Goal: Task Accomplishment & Management: Manage account settings

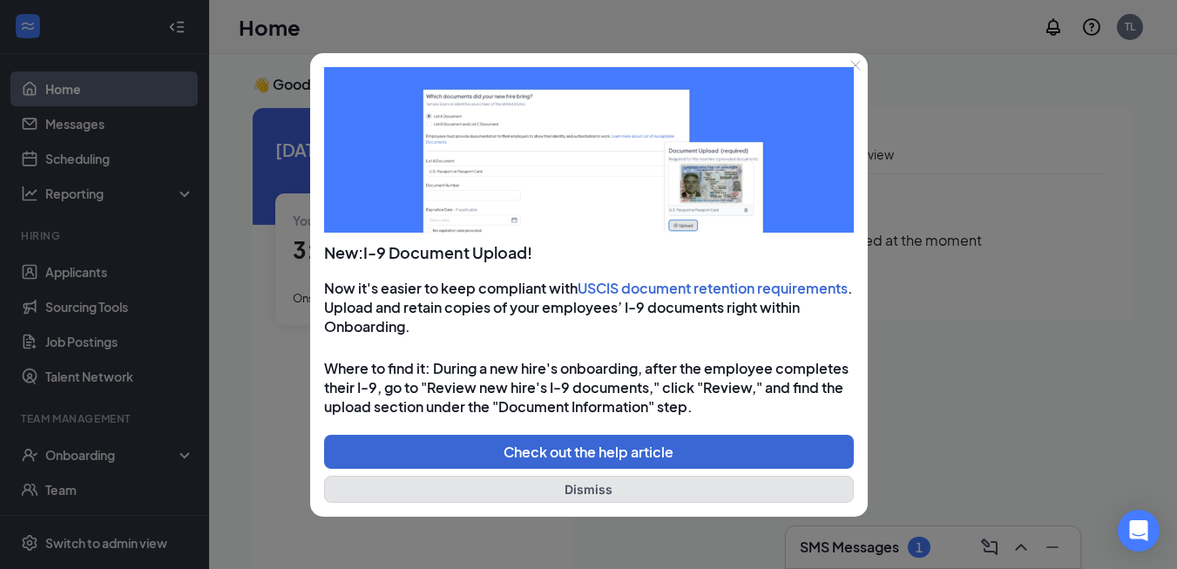
click at [598, 481] on button "Dismiss" at bounding box center [589, 489] width 530 height 27
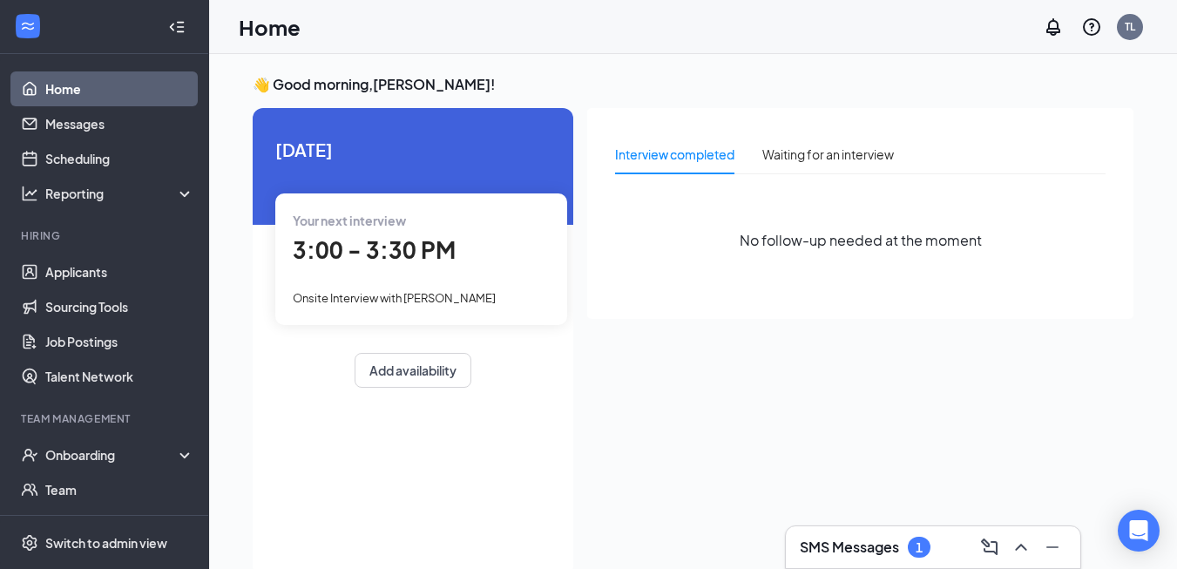
click at [832, 546] on h3 "SMS Messages" at bounding box center [849, 547] width 99 height 19
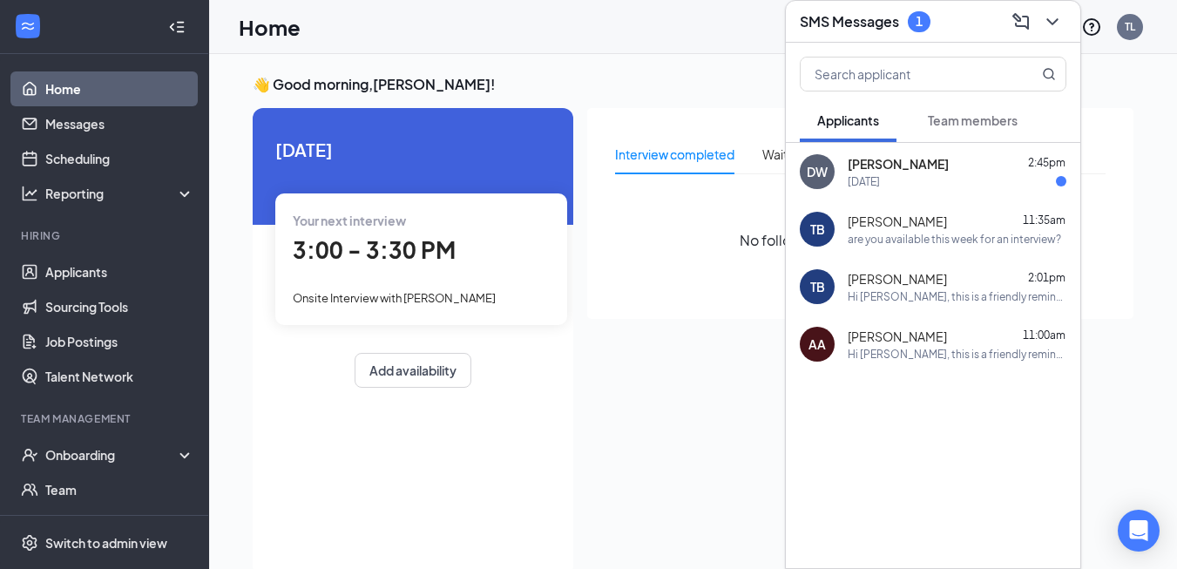
click at [932, 192] on div "DW Dominic White 2:45pm Tomorrow" at bounding box center [933, 172] width 295 height 58
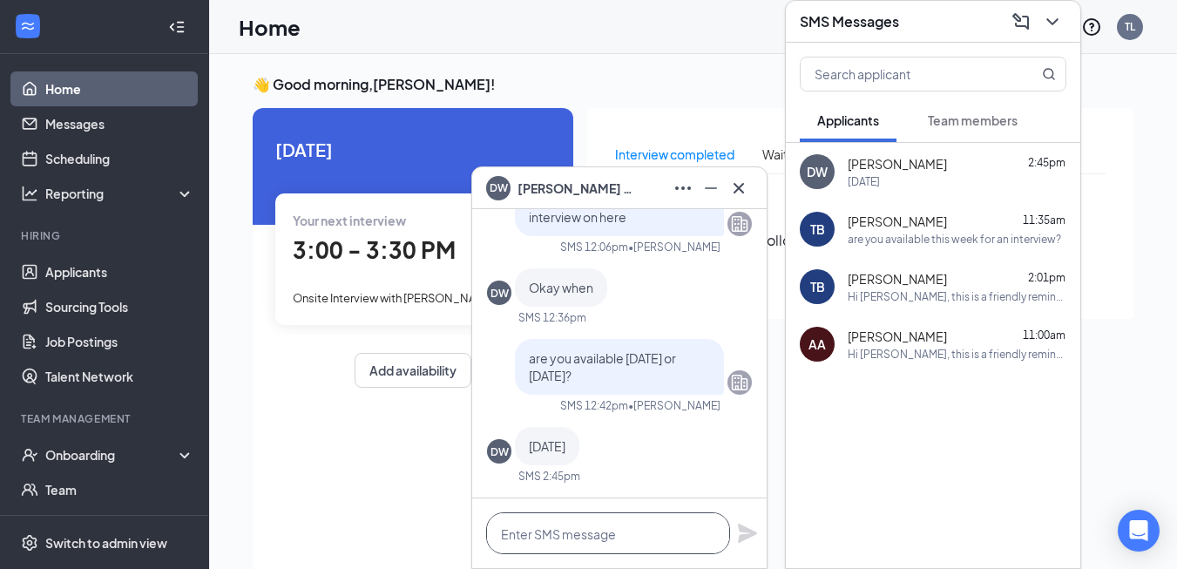
click at [632, 536] on textarea at bounding box center [608, 533] width 244 height 42
type textarea "I will send an interview time"
click at [754, 542] on icon "Plane" at bounding box center [747, 533] width 21 height 21
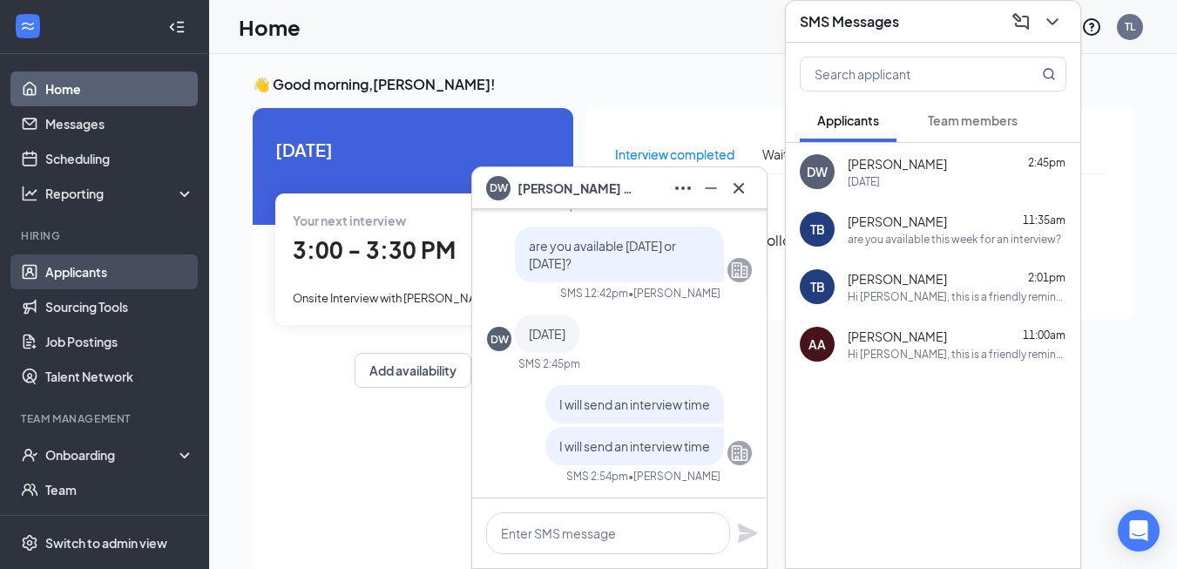
click at [105, 275] on link "Applicants" at bounding box center [119, 271] width 149 height 35
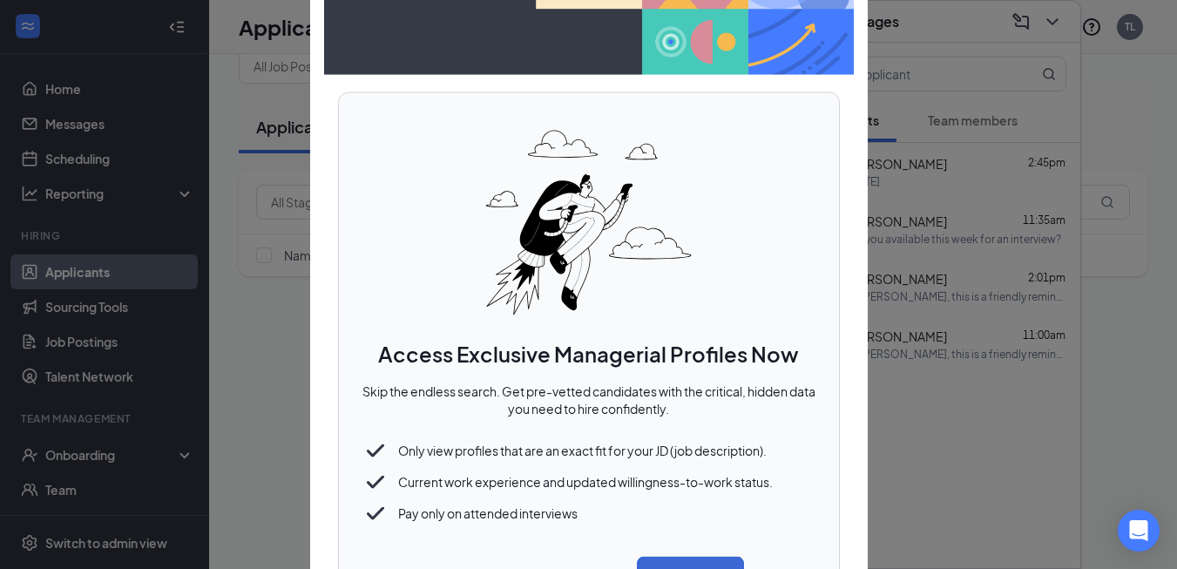
scroll to position [63, 0]
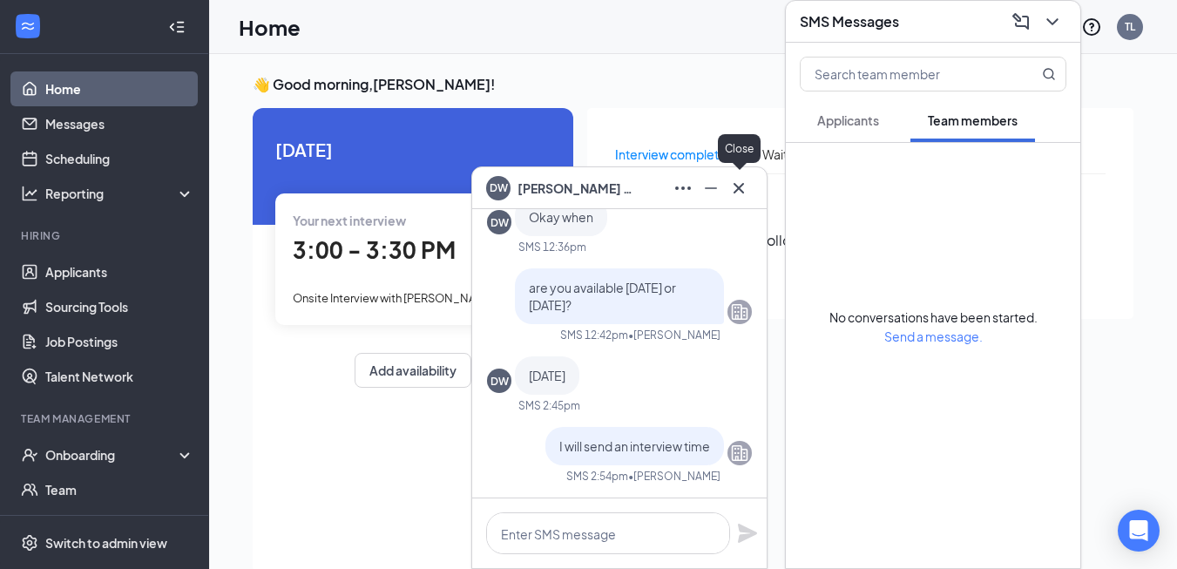
click at [745, 189] on icon "Cross" at bounding box center [739, 188] width 21 height 21
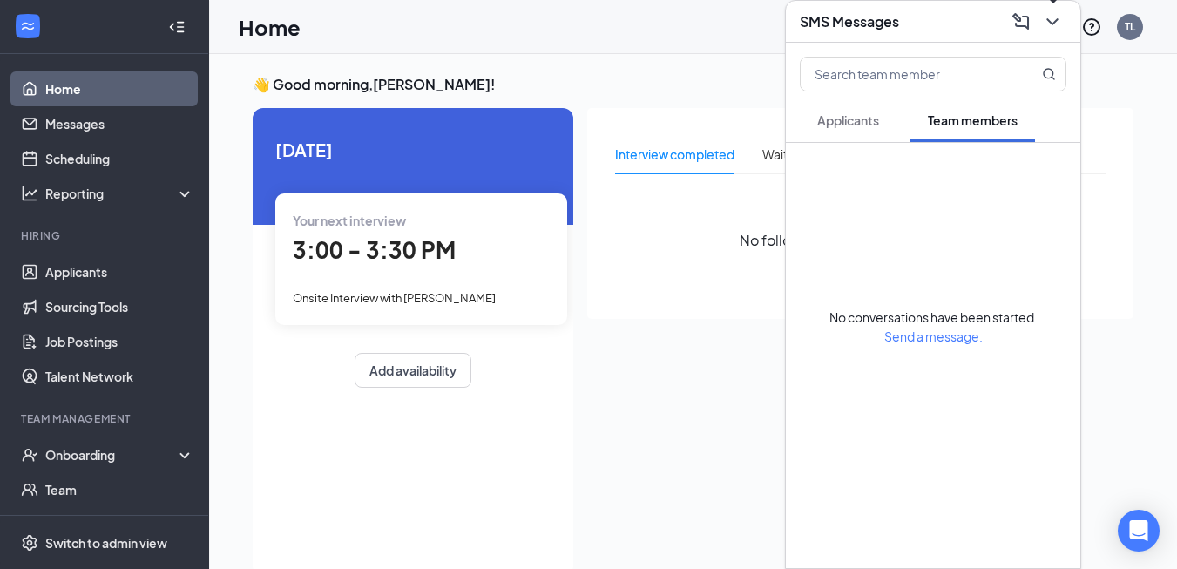
click at [1052, 24] on icon "ChevronDown" at bounding box center [1052, 21] width 11 height 7
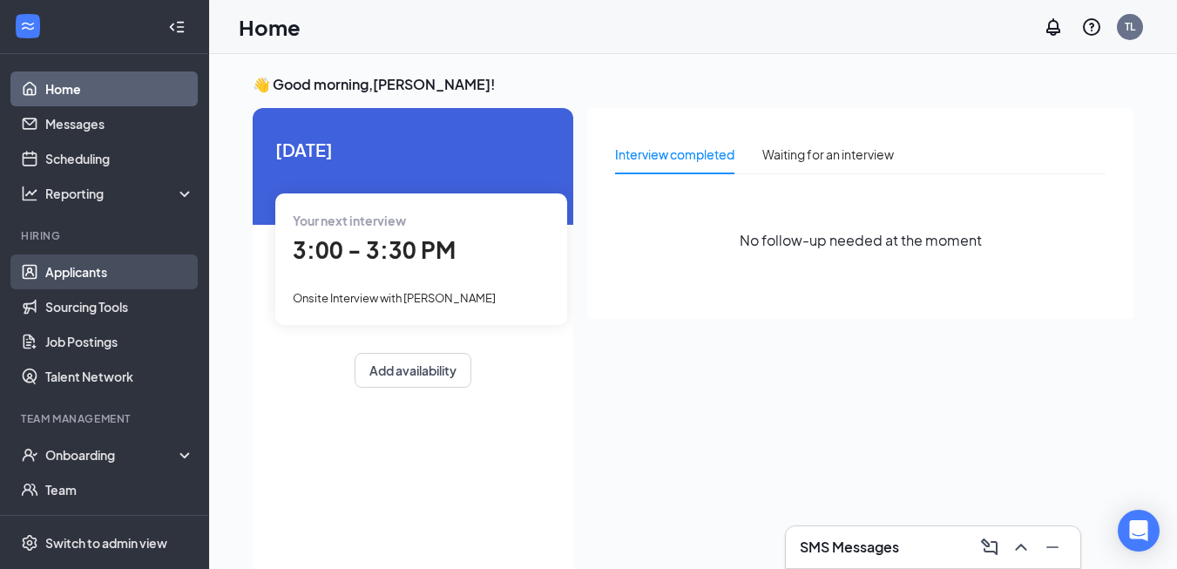
click at [91, 267] on link "Applicants" at bounding box center [119, 271] width 149 height 35
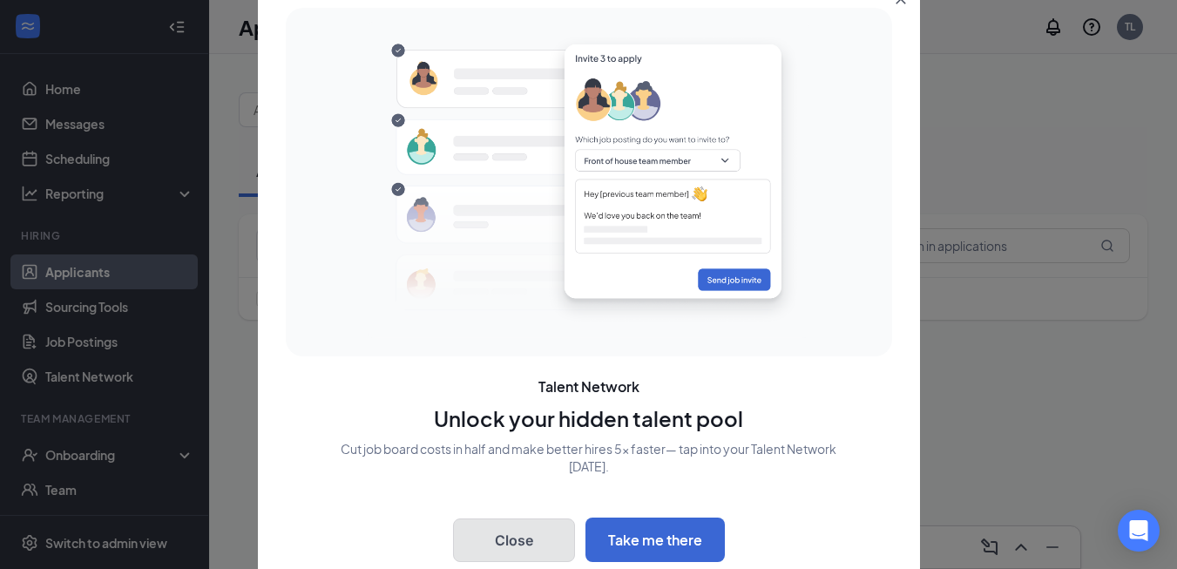
click at [498, 536] on button "Close" at bounding box center [514, 541] width 122 height 44
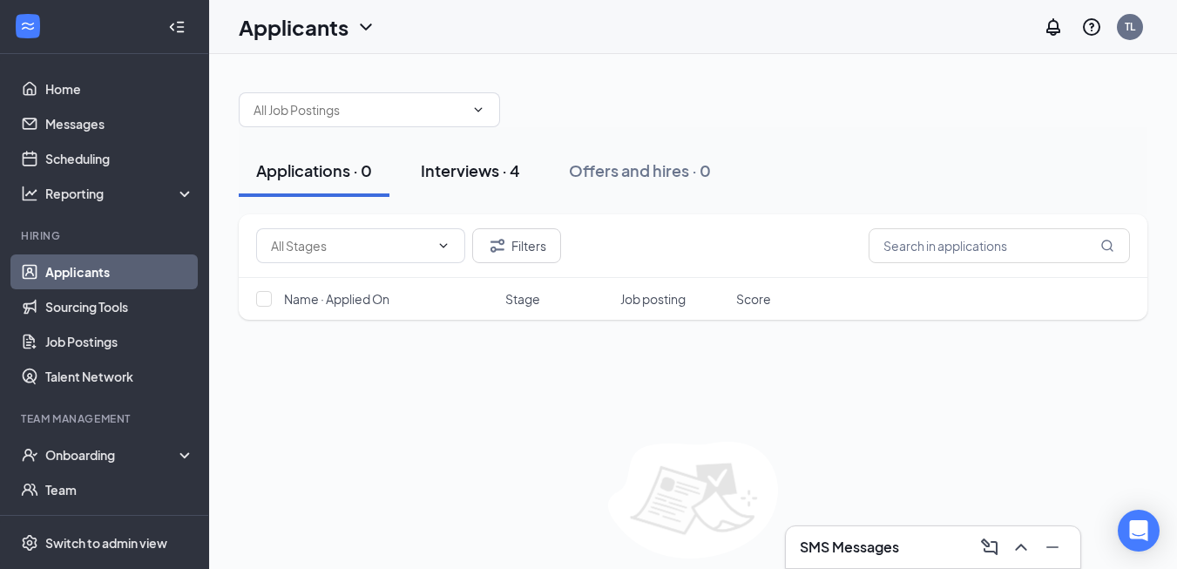
click at [472, 175] on div "Interviews · 4" at bounding box center [470, 170] width 99 height 22
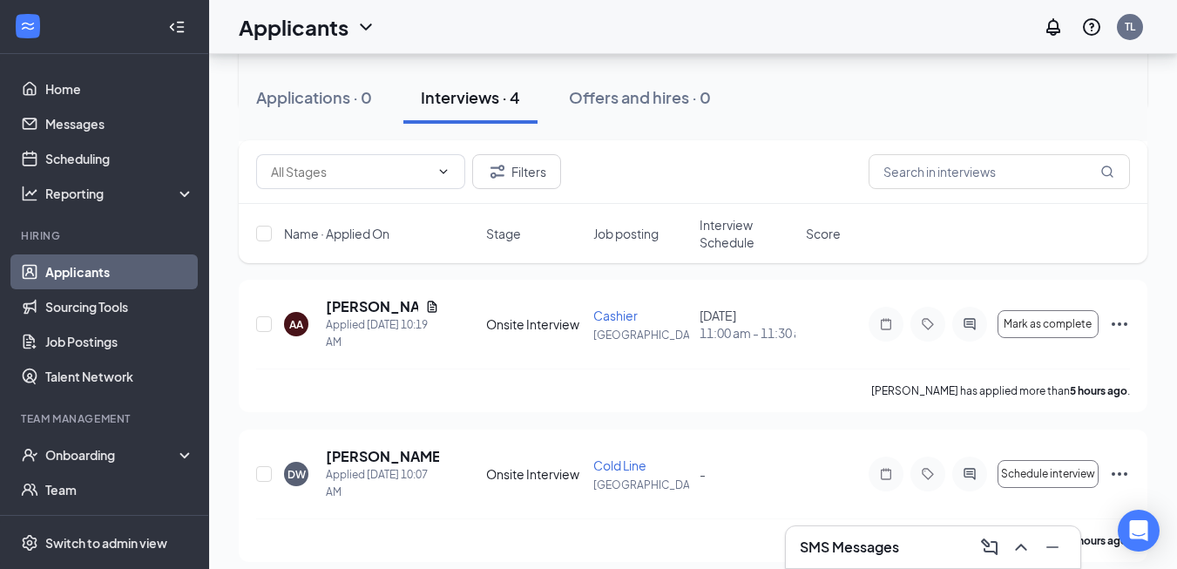
scroll to position [389, 0]
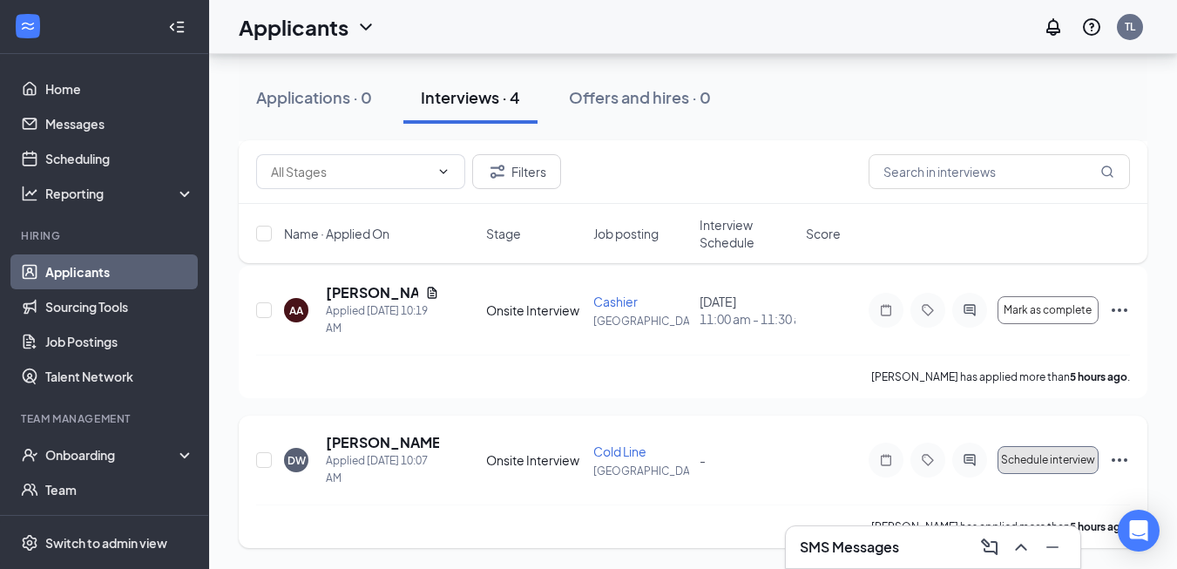
click at [1068, 460] on span "Schedule interview" at bounding box center [1048, 460] width 94 height 12
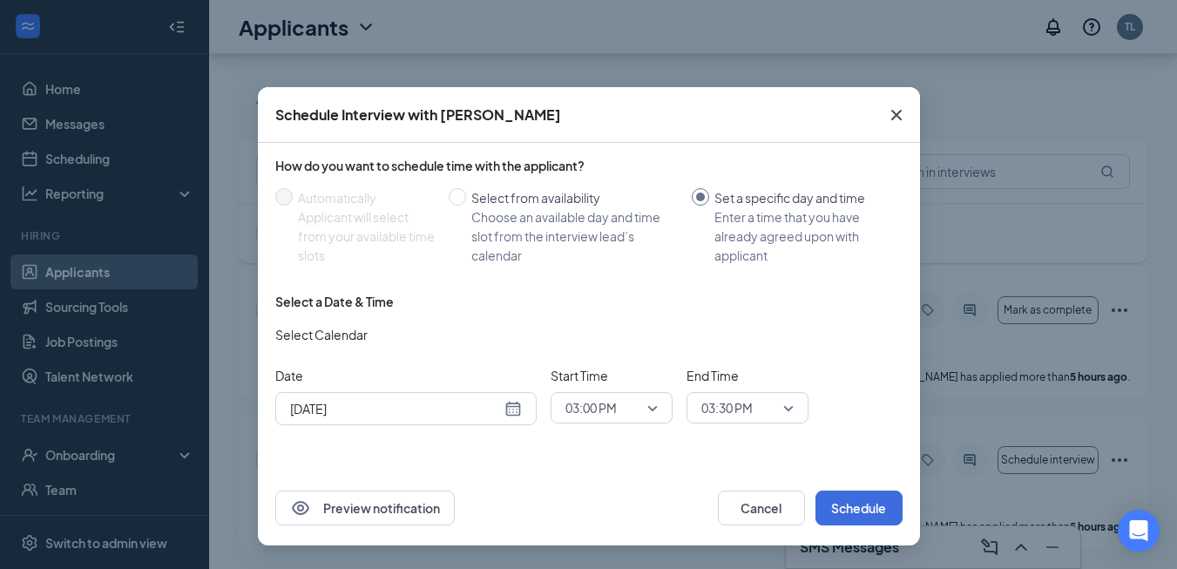
click at [506, 408] on div "Oct 15, 2025" at bounding box center [406, 408] width 232 height 19
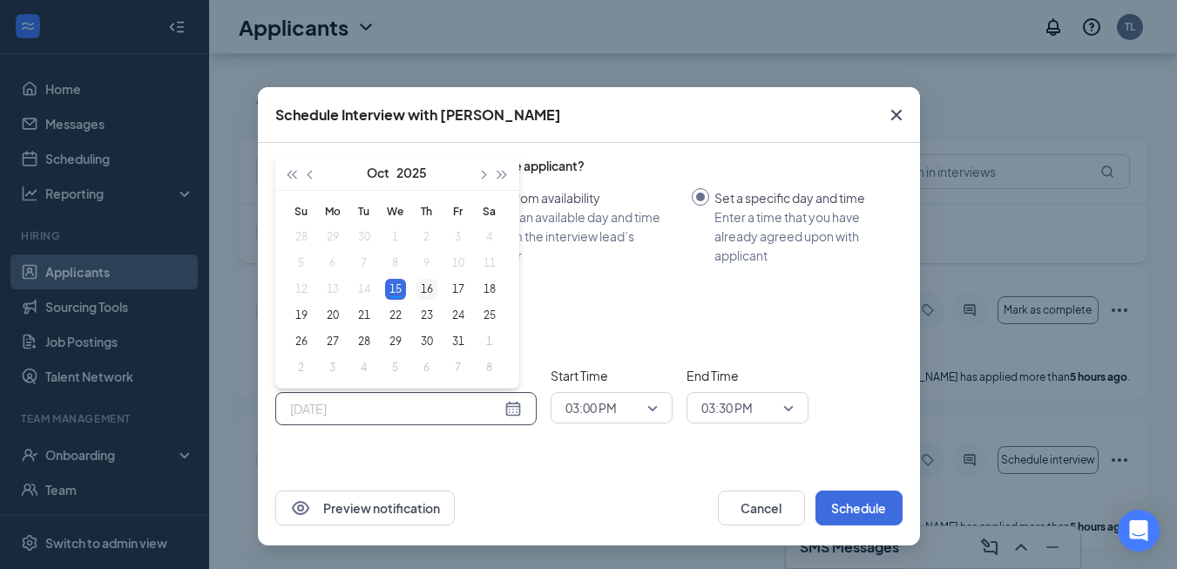
type input "Oct 16, 2025"
click at [429, 293] on div "16" at bounding box center [427, 289] width 21 height 21
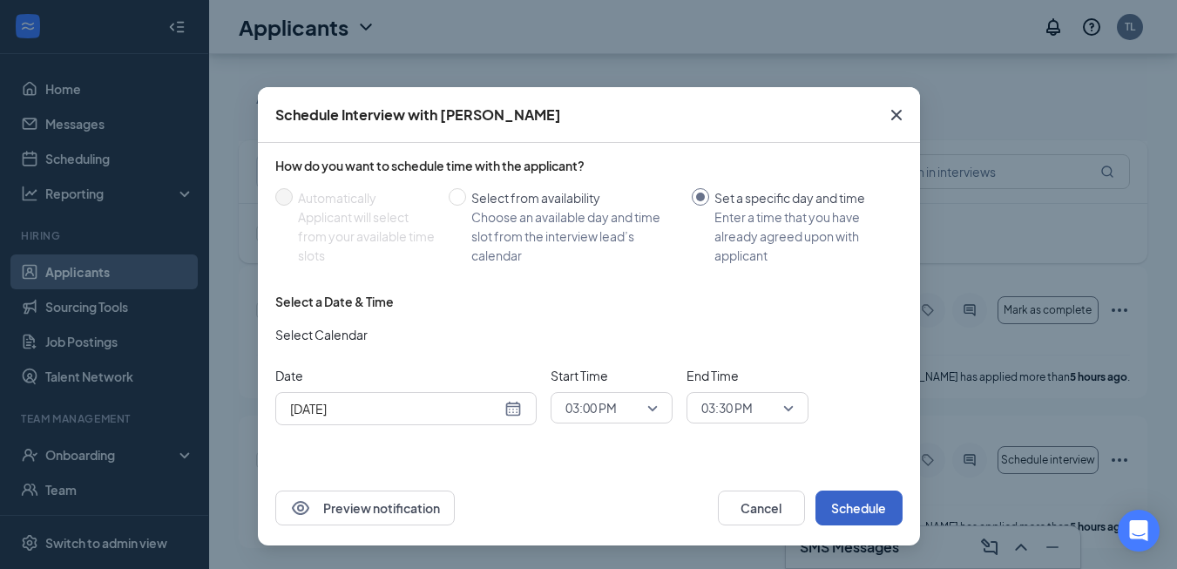
click at [858, 508] on button "Schedule" at bounding box center [859, 508] width 87 height 35
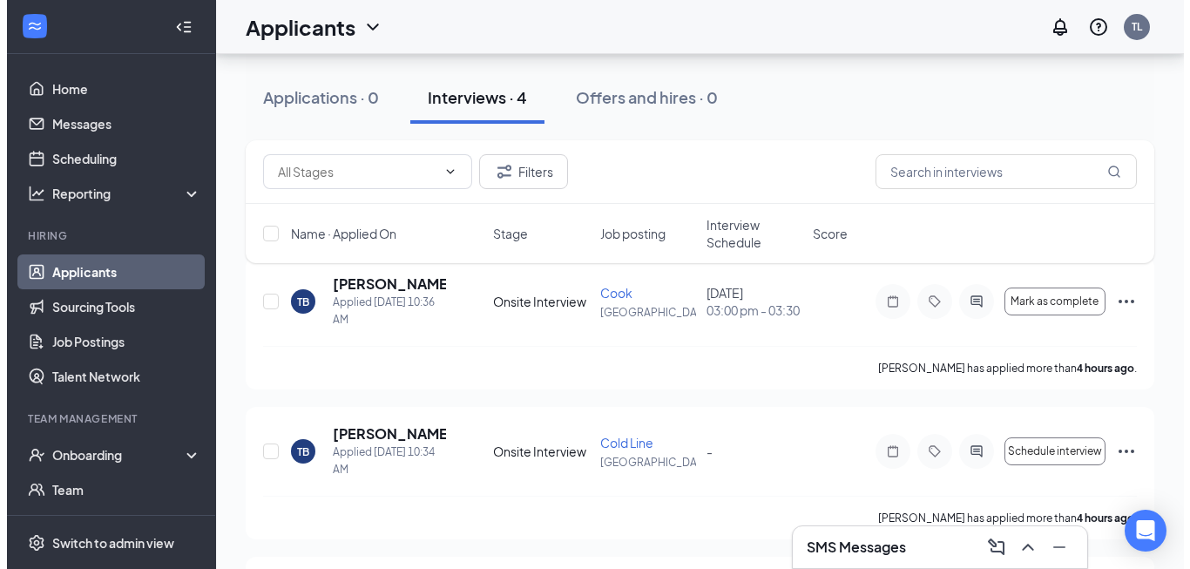
scroll to position [87, 0]
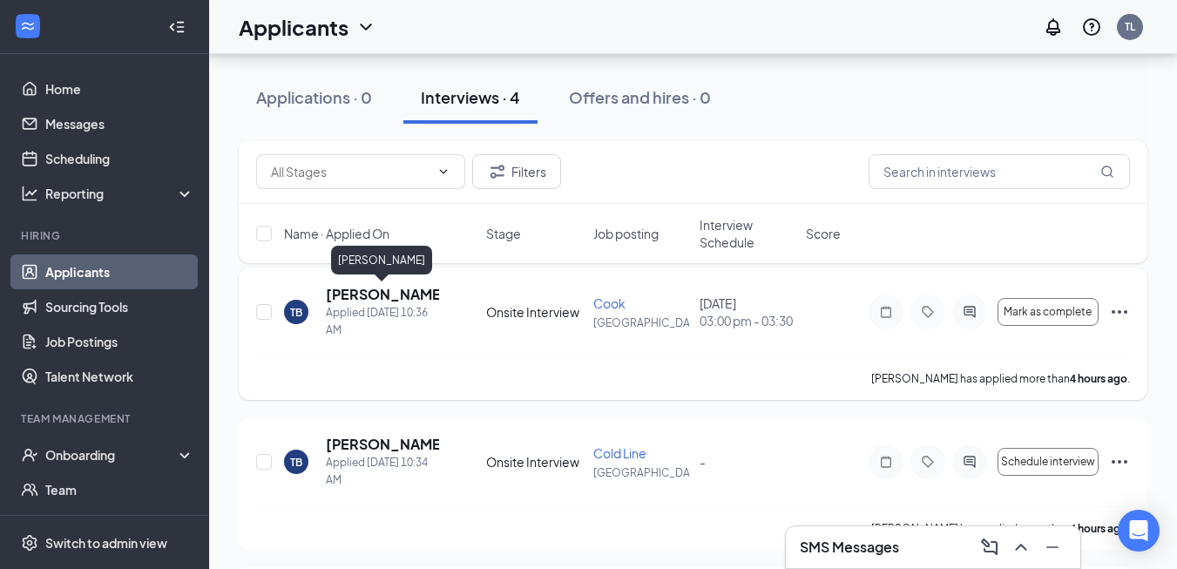
click at [379, 293] on h5 "[PERSON_NAME]" at bounding box center [382, 294] width 113 height 19
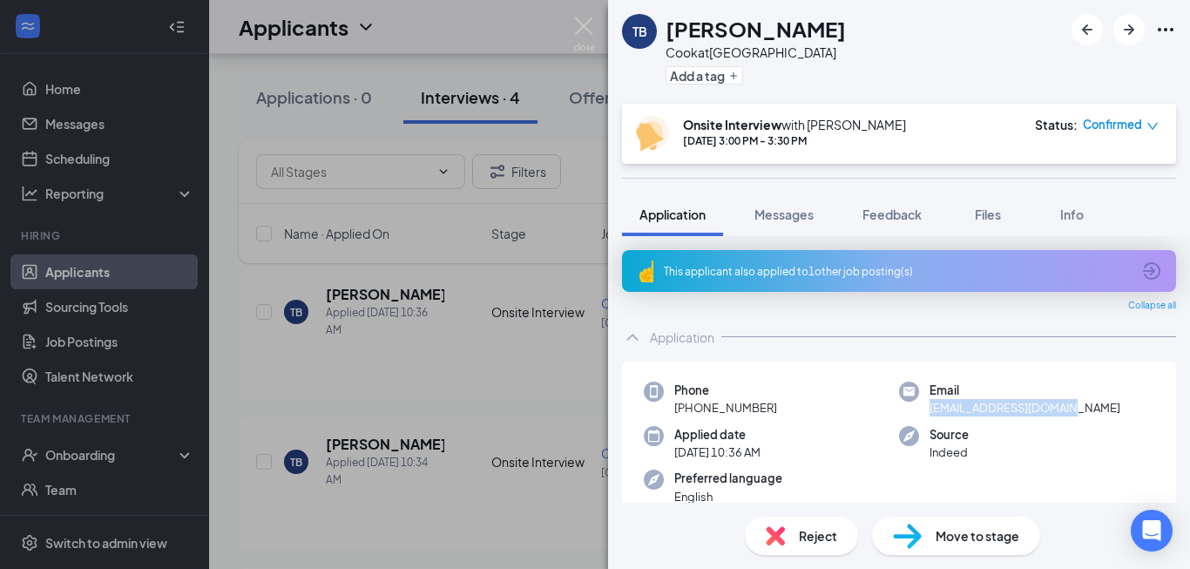
drag, startPoint x: 1064, startPoint y: 410, endPoint x: 921, endPoint y: 410, distance: 142.9
click at [921, 410] on div "Email tylerbeaman8@gmail.com" at bounding box center [1026, 400] width 255 height 36
drag, startPoint x: 921, startPoint y: 410, endPoint x: 952, endPoint y: 410, distance: 30.5
copy span "tylerbeaman8@gmail.com"
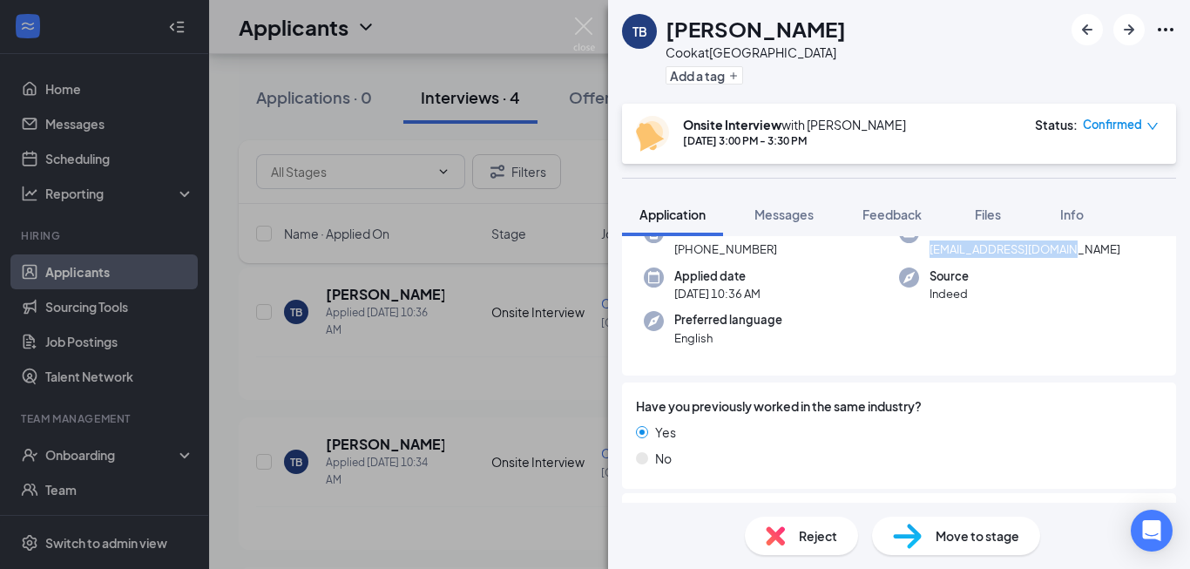
scroll to position [148, 0]
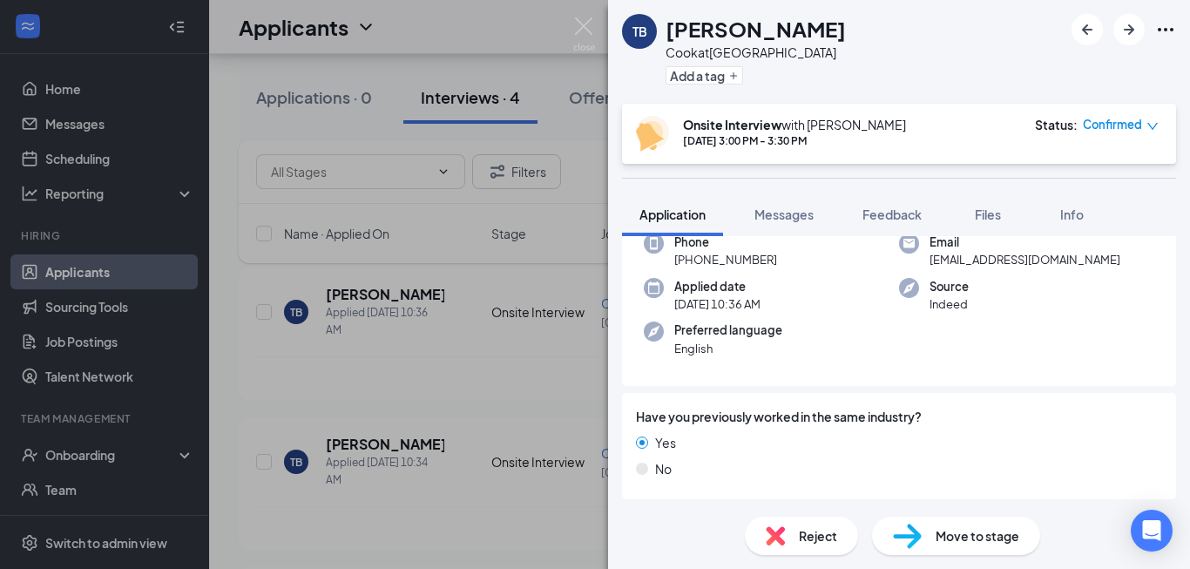
click at [966, 544] on span "Move to stage" at bounding box center [978, 535] width 84 height 19
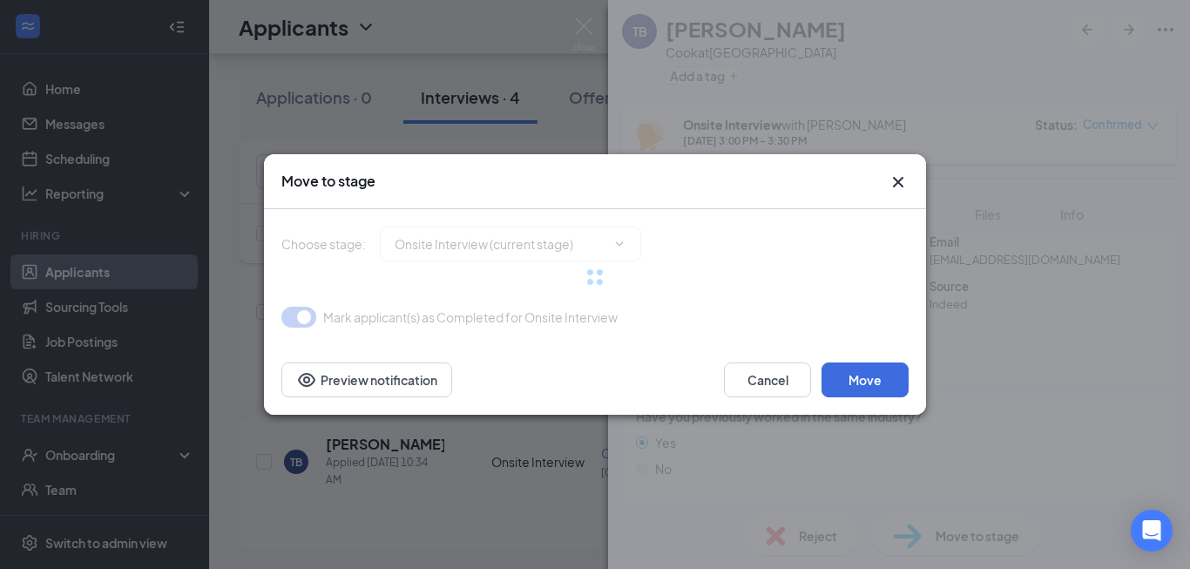
type input "Hiring Complete (final stage)"
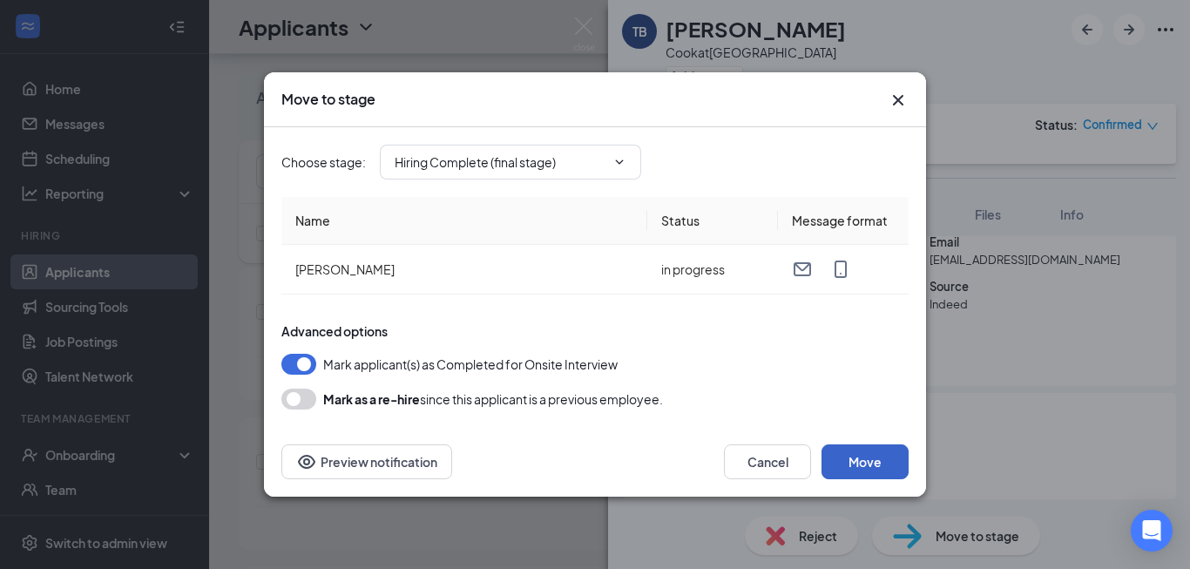
click at [864, 451] on button "Move" at bounding box center [865, 461] width 87 height 35
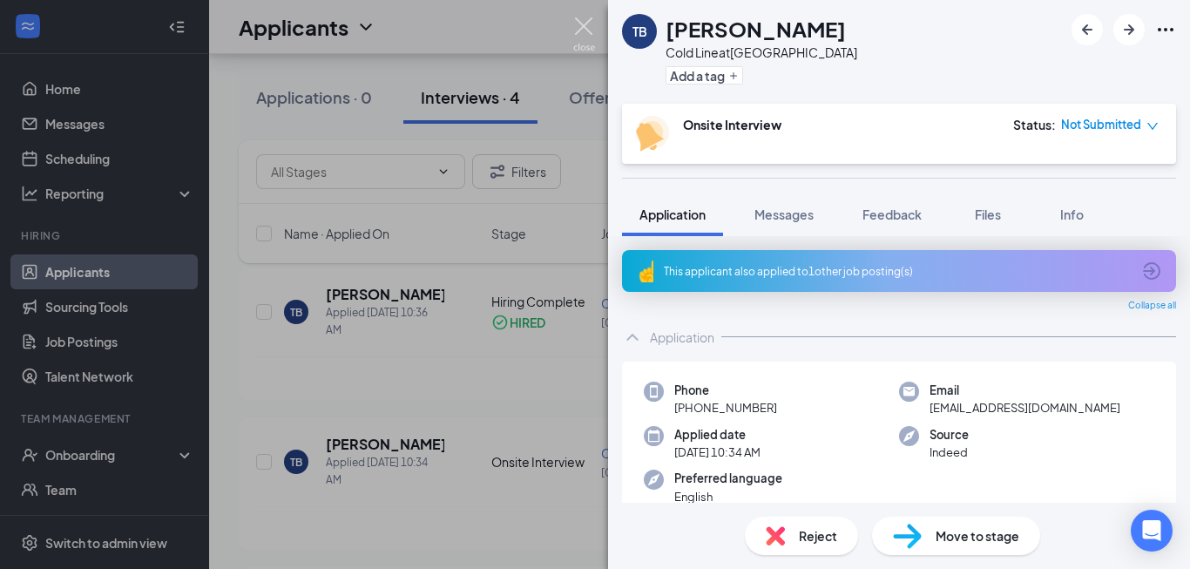
click at [589, 24] on img at bounding box center [584, 34] width 22 height 34
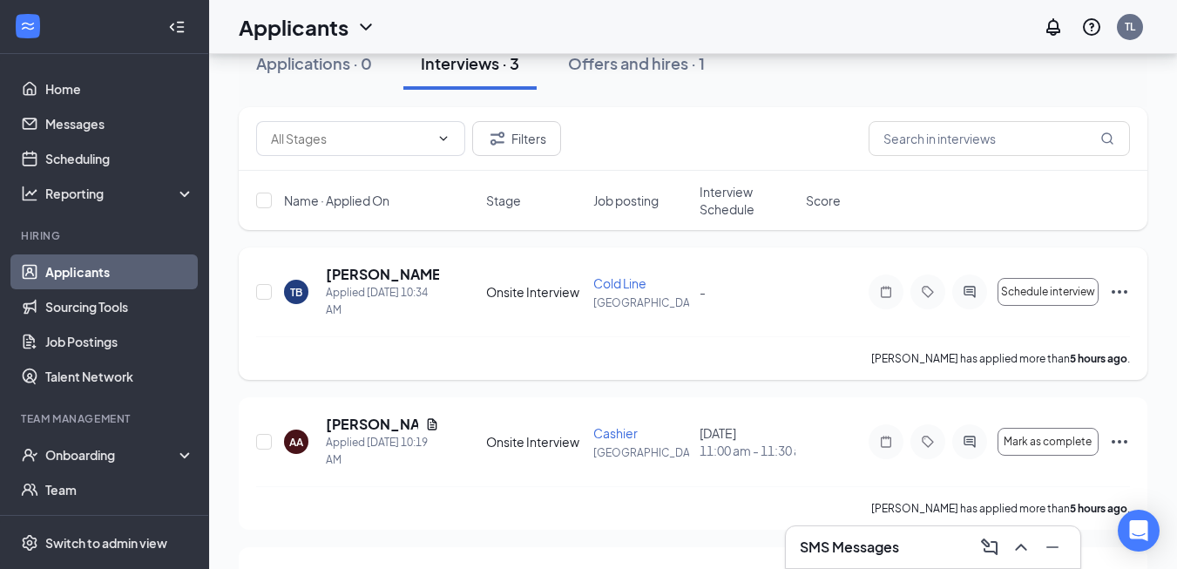
scroll to position [64, 0]
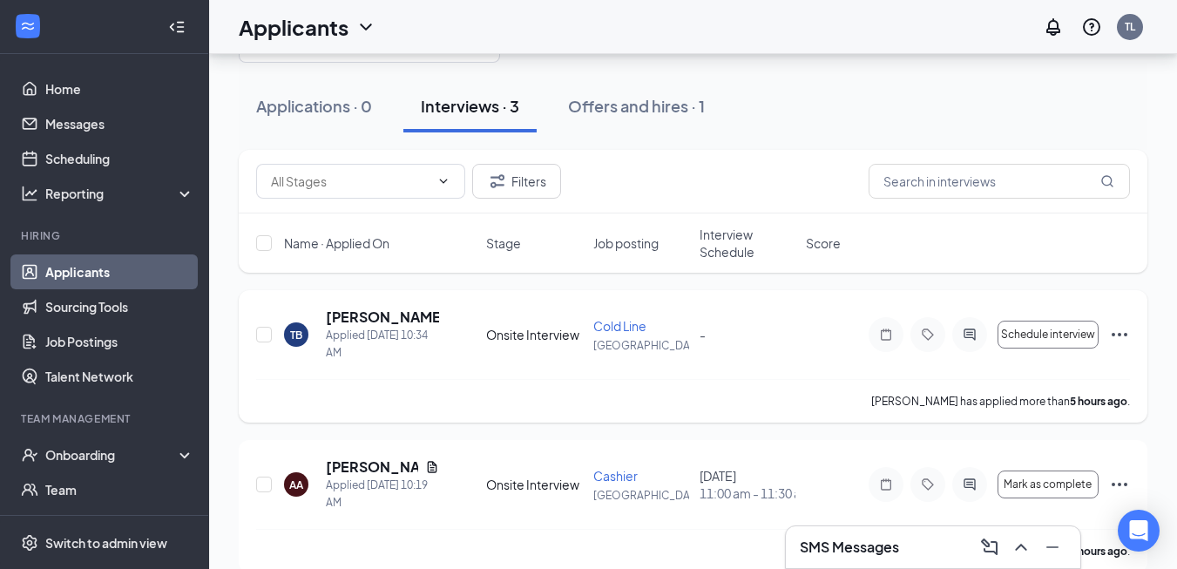
click at [1120, 330] on icon "Ellipses" at bounding box center [1119, 334] width 21 height 21
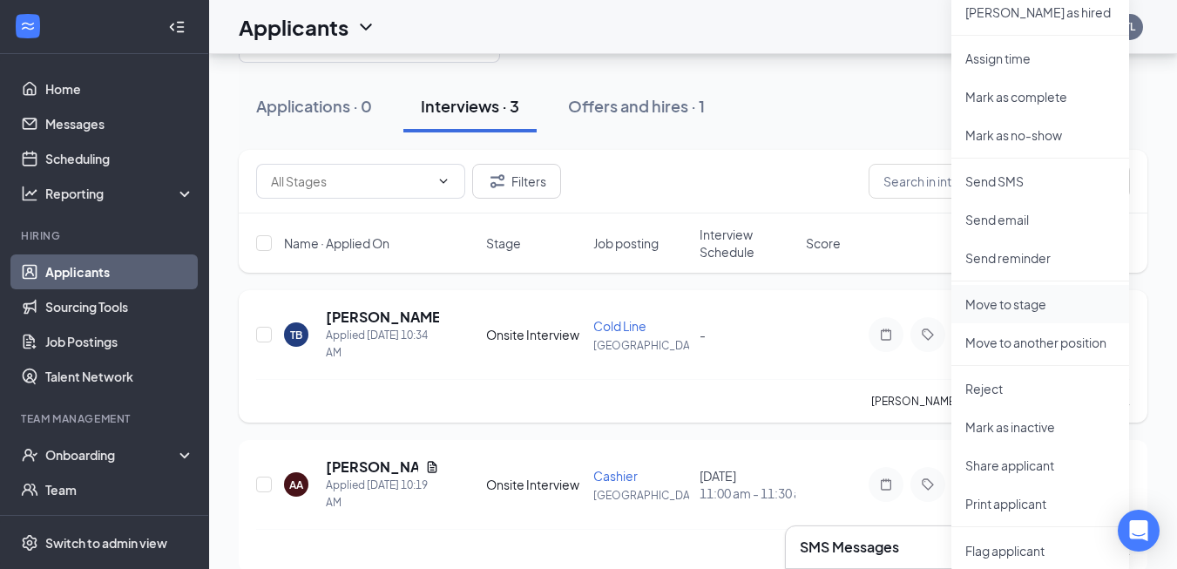
click at [1039, 304] on p "Move to stage" at bounding box center [1041, 303] width 150 height 17
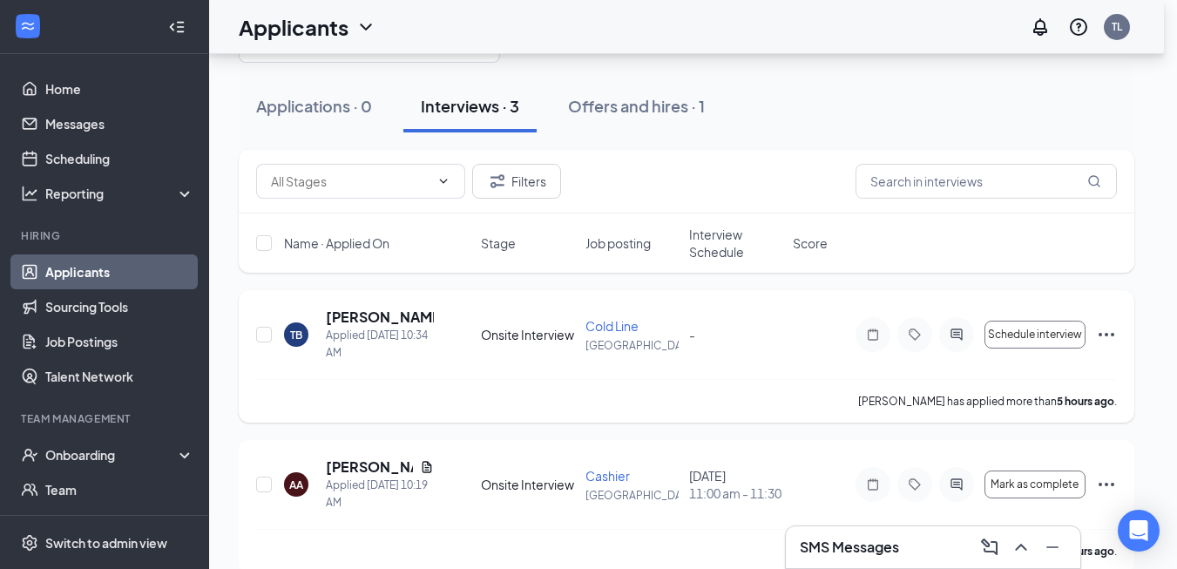
type input "Hiring Complete (final stage)"
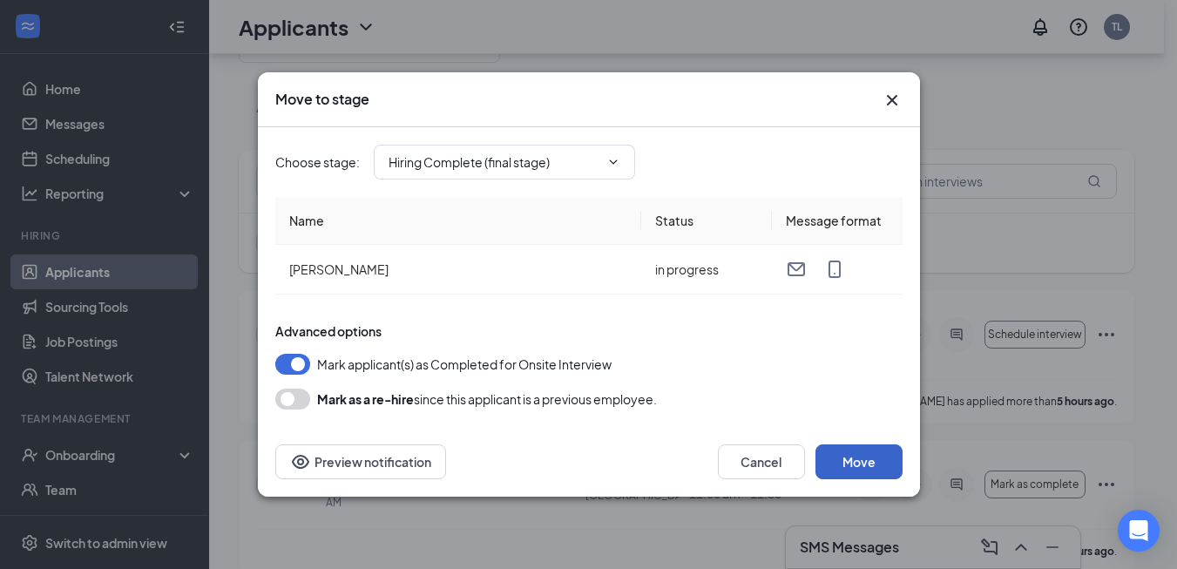
click at [860, 454] on button "Move" at bounding box center [859, 461] width 87 height 35
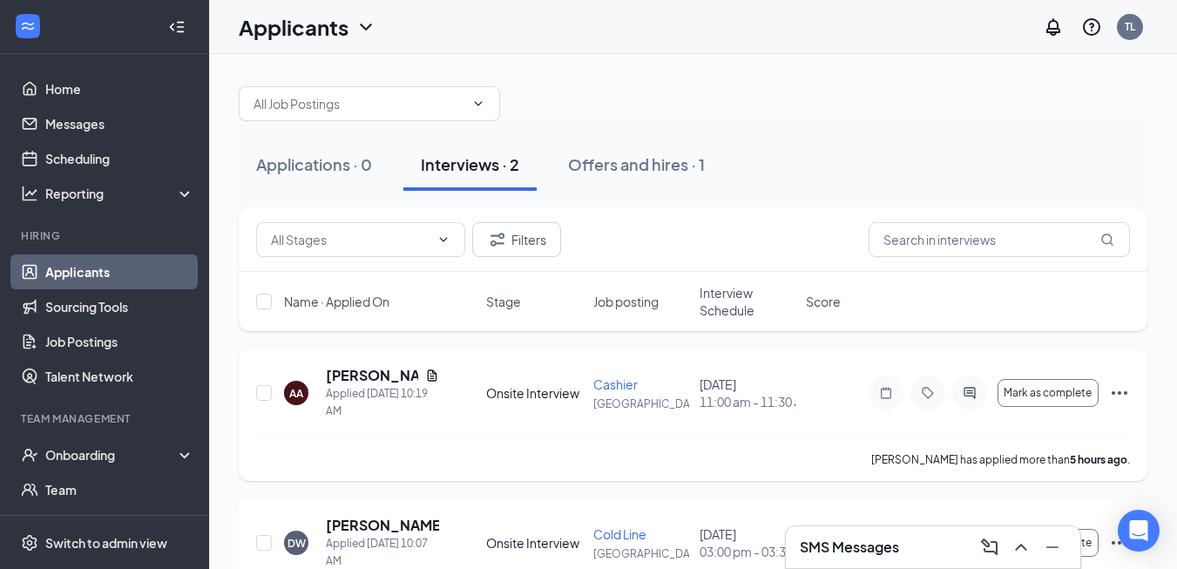
scroll to position [0, 0]
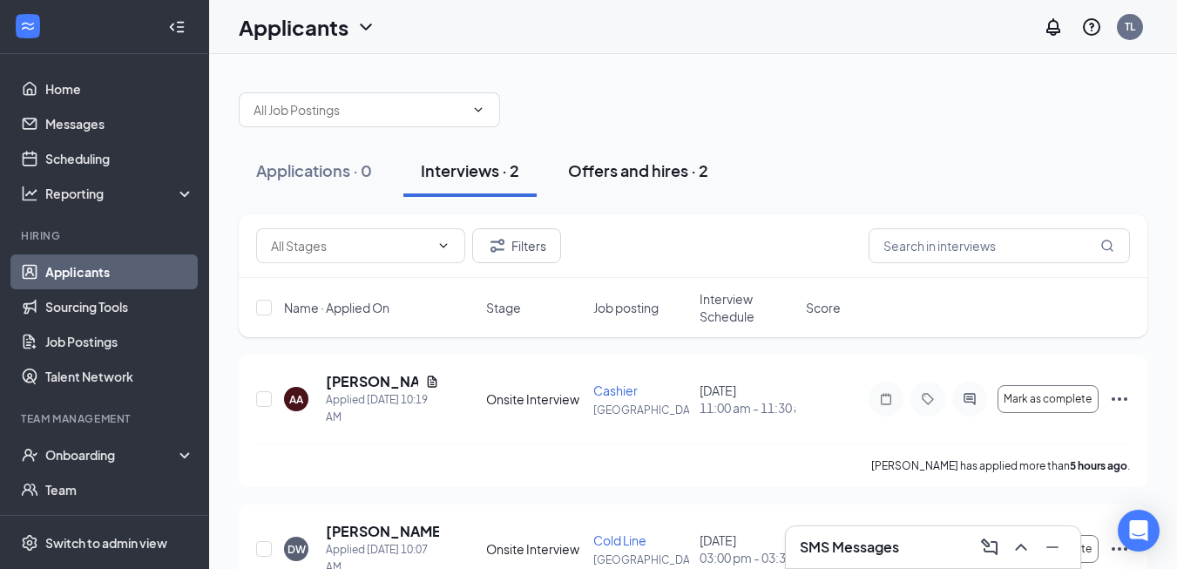
click at [685, 169] on div "Offers and hires · 2" at bounding box center [638, 170] width 140 height 22
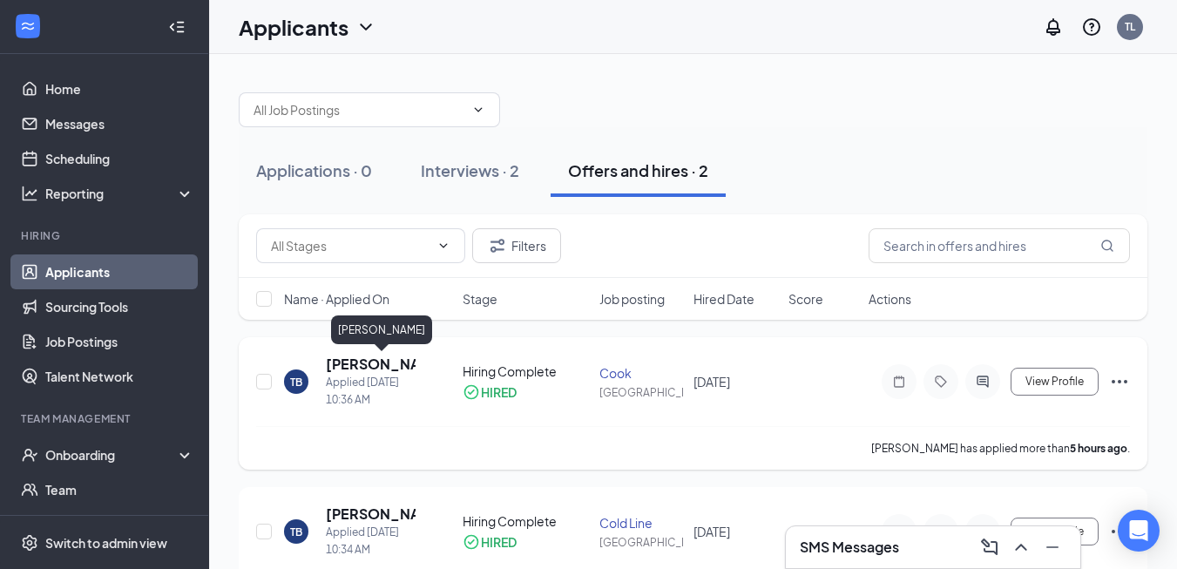
click at [352, 363] on h5 "[PERSON_NAME]" at bounding box center [371, 364] width 90 height 19
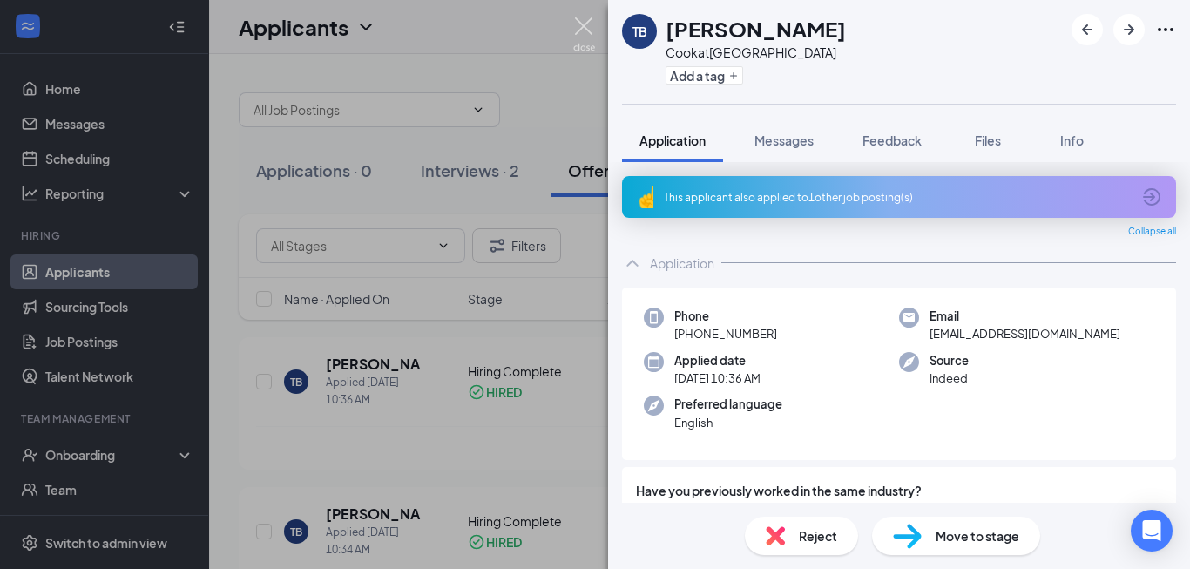
click at [593, 18] on img at bounding box center [584, 34] width 22 height 34
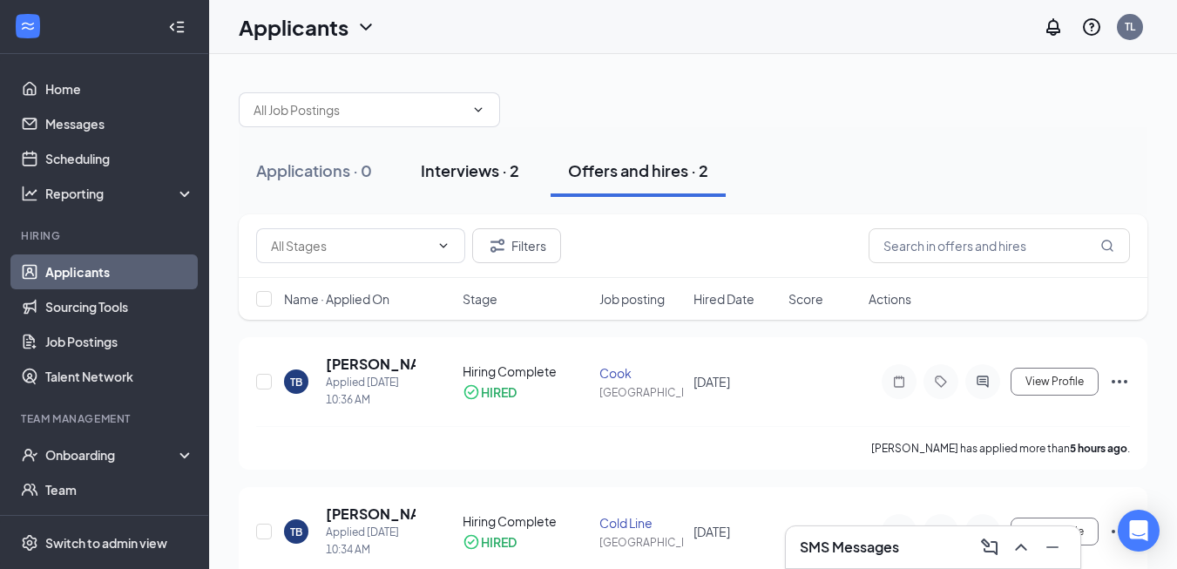
click at [427, 172] on div "Interviews · 2" at bounding box center [470, 170] width 98 height 22
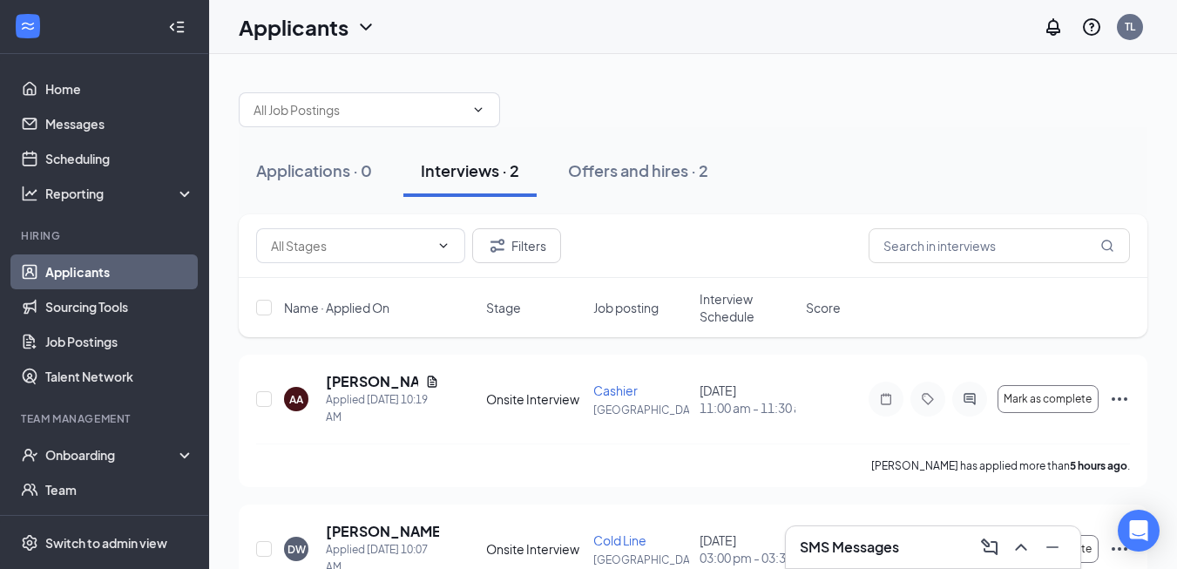
click at [111, 274] on link "Applicants" at bounding box center [119, 271] width 149 height 35
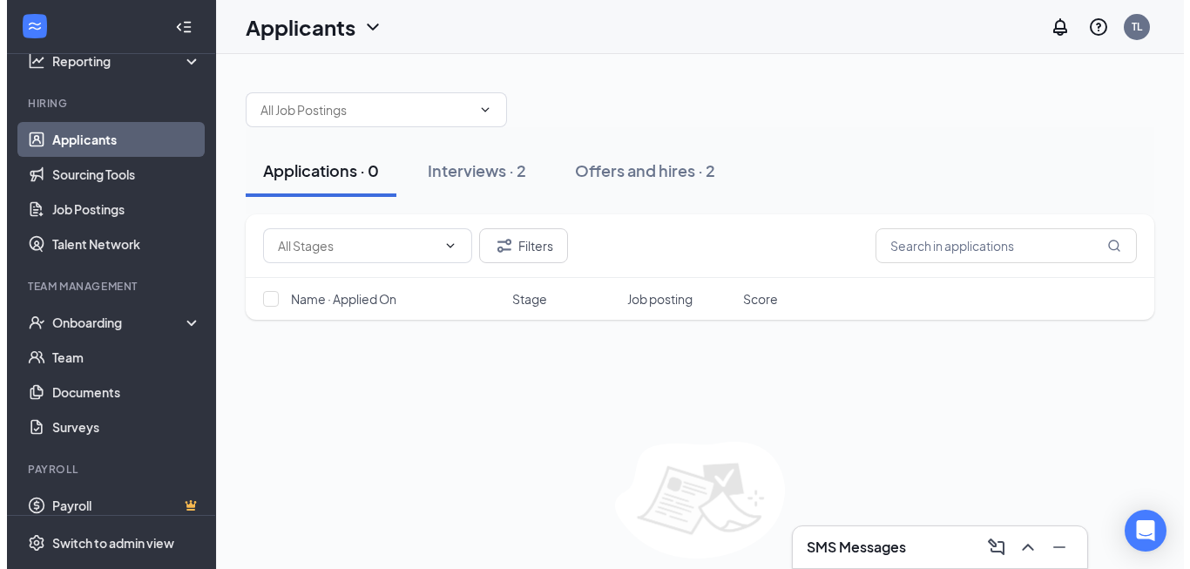
scroll to position [147, 0]
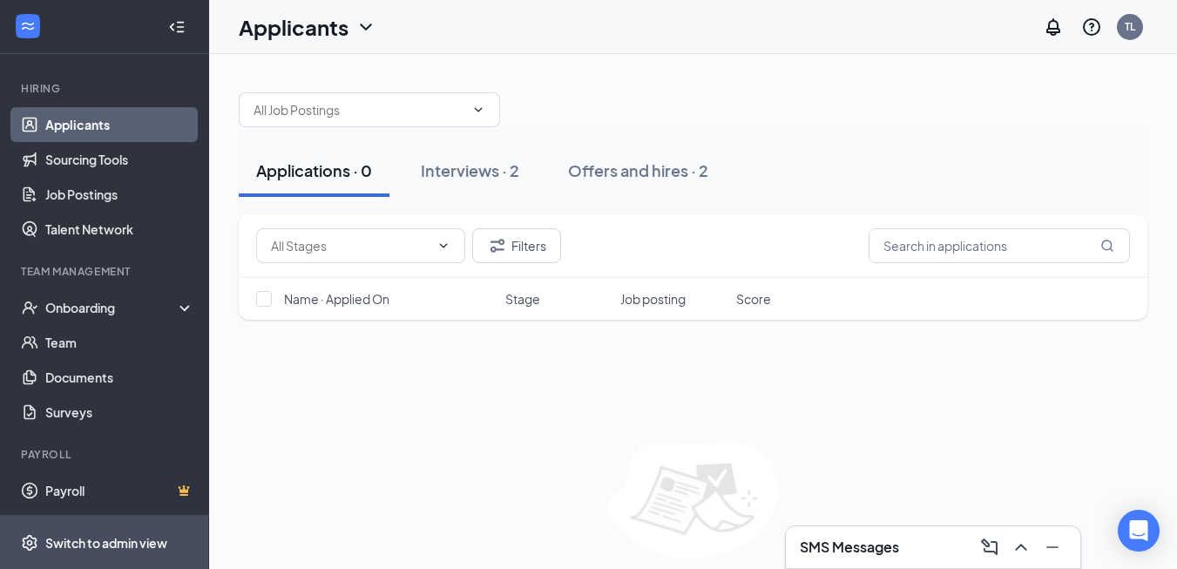
click at [44, 536] on li "Switch to admin view" at bounding box center [104, 542] width 208 height 53
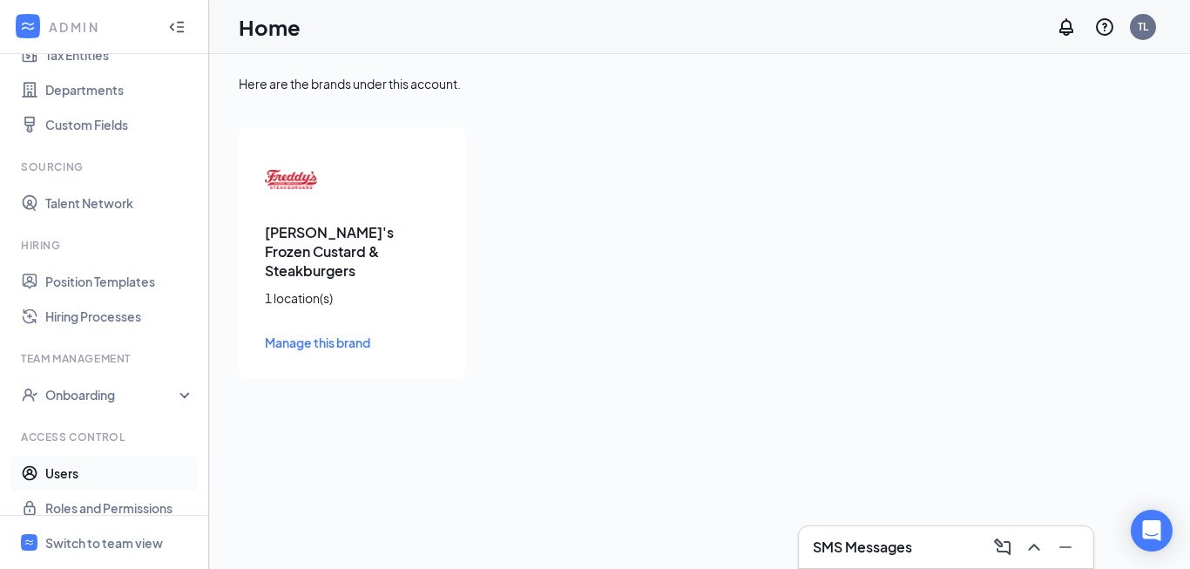
click at [62, 477] on link "Users" at bounding box center [119, 473] width 149 height 35
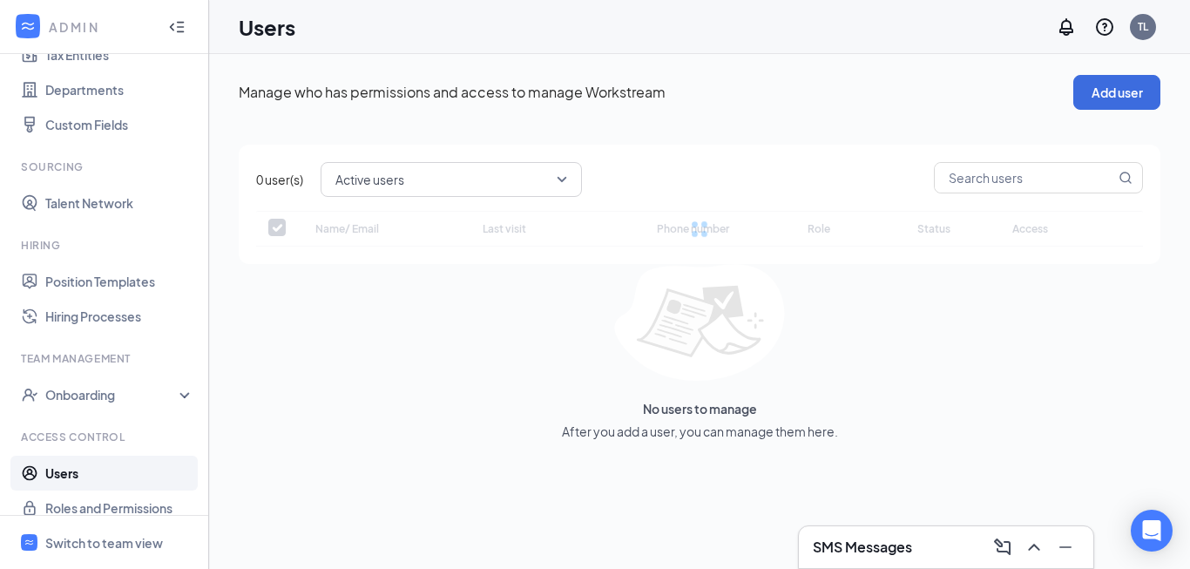
checkbox input "false"
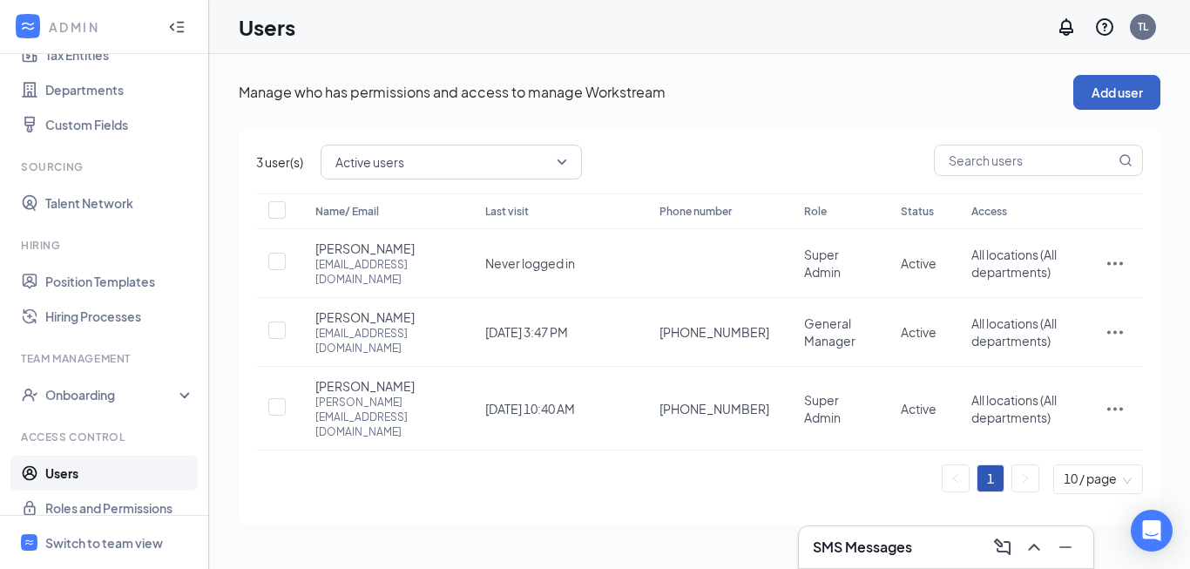
click at [1111, 91] on button "Add user" at bounding box center [1117, 92] width 87 height 35
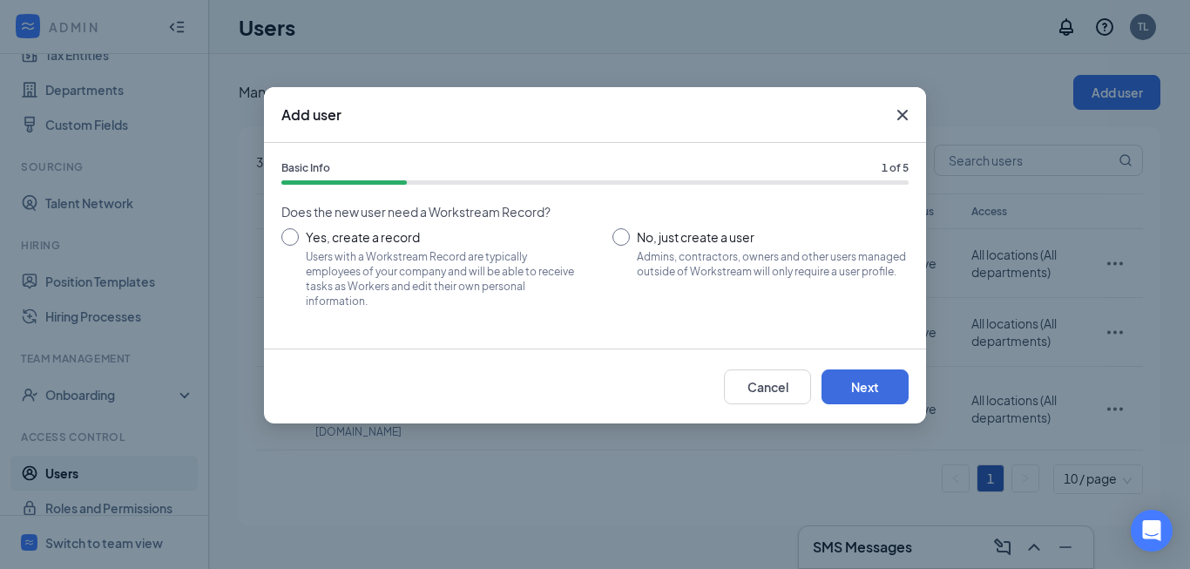
click at [294, 233] on input "Yes, create a record Users with a Workstream Record are typically employees of …" at bounding box center [429, 267] width 296 height 78
radio input "true"
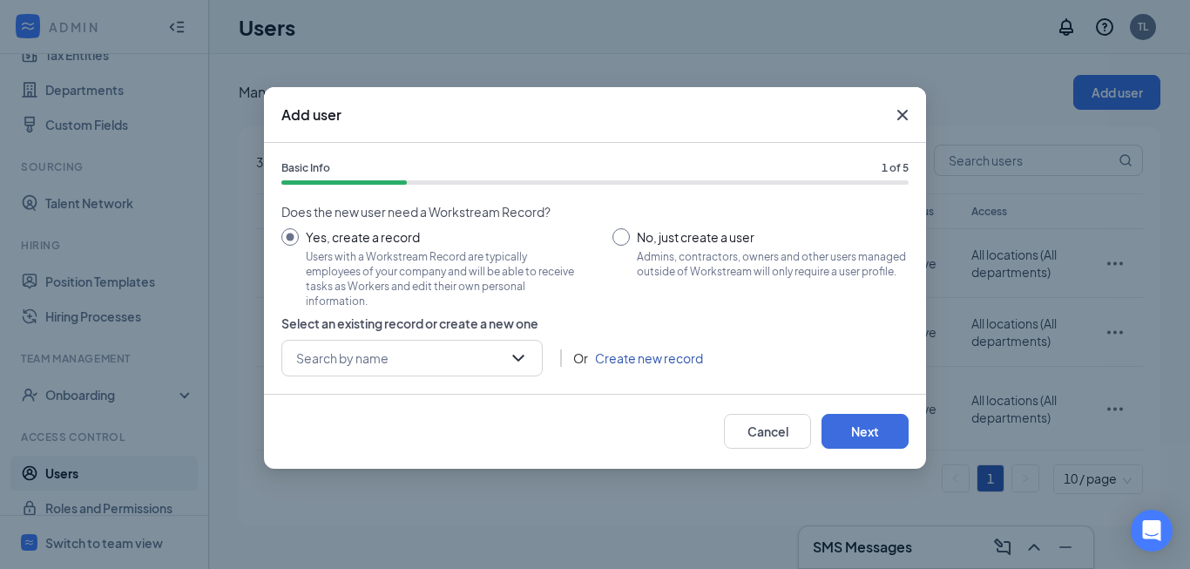
click at [612, 357] on link "Create new record" at bounding box center [649, 358] width 108 height 19
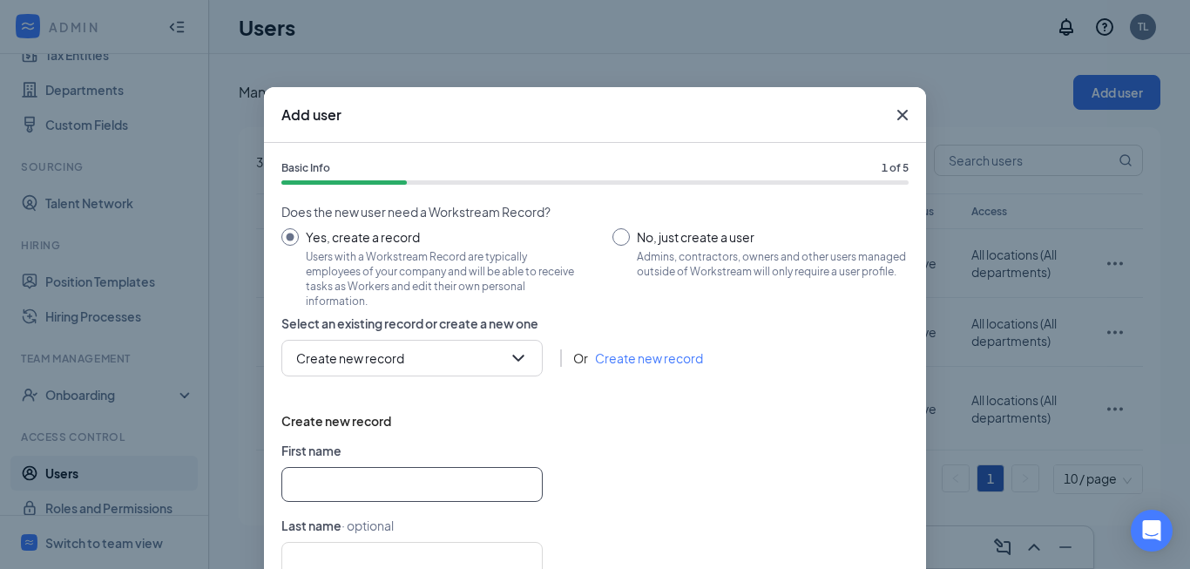
click at [378, 479] on input "text" at bounding box center [411, 484] width 261 height 35
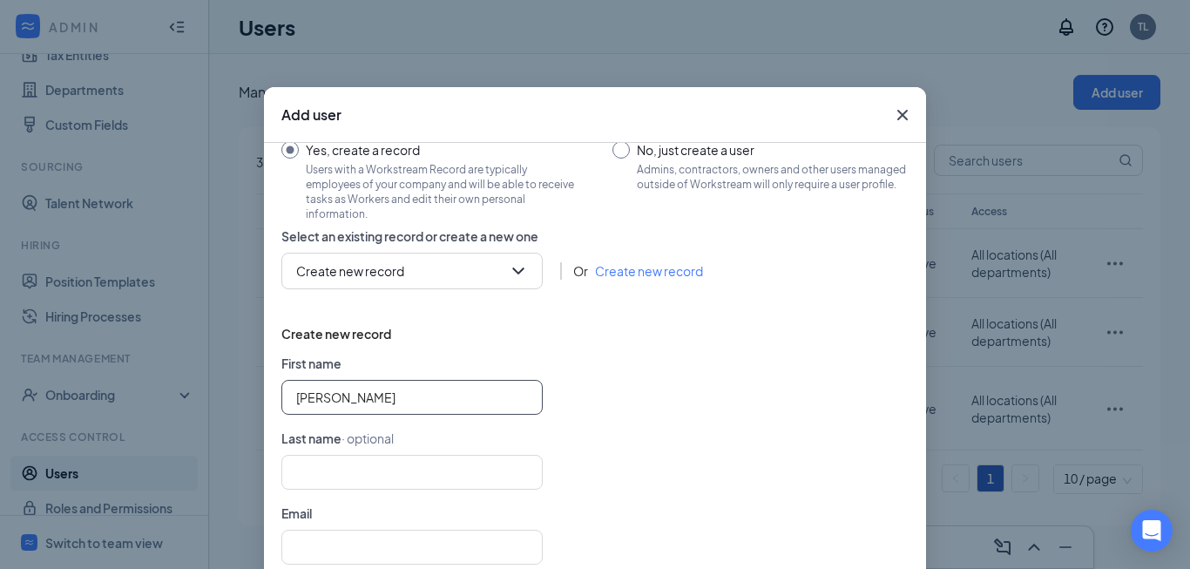
type input "Ann"
click at [378, 479] on input "text" at bounding box center [411, 472] width 261 height 35
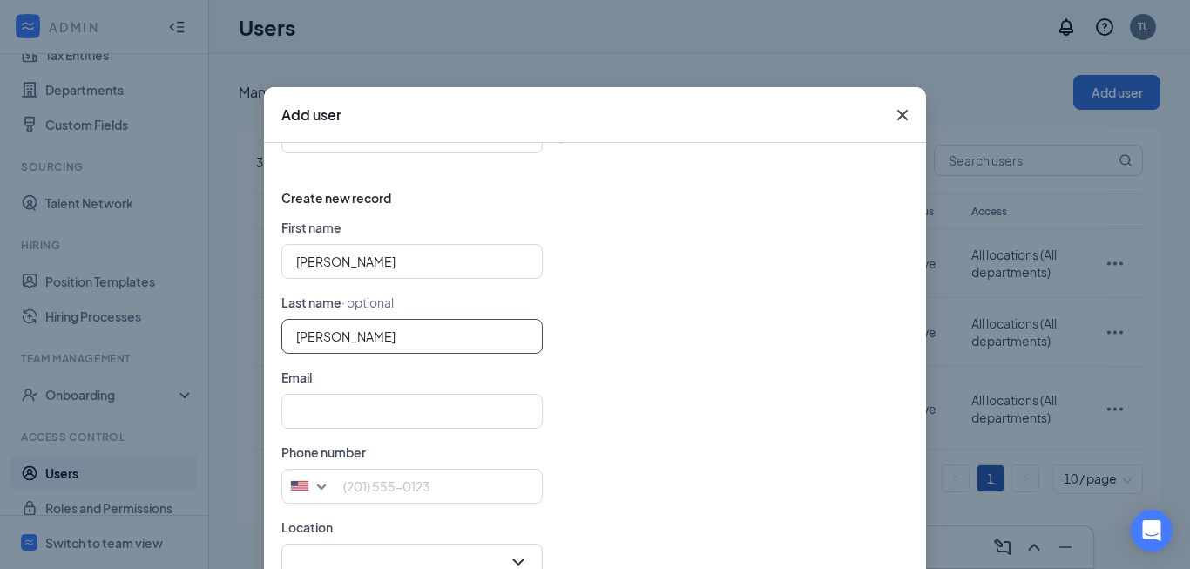
scroll to position [261, 0]
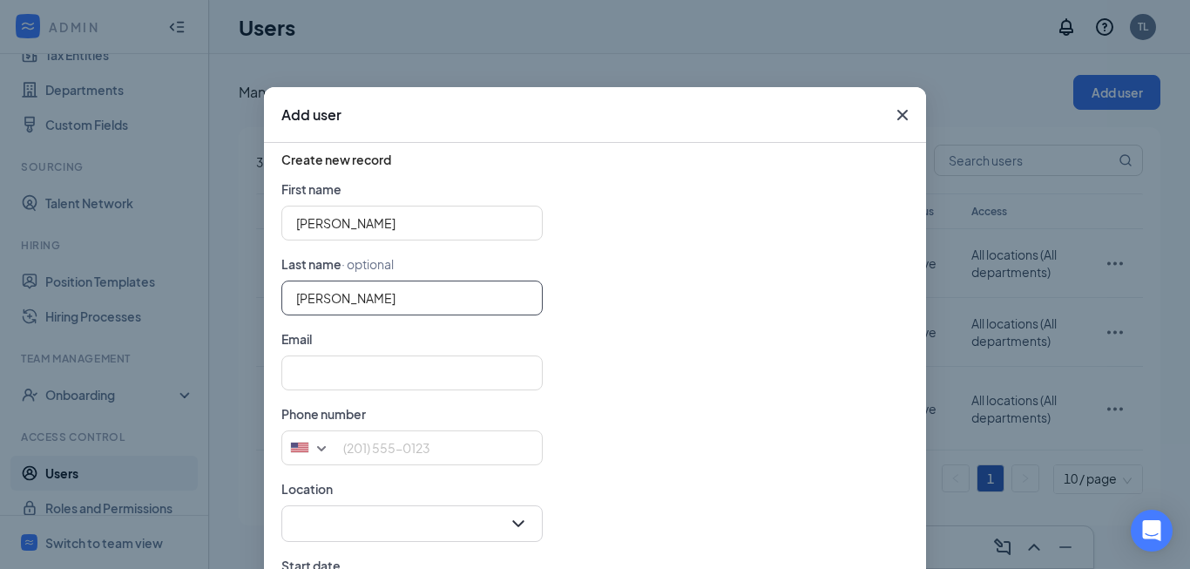
type input "Veinot"
click at [346, 366] on input "text" at bounding box center [411, 373] width 261 height 35
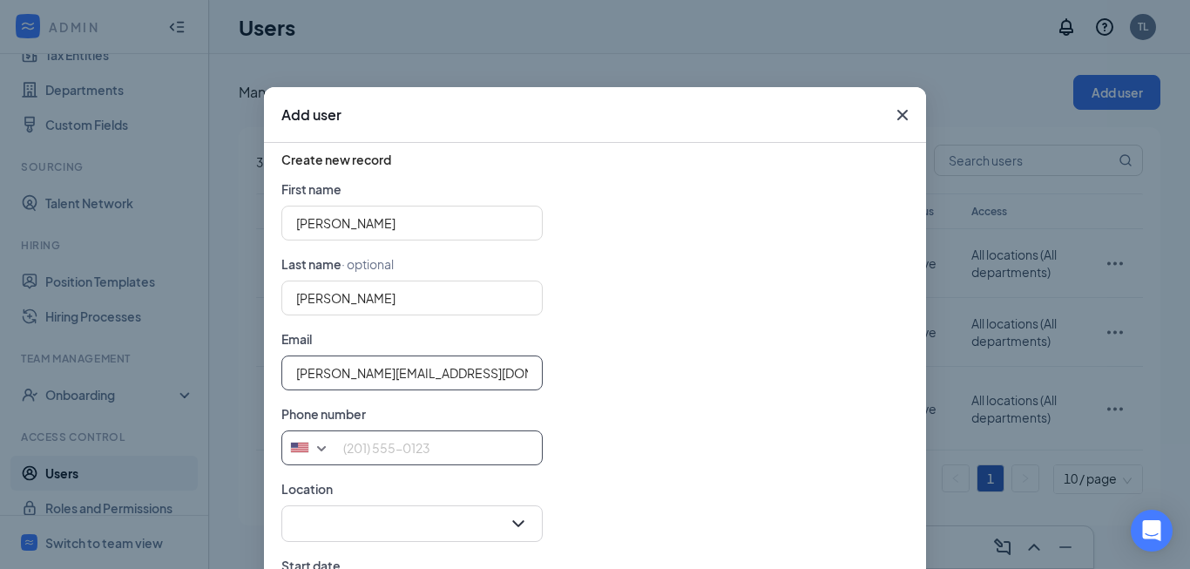
type input "ann@esteppenergy.com"
click at [373, 441] on input "tel" at bounding box center [411, 448] width 261 height 35
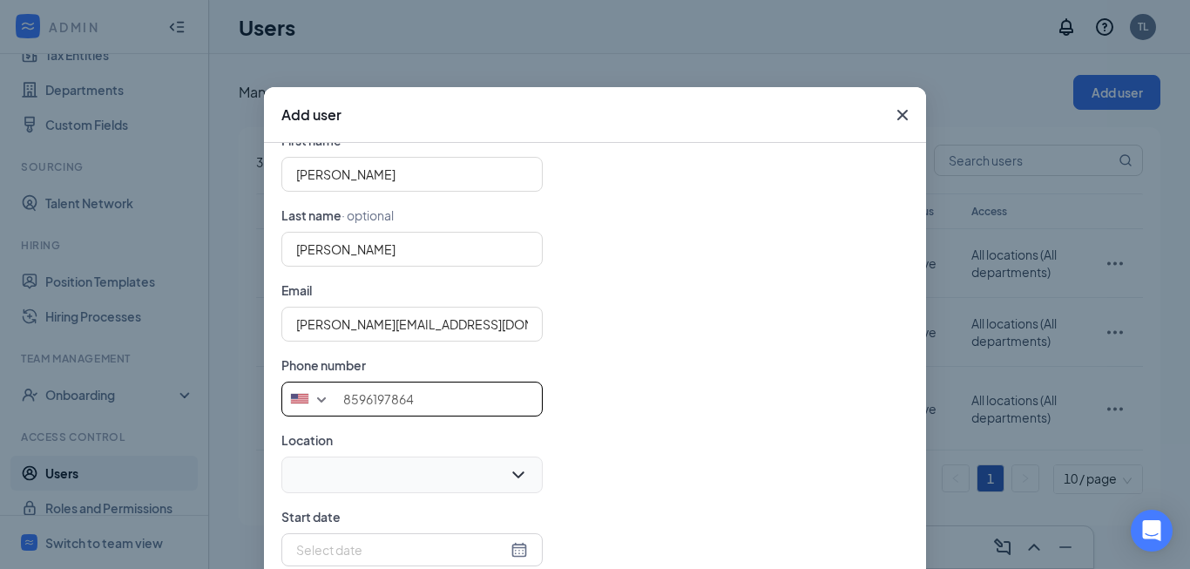
type input "8596197864"
click at [505, 471] on input "search" at bounding box center [406, 475] width 228 height 35
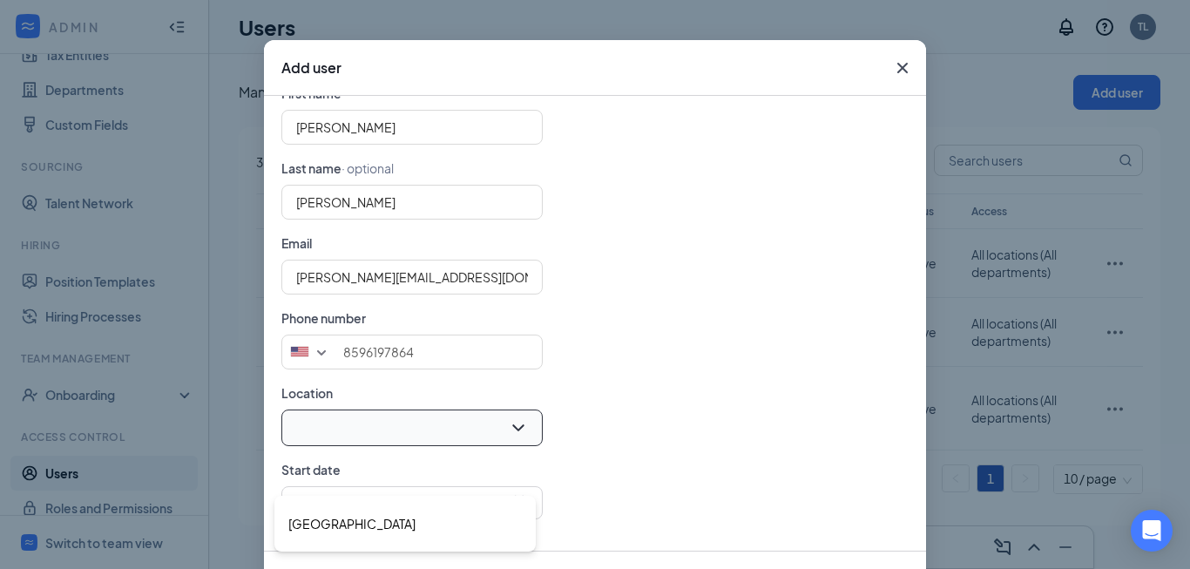
scroll to position [87, 0]
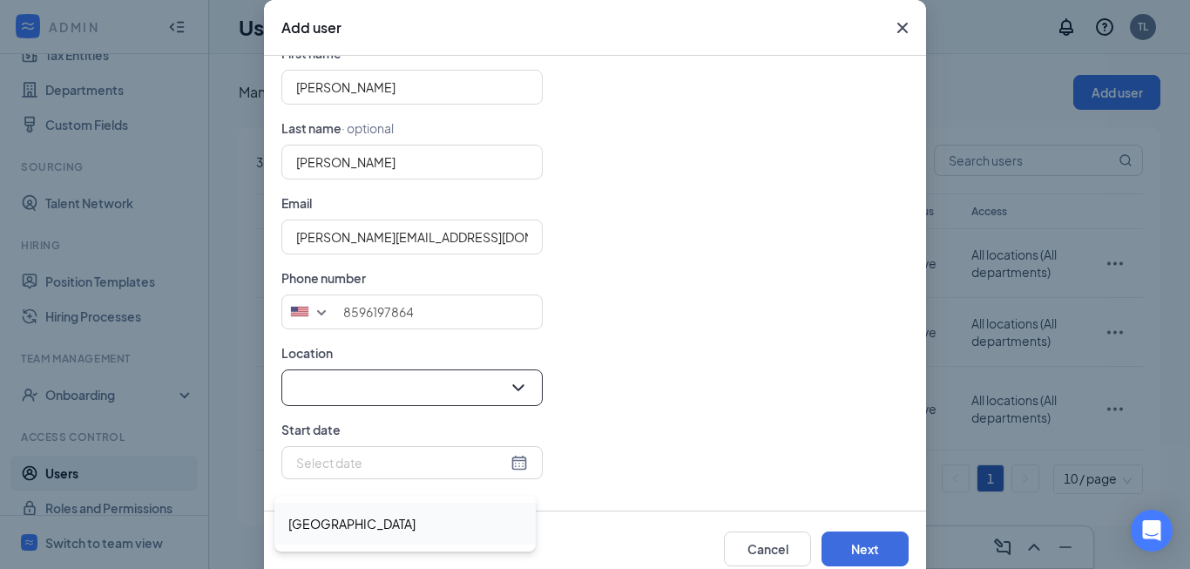
click at [306, 519] on span "[GEOGRAPHIC_DATA]" at bounding box center [351, 523] width 127 height 21
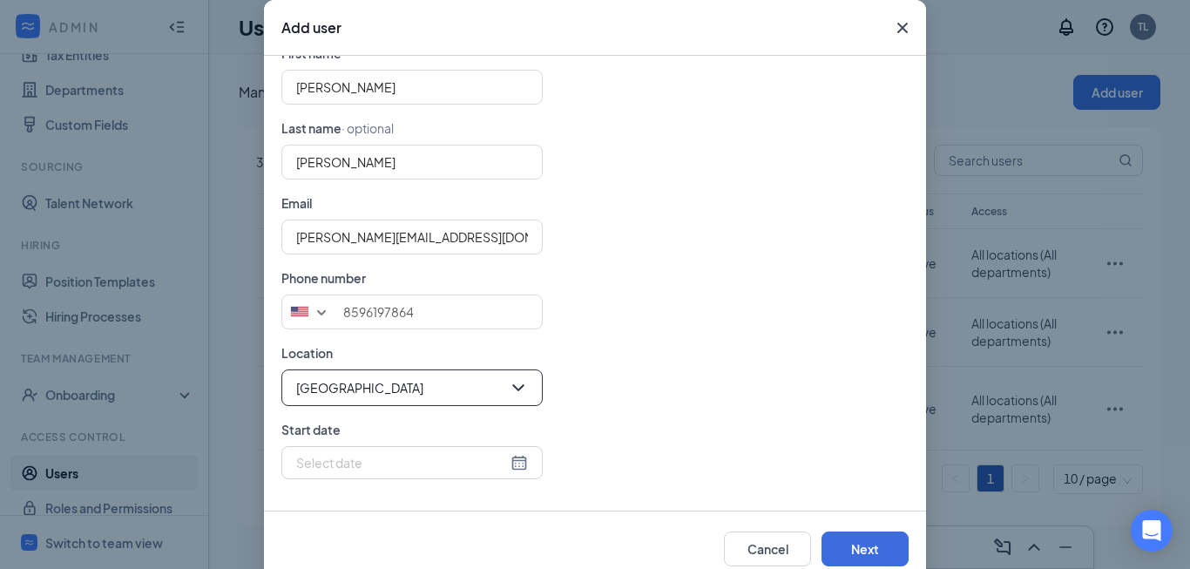
scroll to position [125, 0]
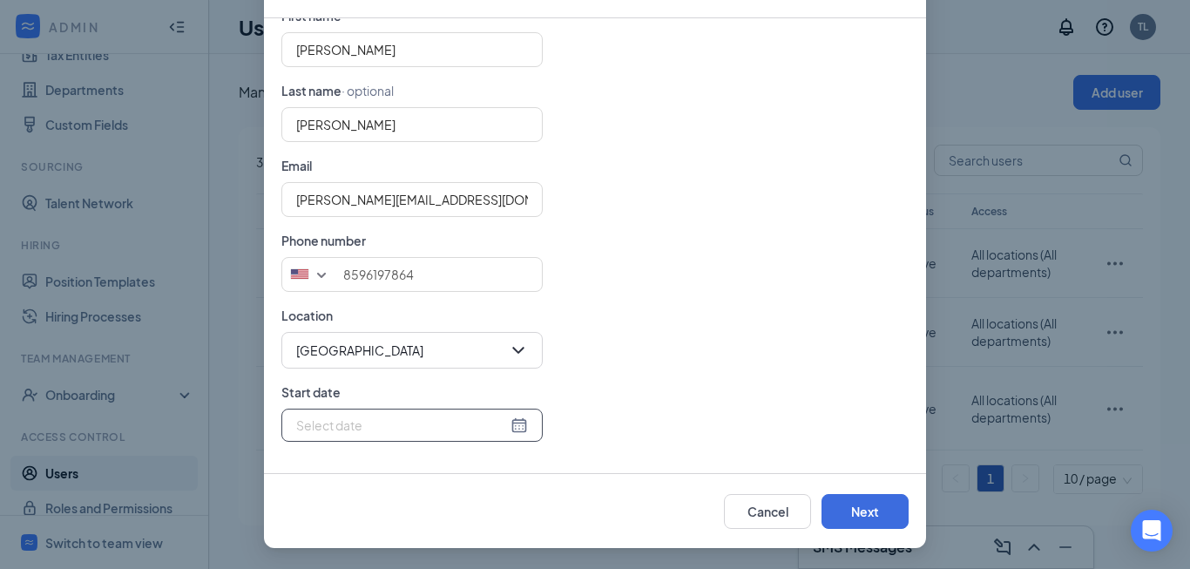
click at [512, 424] on div at bounding box center [412, 425] width 232 height 19
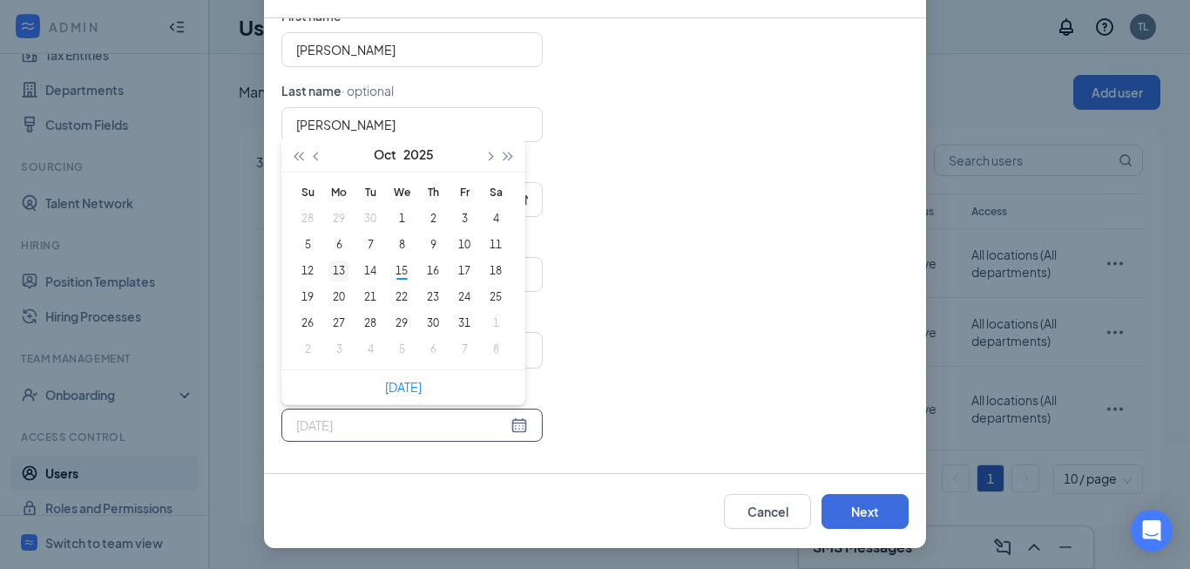
type input "2025-10-13"
click at [329, 267] on div "13" at bounding box center [339, 271] width 21 height 21
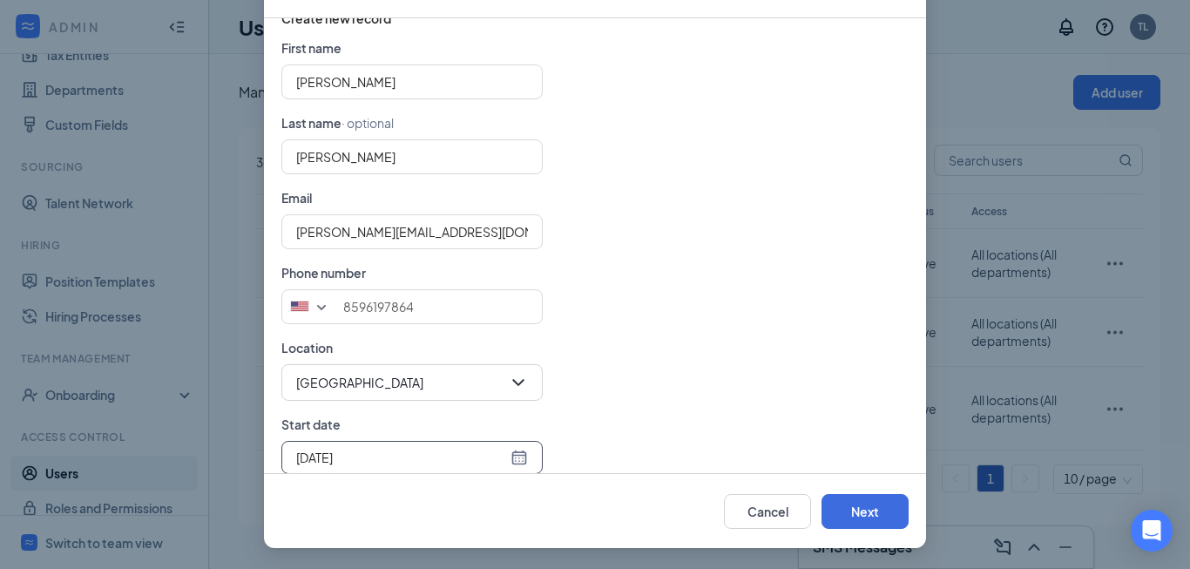
scroll to position [310, 0]
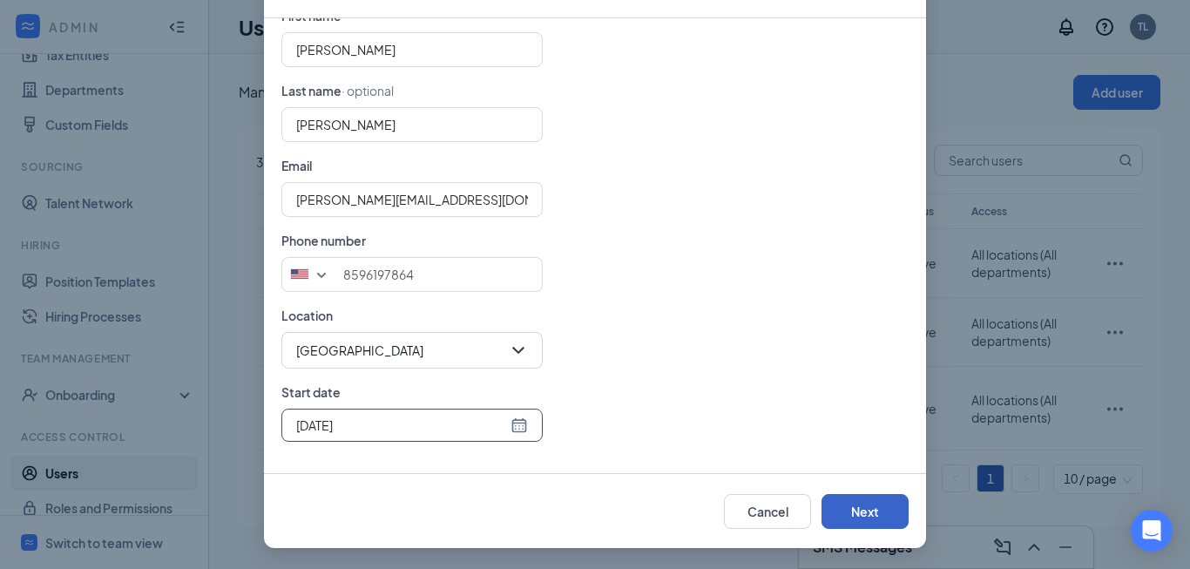
click at [858, 504] on button "Next" at bounding box center [865, 511] width 87 height 35
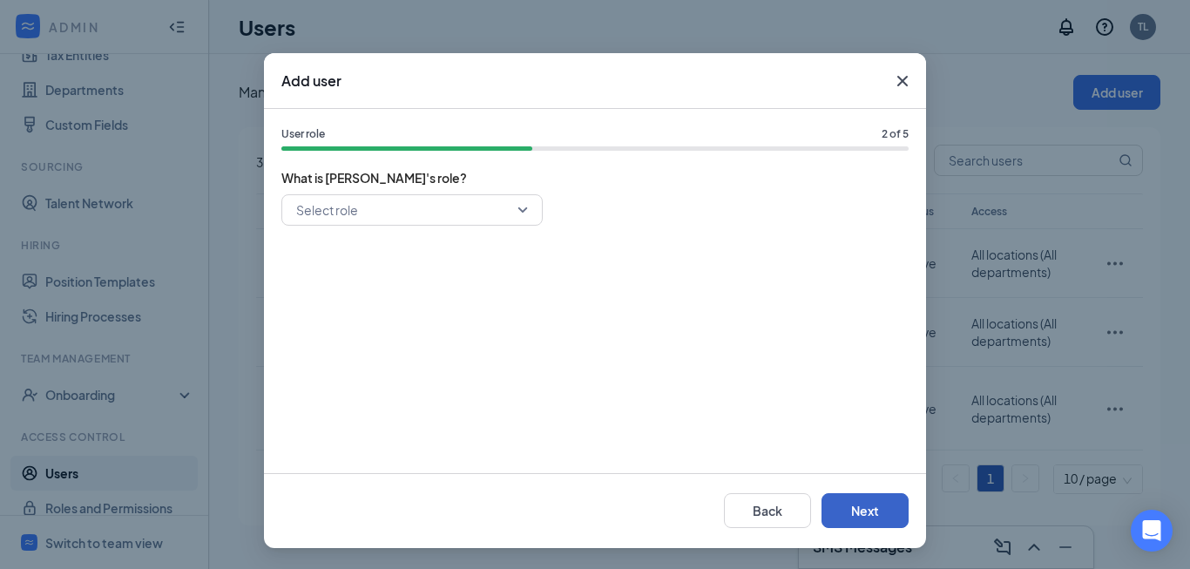
scroll to position [34, 0]
click at [519, 207] on div "Select role" at bounding box center [411, 209] width 261 height 31
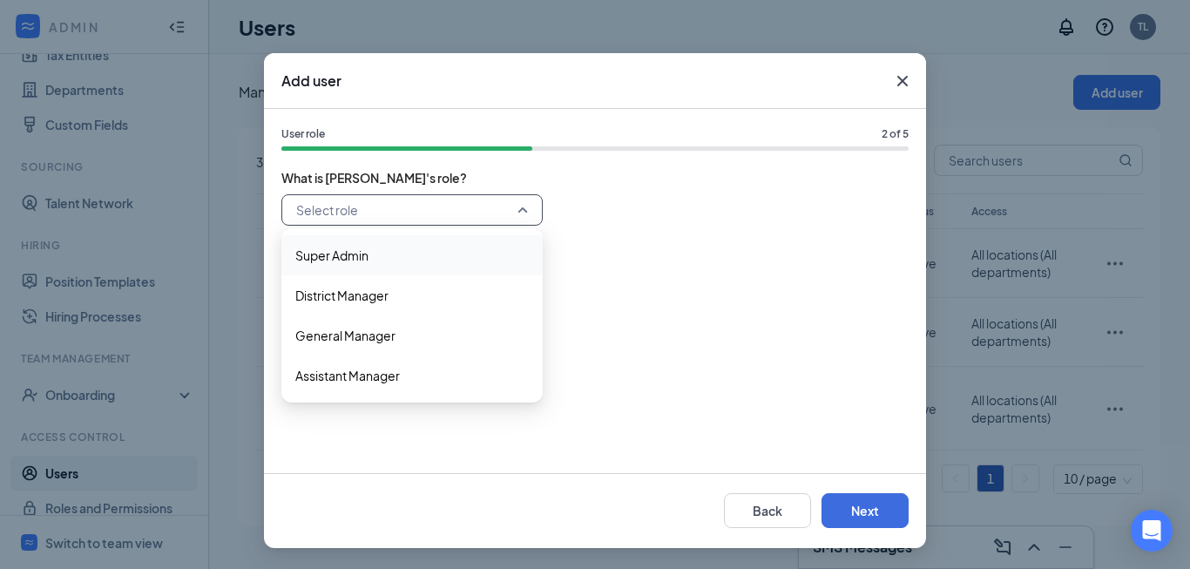
click at [392, 257] on span "Super Admin" at bounding box center [412, 255] width 234 height 19
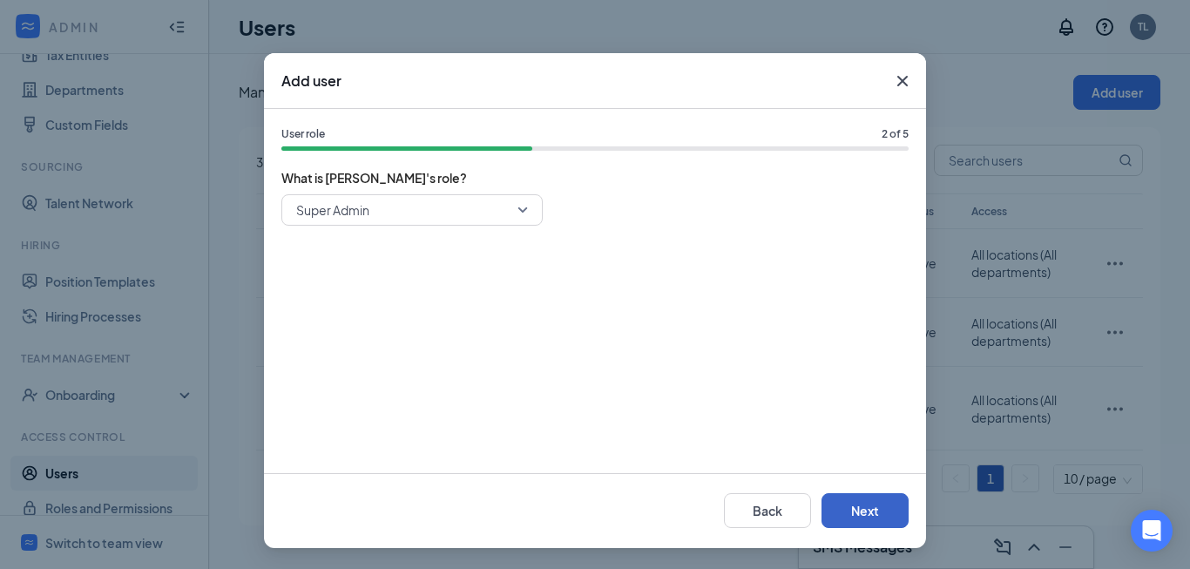
click at [853, 515] on button "Next" at bounding box center [865, 510] width 87 height 35
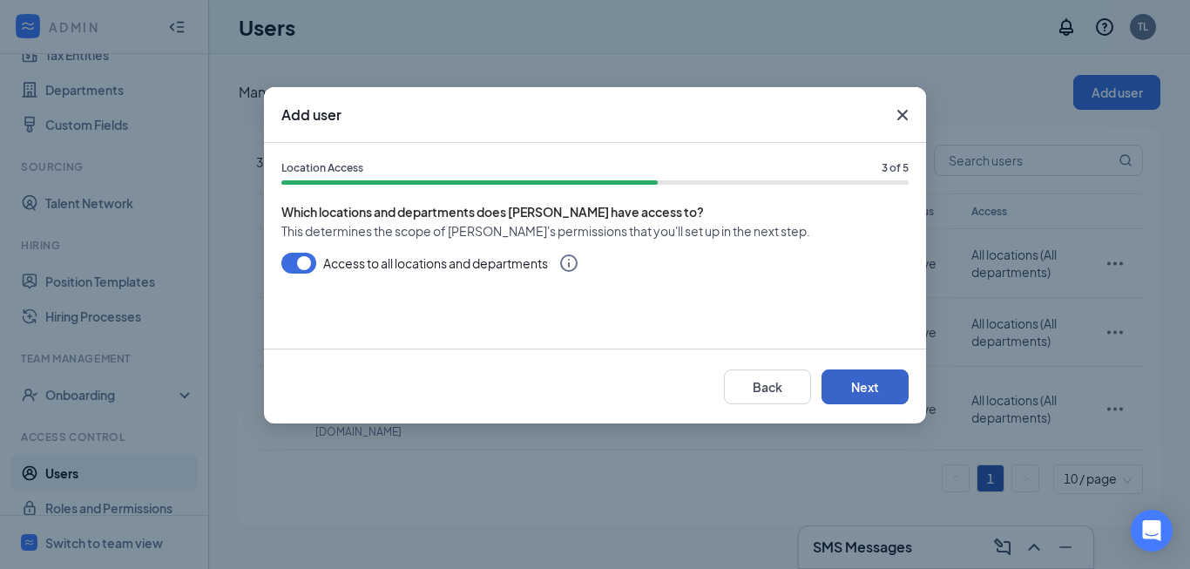
click at [875, 388] on button "Next" at bounding box center [865, 387] width 87 height 35
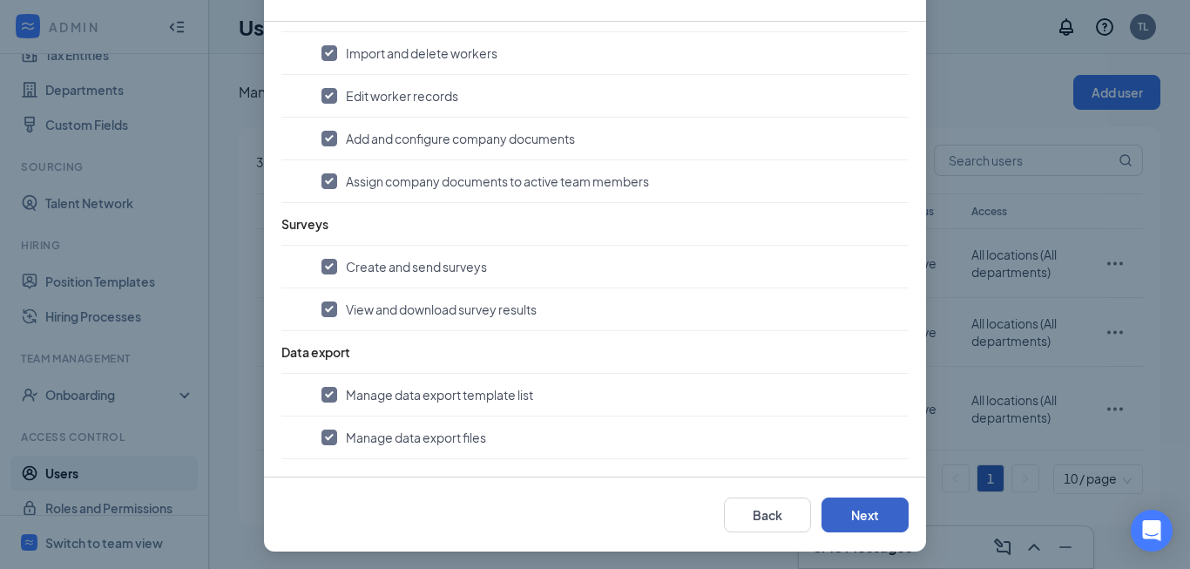
scroll to position [125, 0]
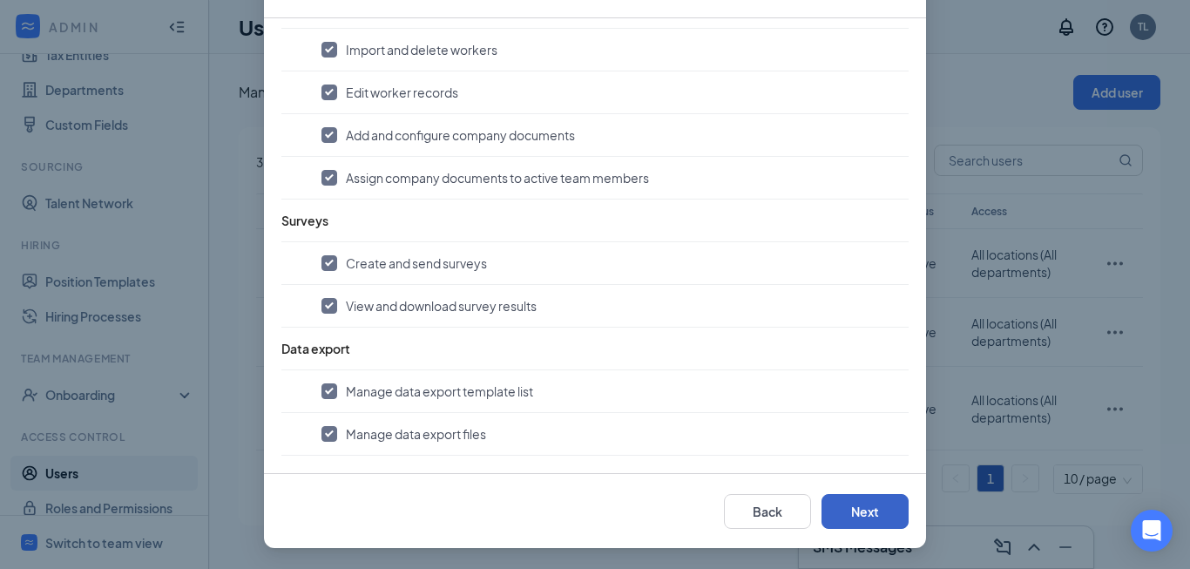
click at [831, 500] on button "Next" at bounding box center [865, 511] width 87 height 35
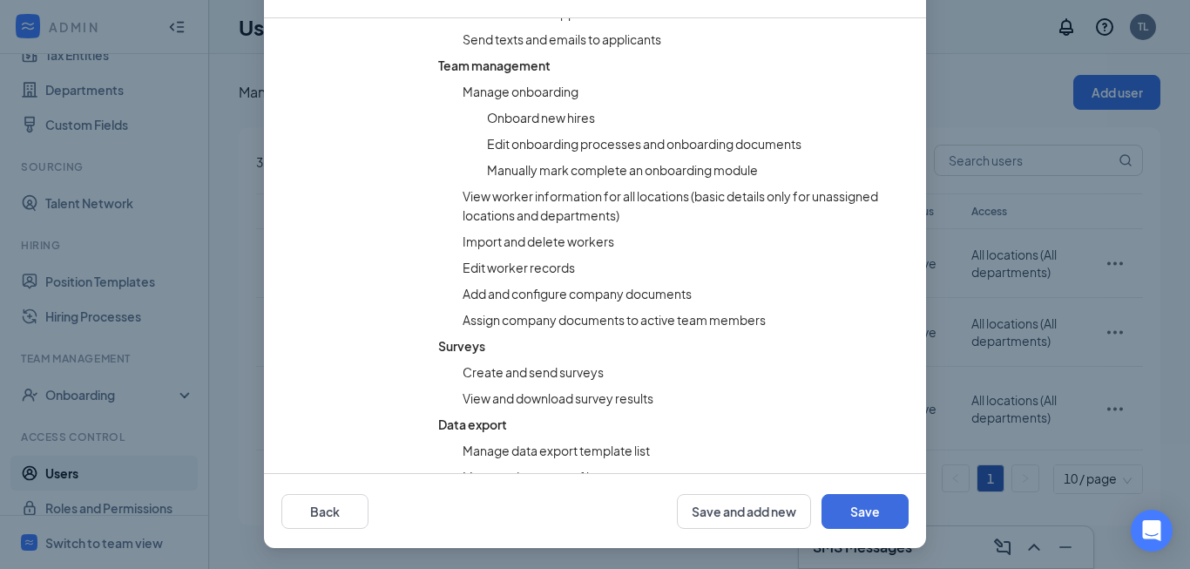
scroll to position [1178, 0]
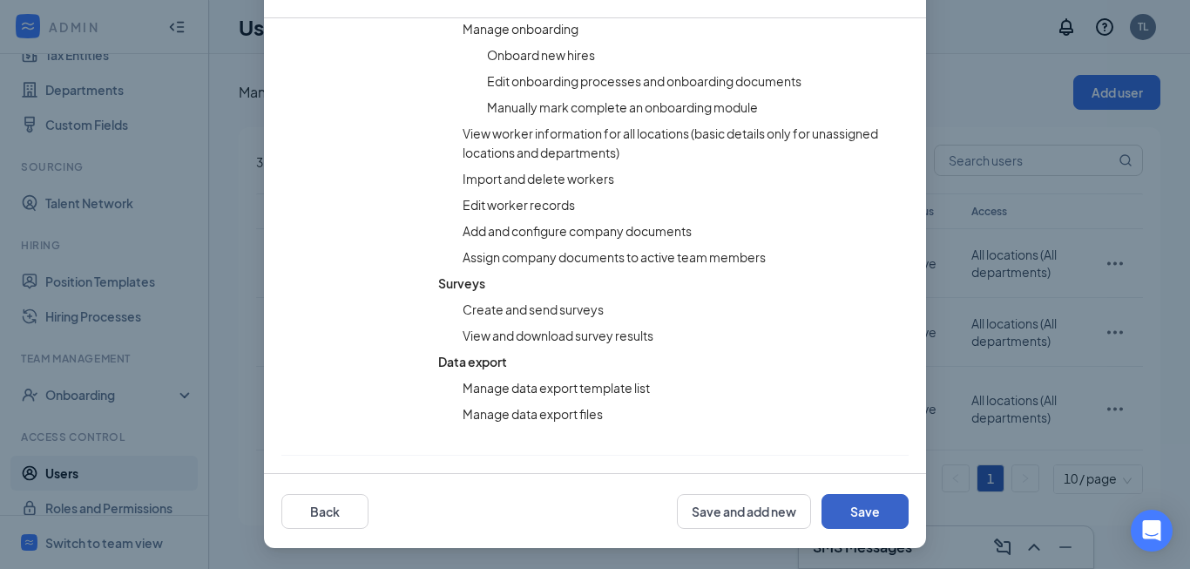
click at [849, 501] on button "Save" at bounding box center [865, 511] width 87 height 35
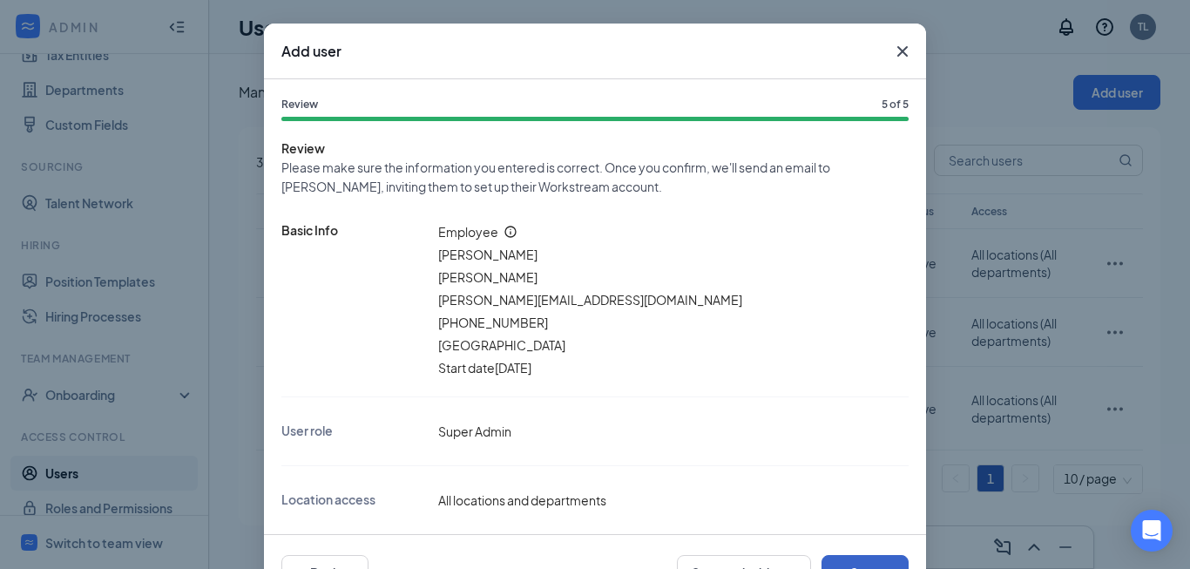
scroll to position [0, 0]
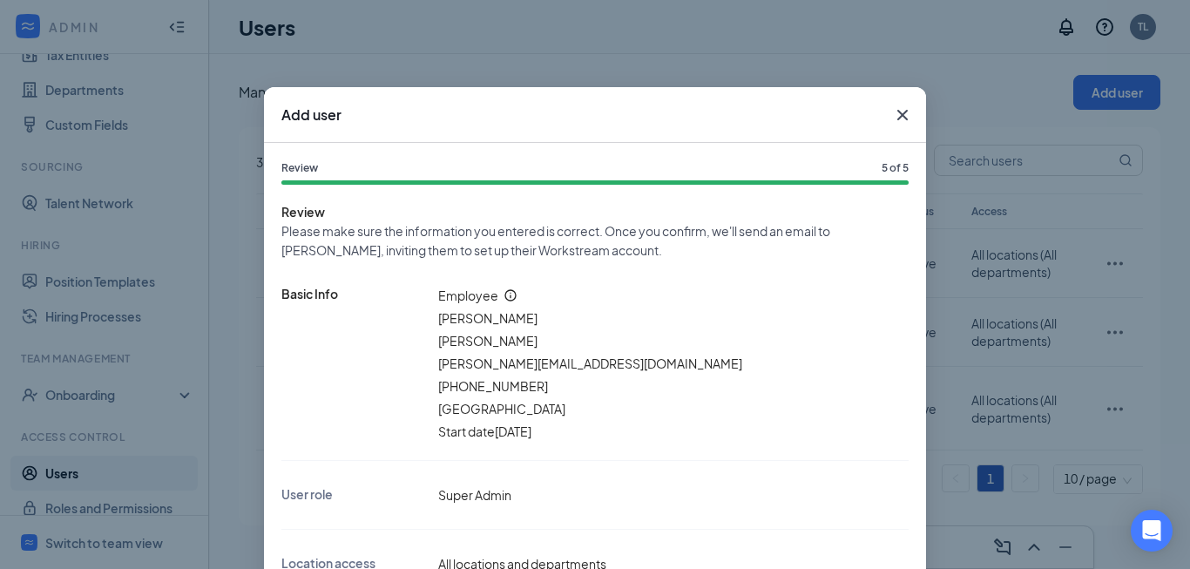
click at [898, 115] on icon "Cross" at bounding box center [902, 115] width 21 height 21
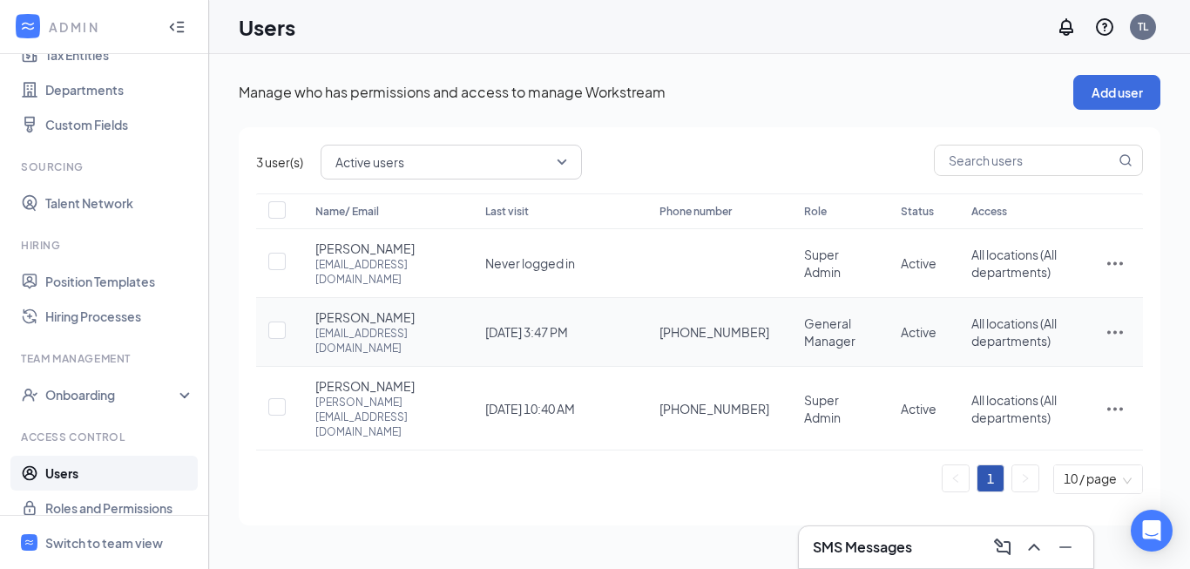
click at [1110, 331] on icon "ActionsIcon" at bounding box center [1116, 332] width 16 height 3
click at [1047, 355] on span "Edit user" at bounding box center [1028, 360] width 50 height 16
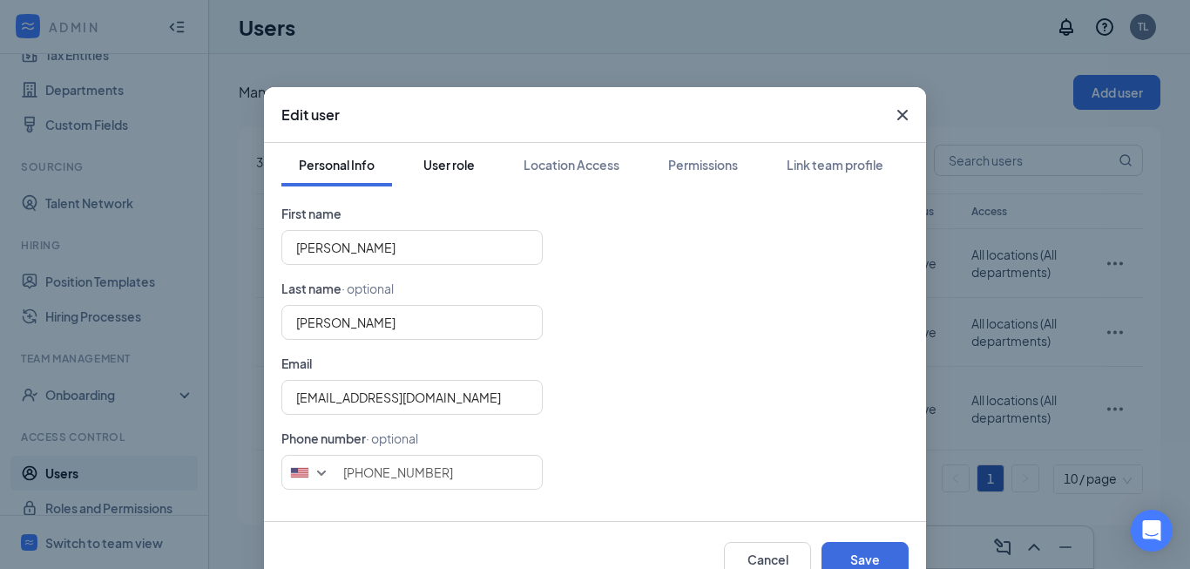
click at [453, 161] on div "User role" at bounding box center [449, 164] width 51 height 17
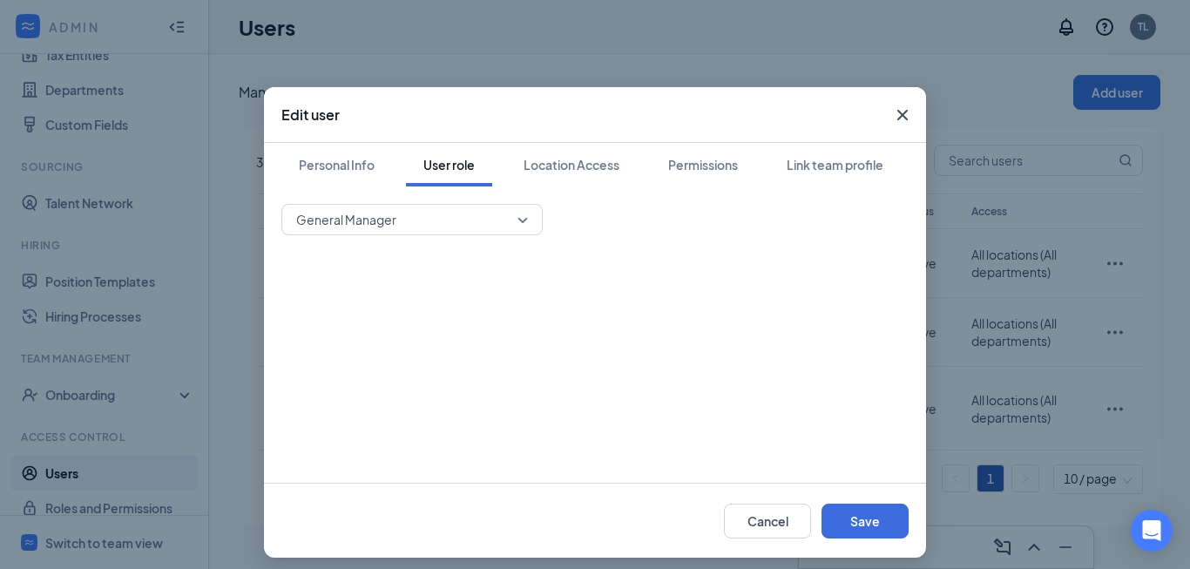
click at [519, 220] on span "General Manager" at bounding box center [412, 220] width 232 height 26
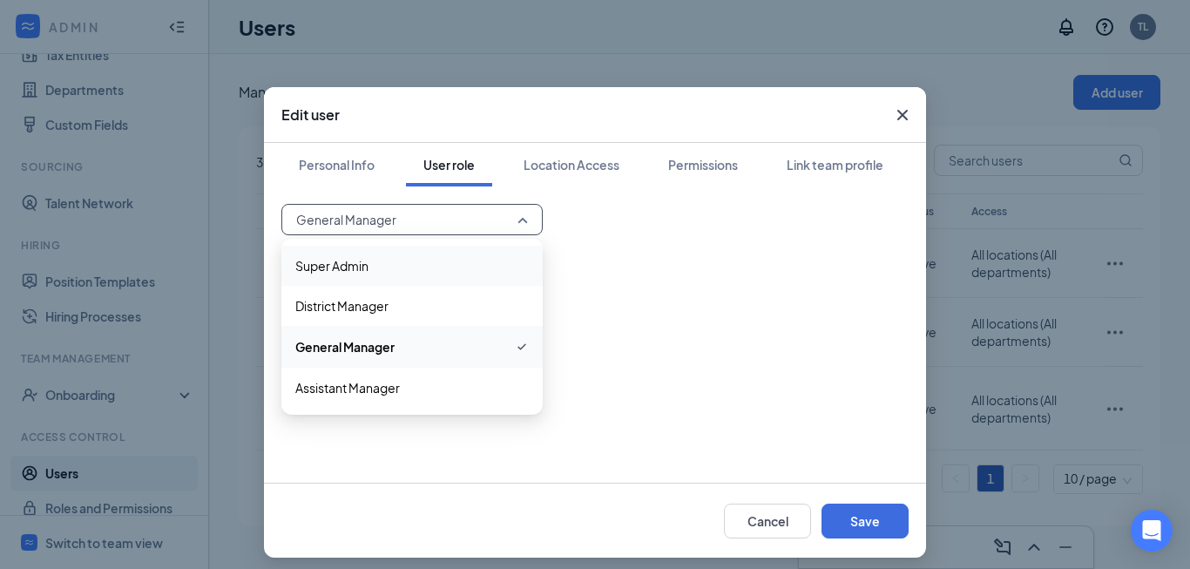
click at [330, 263] on span "Super Admin" at bounding box center [331, 265] width 73 height 19
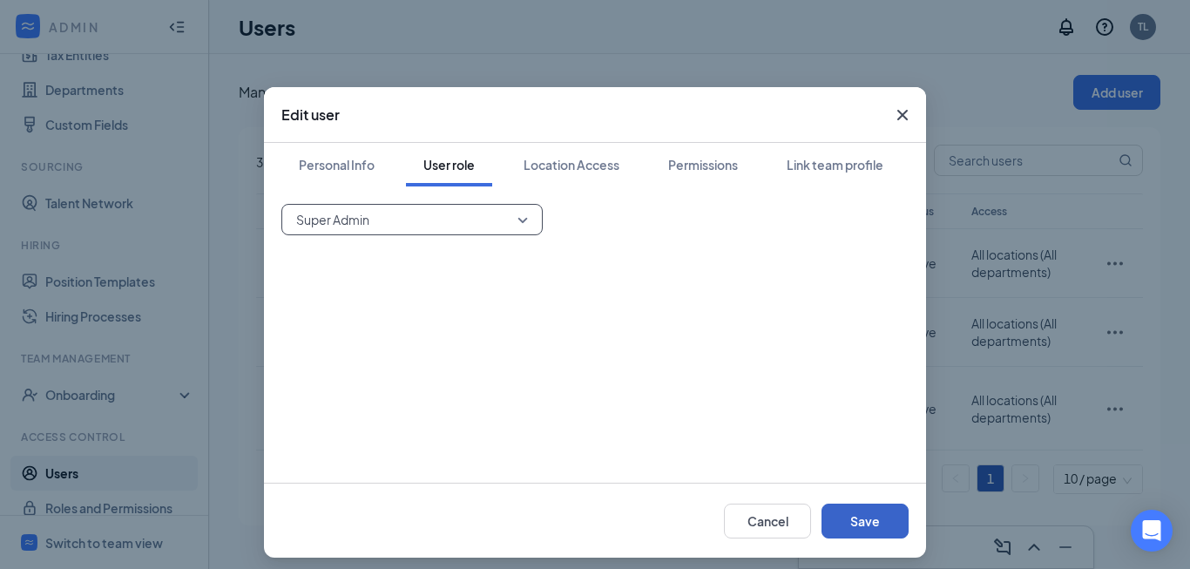
click at [851, 514] on button "Save" at bounding box center [865, 521] width 87 height 35
click at [898, 114] on icon "Cross" at bounding box center [902, 115] width 21 height 21
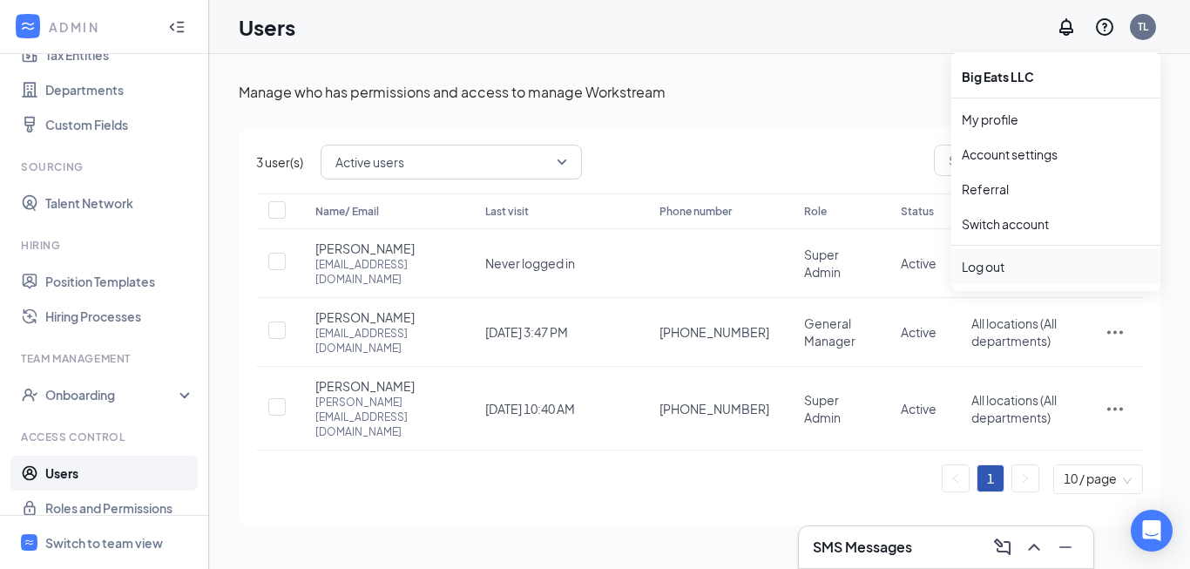
click at [982, 259] on div "Log out" at bounding box center [1056, 266] width 188 height 17
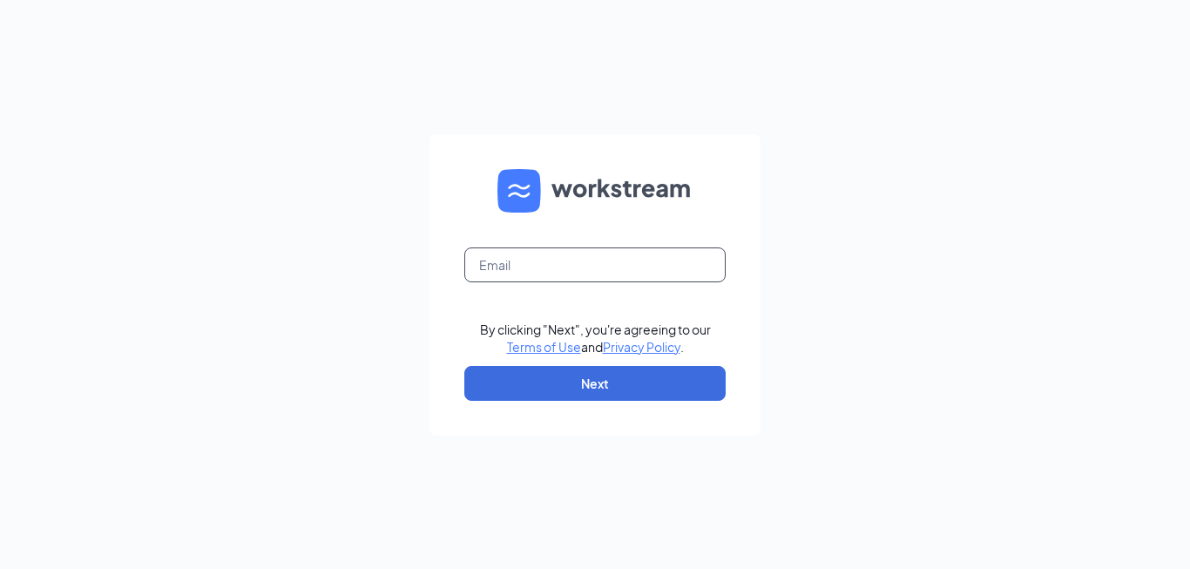
click at [607, 259] on input "text" at bounding box center [594, 264] width 261 height 35
type input "[PERSON_NAME][EMAIL_ADDRESS][DOMAIN_NAME]"
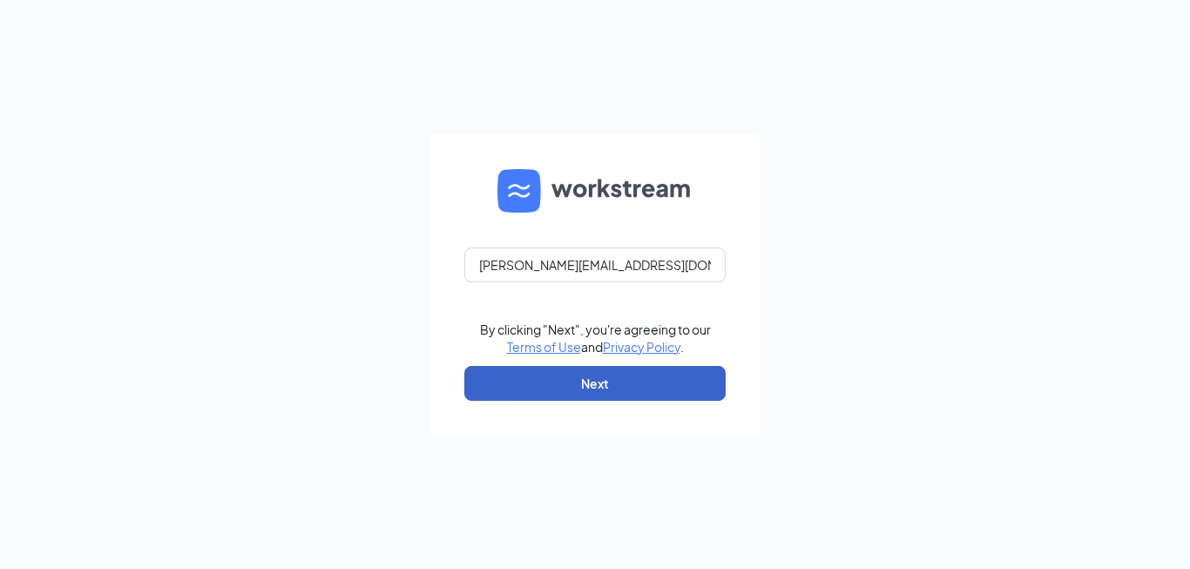
click at [600, 390] on button "Next" at bounding box center [594, 383] width 261 height 35
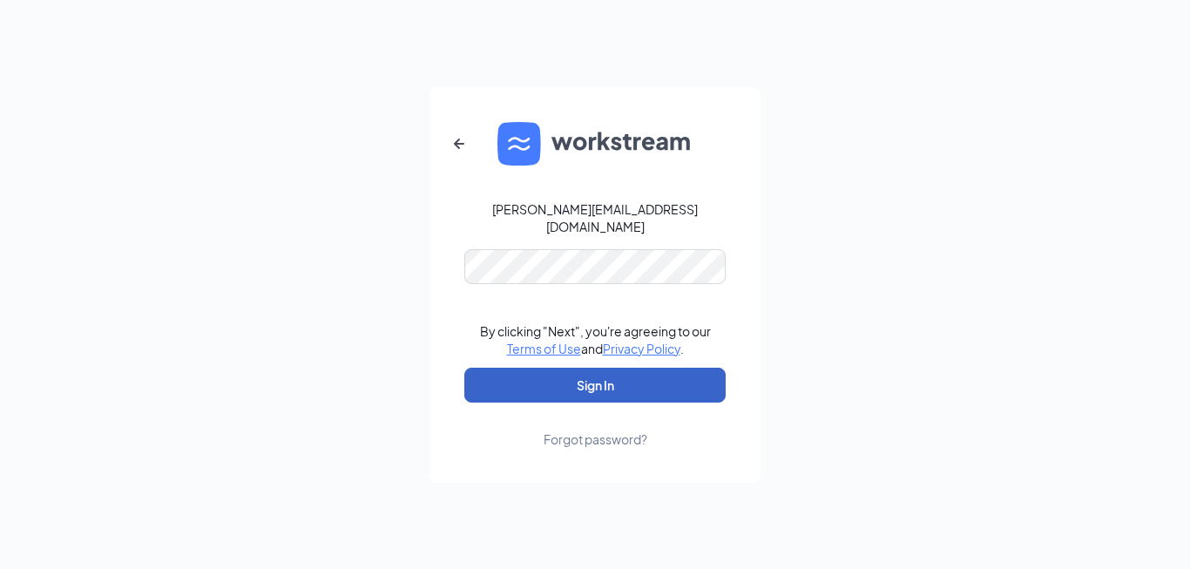
click at [576, 381] on button "Sign In" at bounding box center [594, 385] width 261 height 35
click at [486, 368] on button "Sign In" at bounding box center [594, 385] width 261 height 35
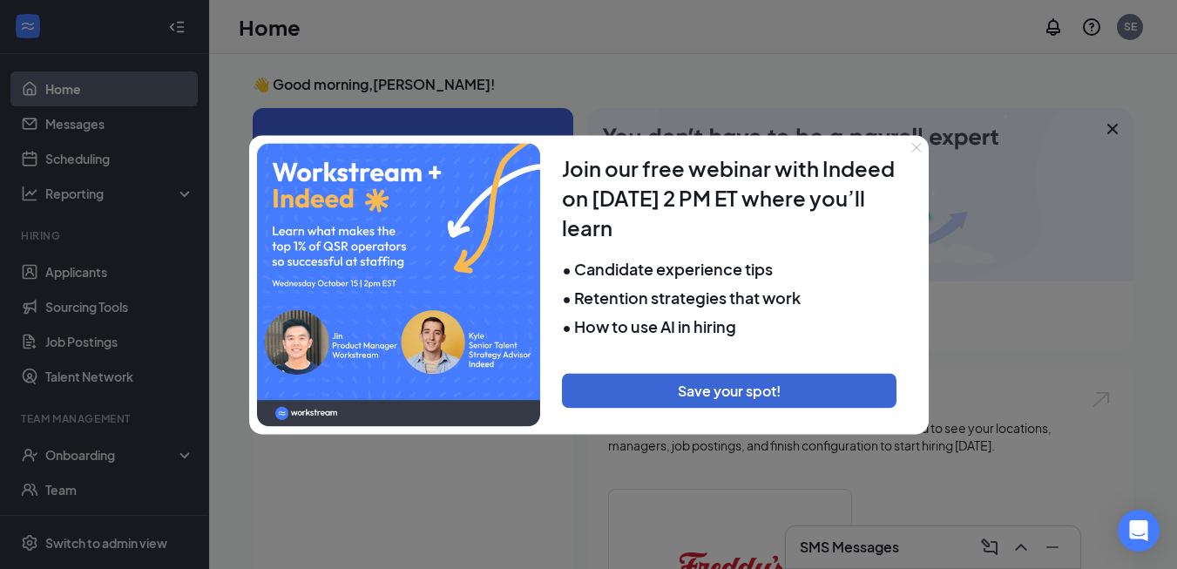
click at [910, 146] on button "Close" at bounding box center [917, 147] width 24 height 24
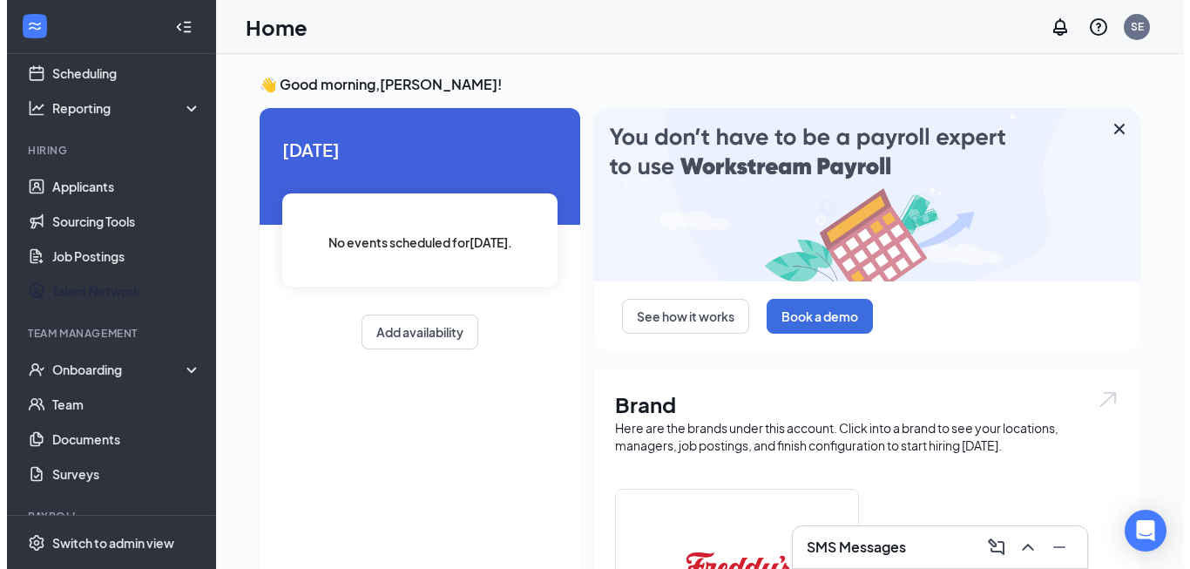
scroll to position [147, 0]
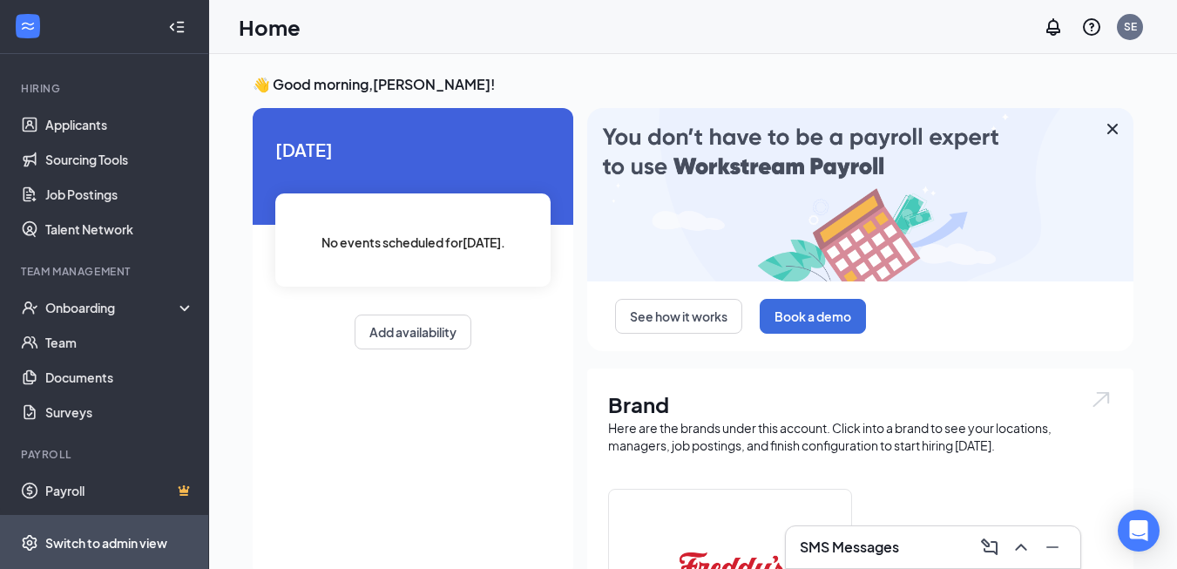
click at [127, 539] on div "Switch to admin view" at bounding box center [106, 542] width 122 height 17
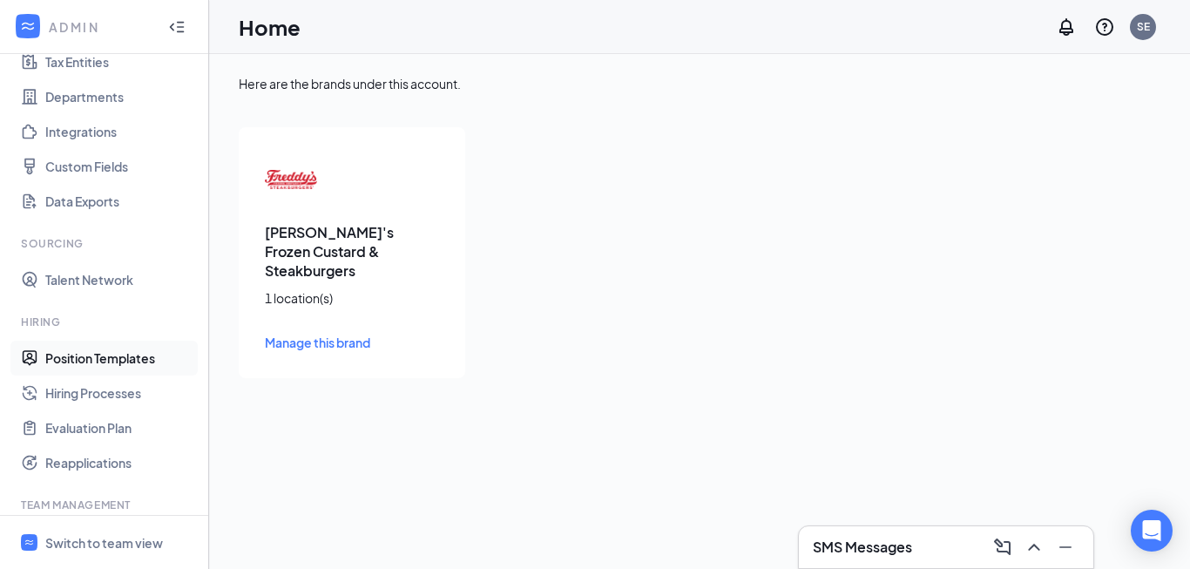
scroll to position [304, 0]
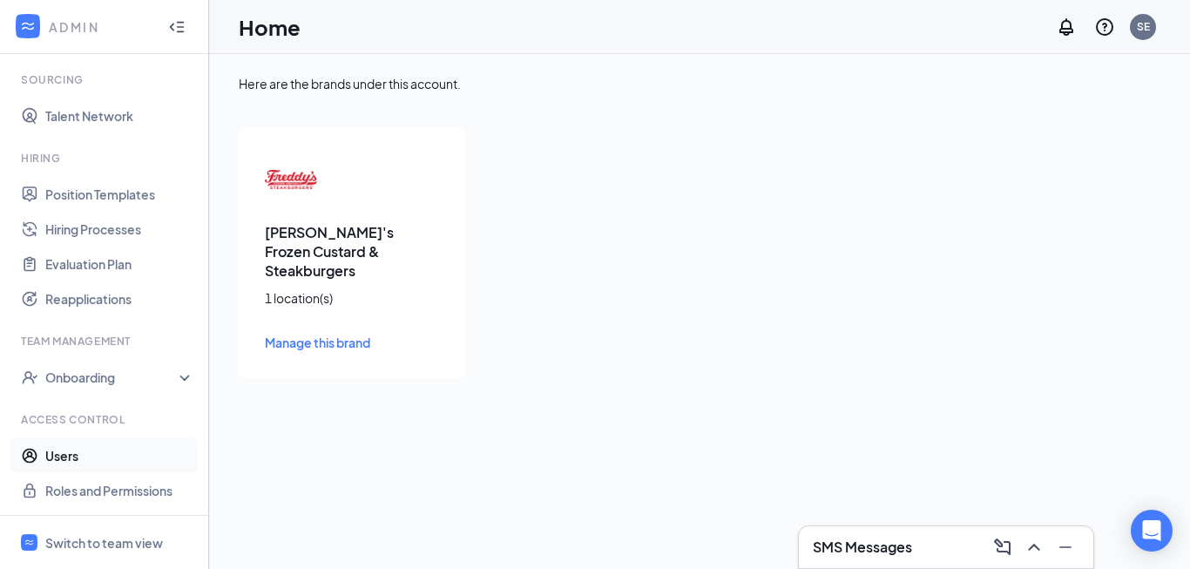
click at [80, 453] on link "Users" at bounding box center [119, 455] width 149 height 35
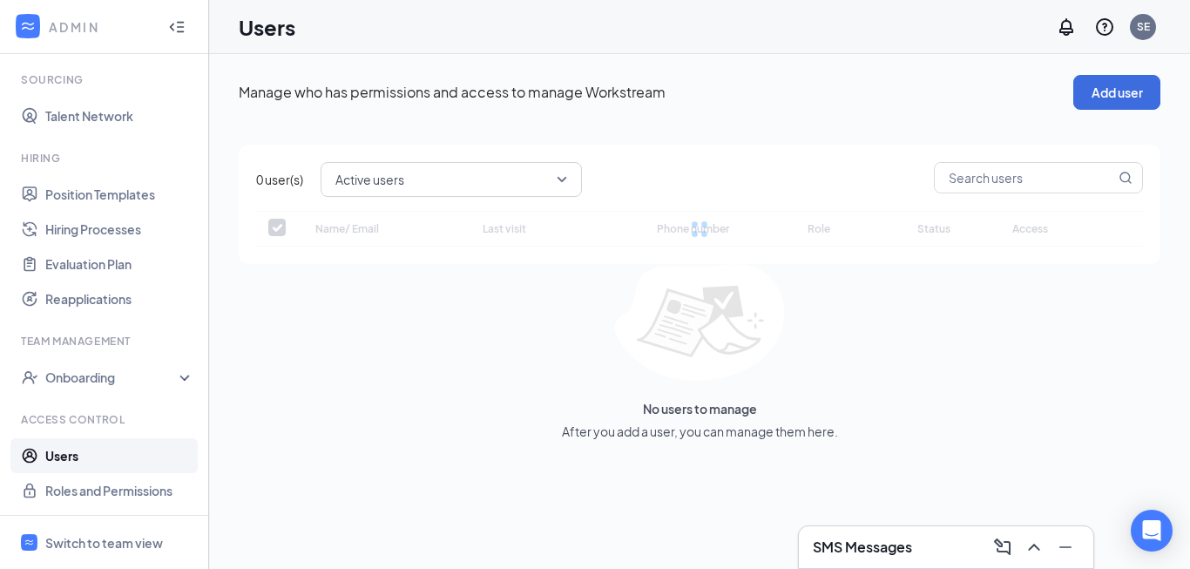
checkbox input "false"
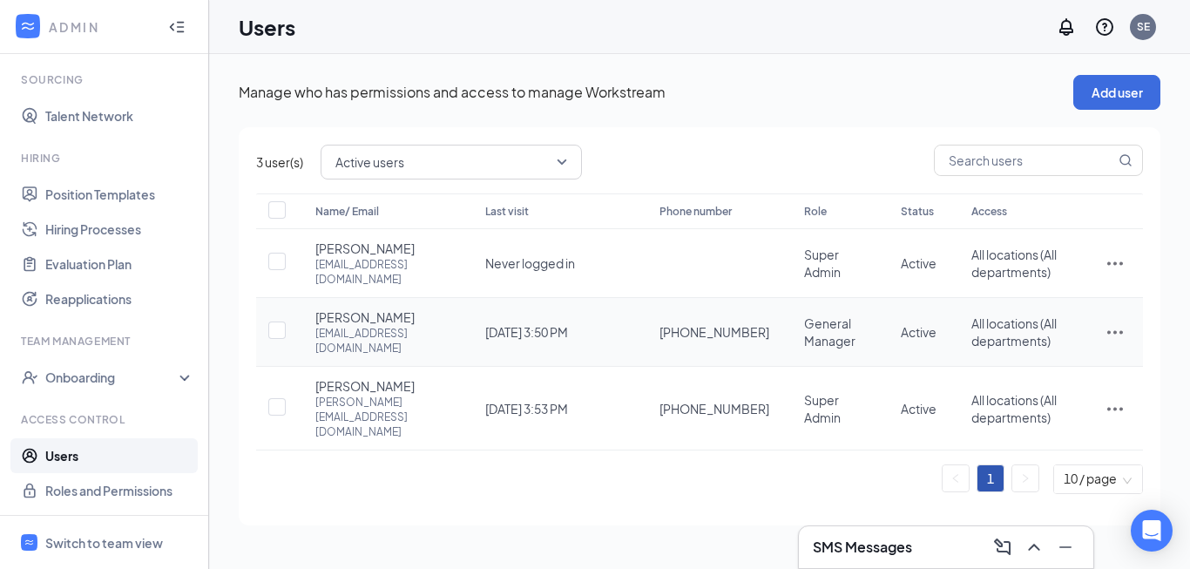
click at [1115, 322] on icon "ActionsIcon" at bounding box center [1115, 332] width 21 height 21
click at [1017, 363] on span "Edit user" at bounding box center [1028, 360] width 50 height 16
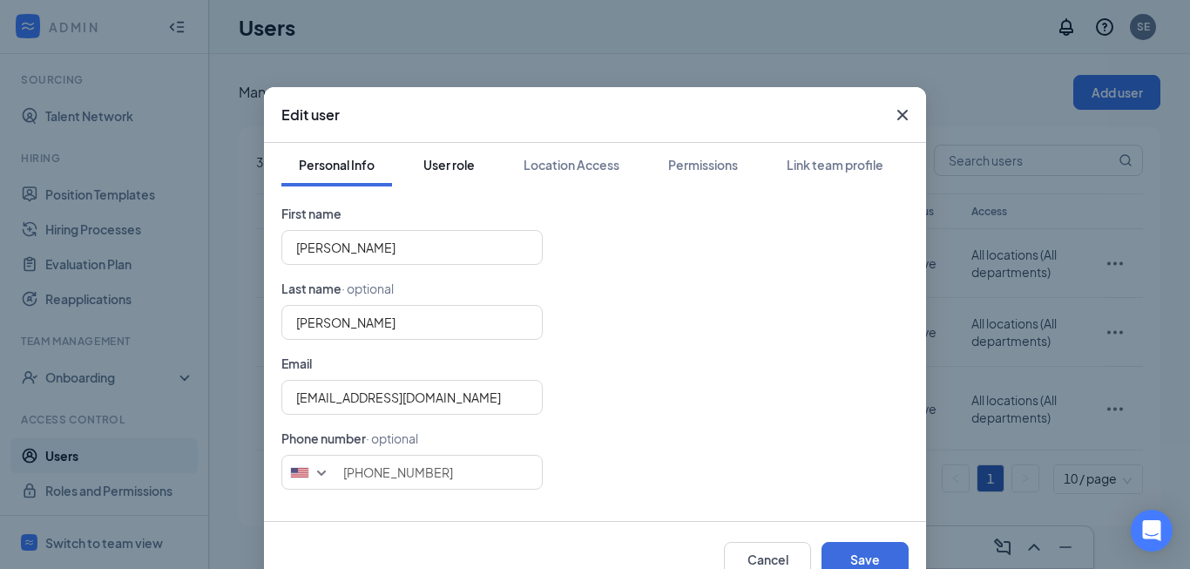
click at [458, 163] on div "User role" at bounding box center [449, 164] width 51 height 17
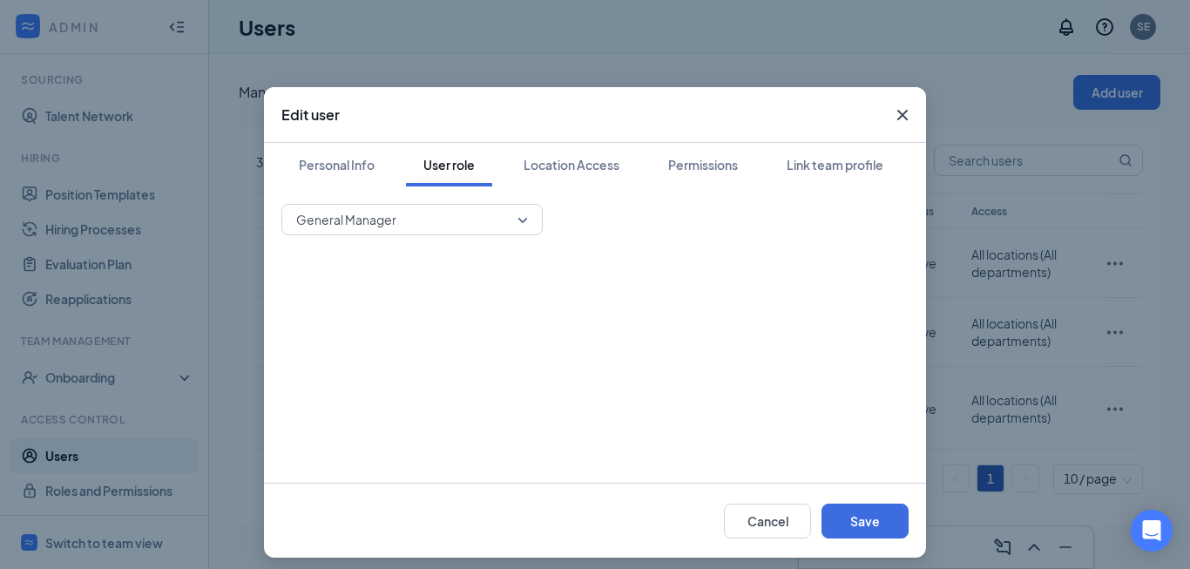
click at [519, 220] on span "General Manager" at bounding box center [412, 220] width 232 height 26
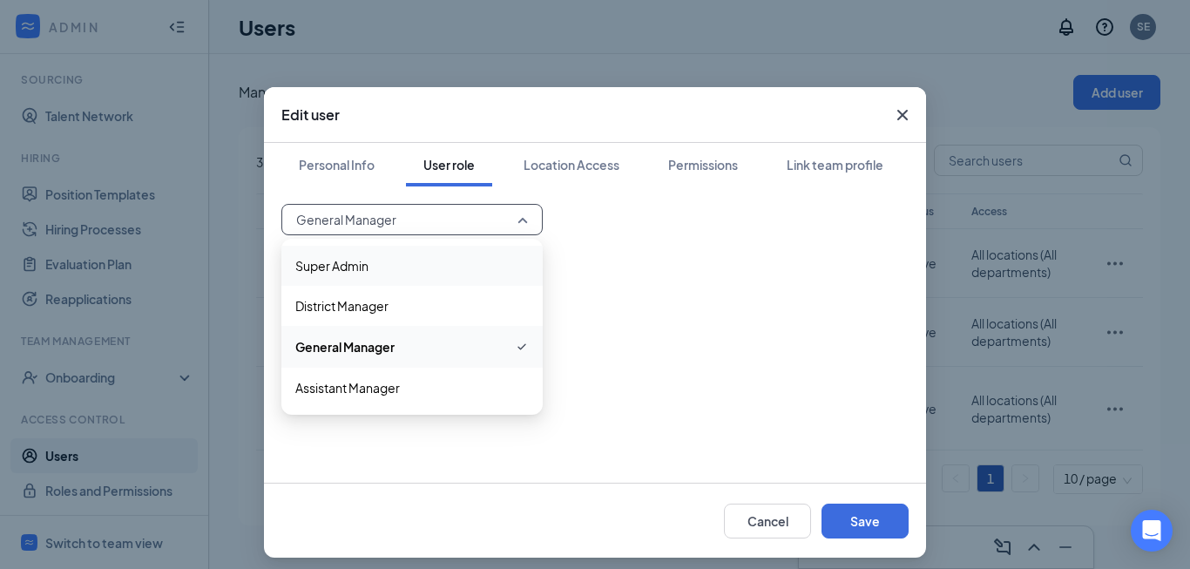
click at [315, 267] on span "Super Admin" at bounding box center [331, 265] width 73 height 19
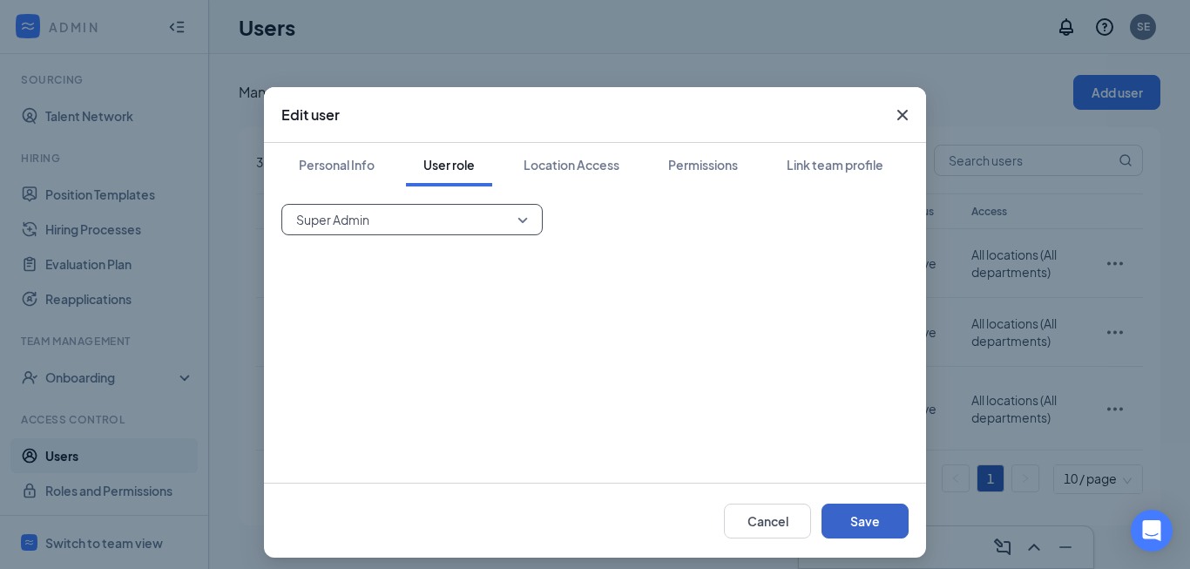
click at [860, 523] on button "Save" at bounding box center [865, 521] width 87 height 35
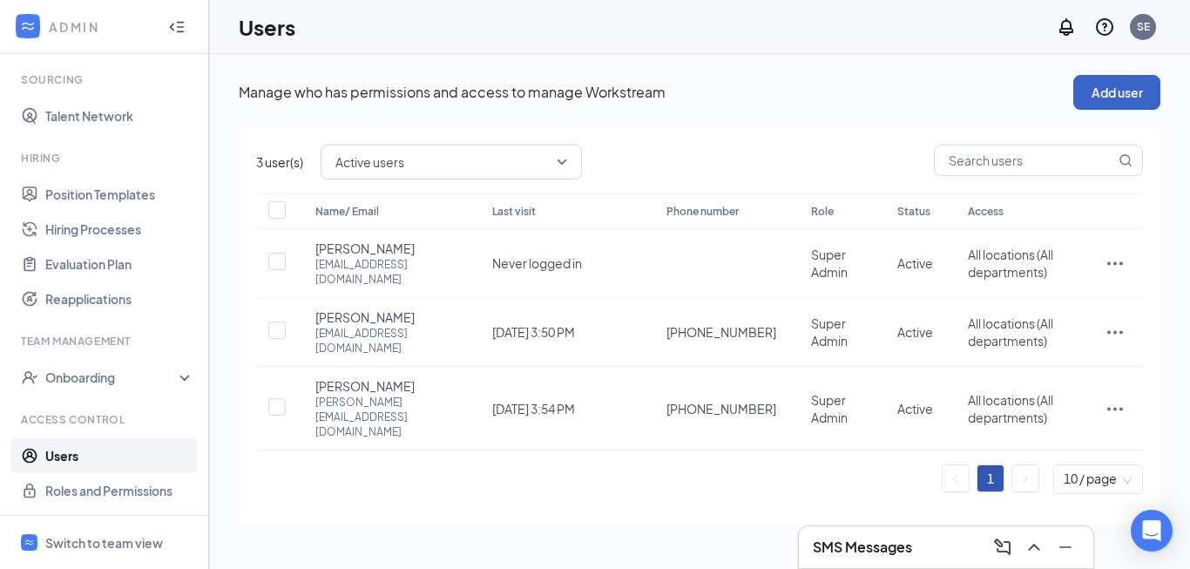
click at [1129, 97] on button "Add user" at bounding box center [1117, 92] width 87 height 35
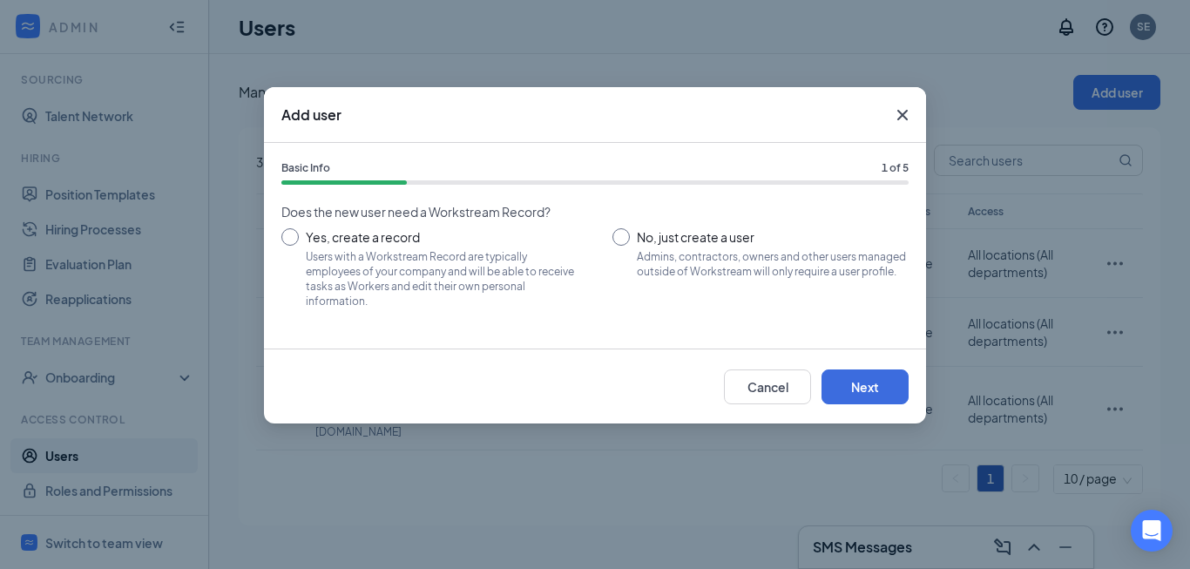
click at [291, 236] on input "Yes, create a record Users with a Workstream Record are typically employees of …" at bounding box center [429, 267] width 296 height 78
radio input "true"
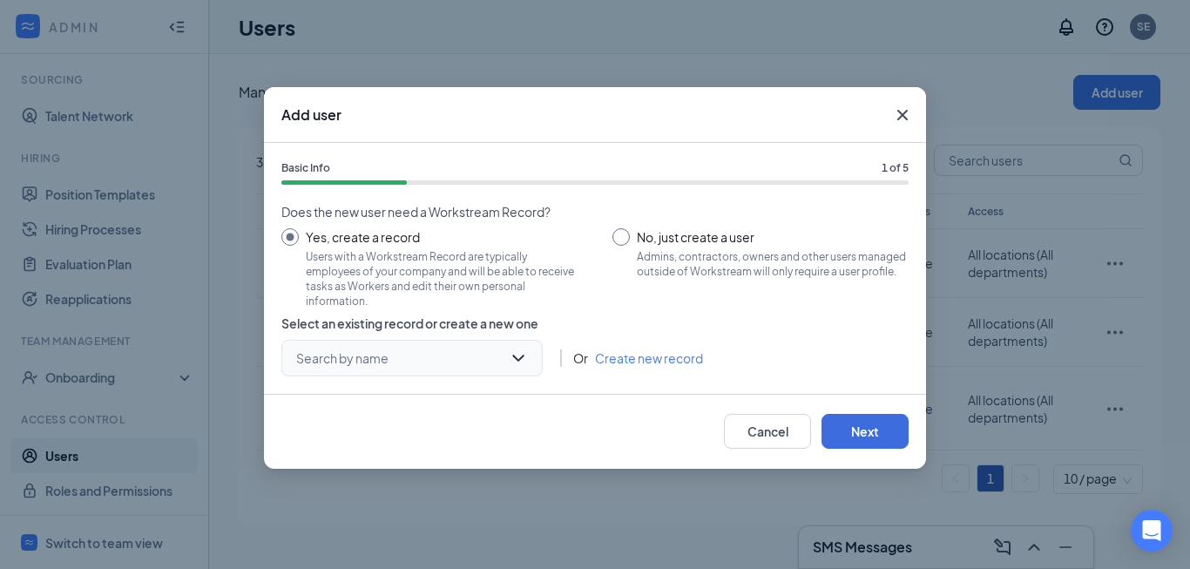
click at [459, 356] on input "search" at bounding box center [406, 358] width 228 height 35
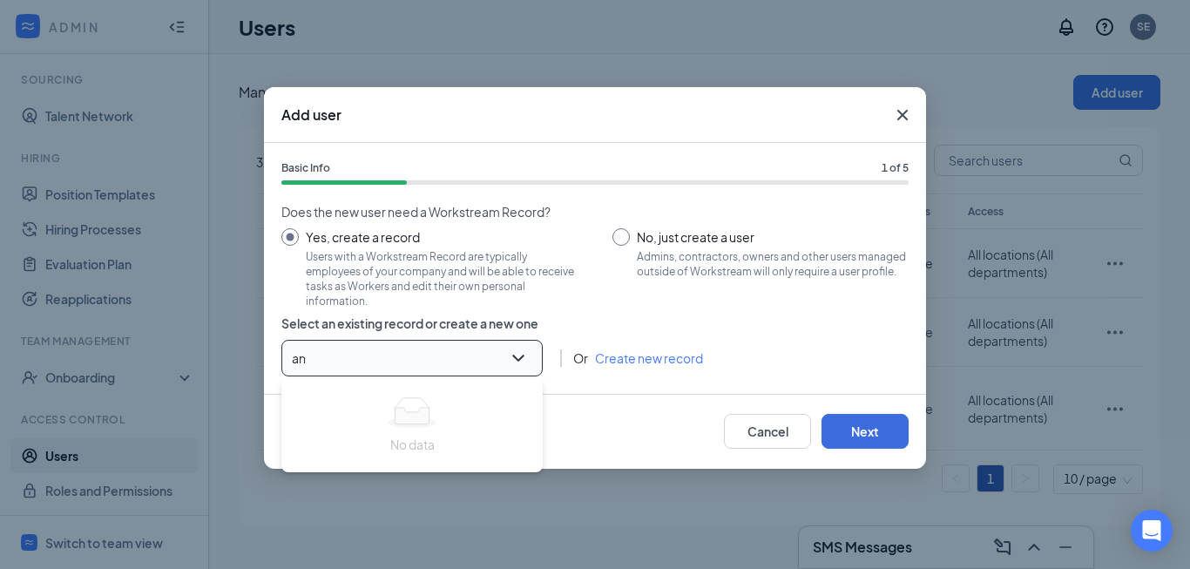
type input "a"
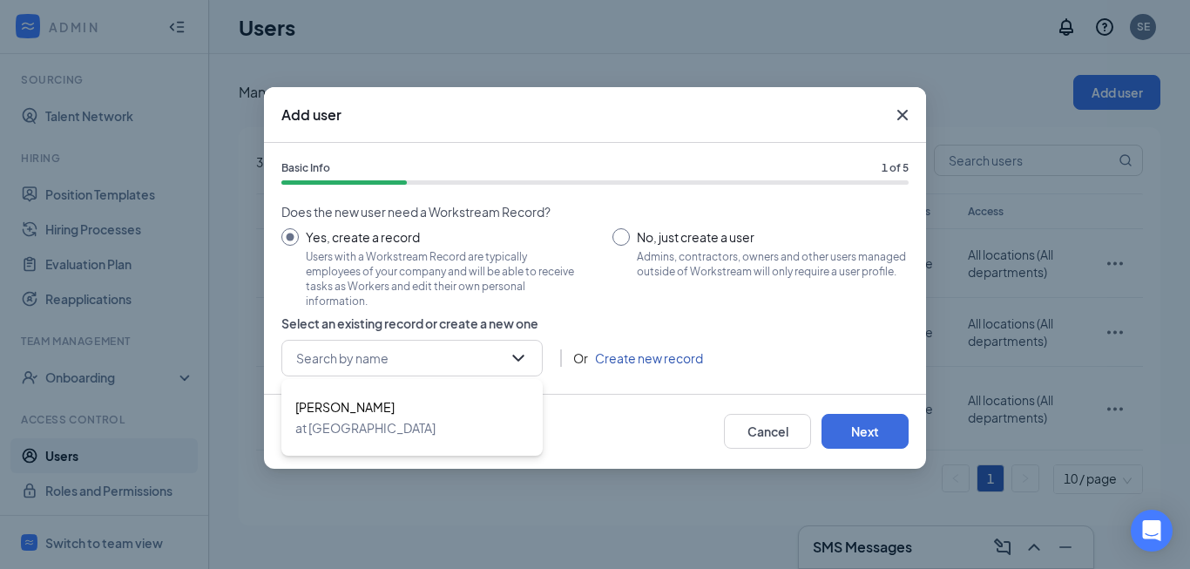
click at [620, 362] on link "Create new record" at bounding box center [649, 358] width 108 height 19
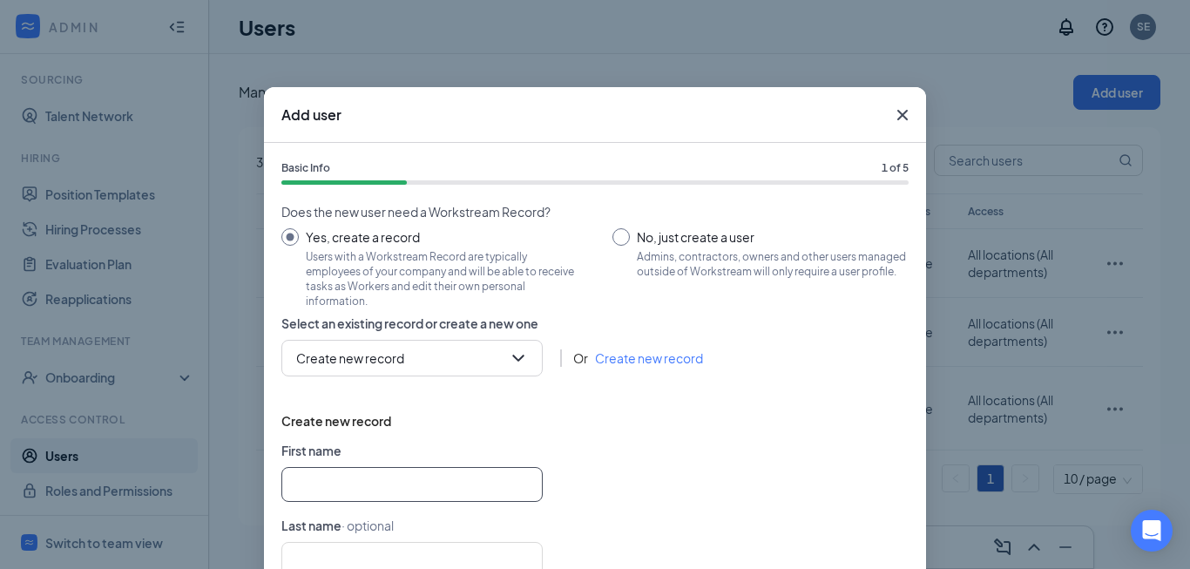
click at [439, 485] on input "text" at bounding box center [411, 484] width 261 height 35
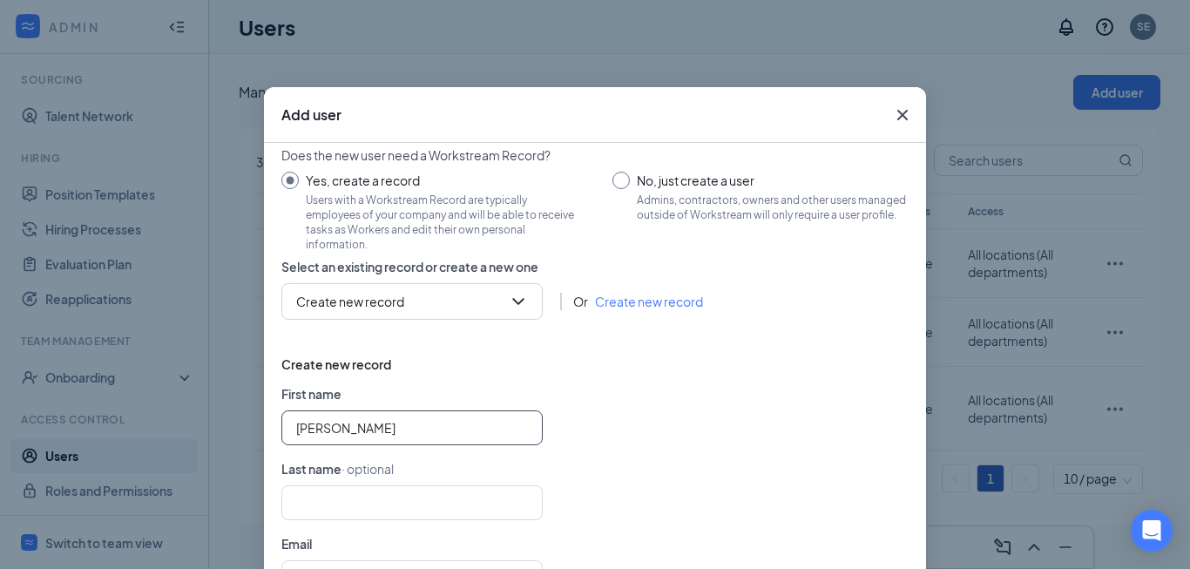
scroll to position [87, 0]
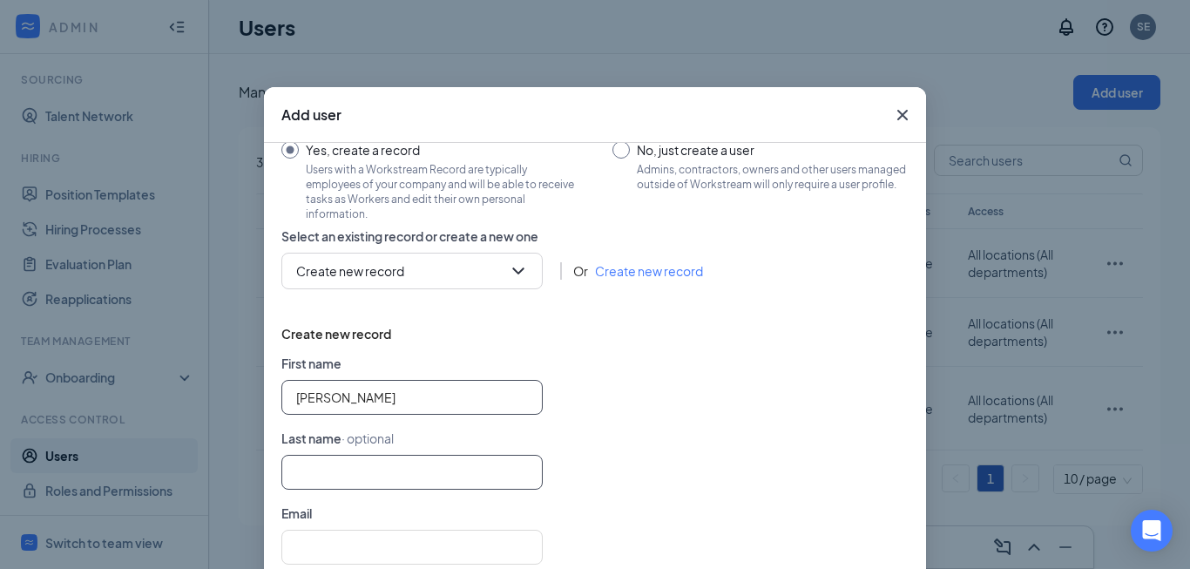
type input "Ann"
click at [399, 481] on input "text" at bounding box center [411, 472] width 261 height 35
type input "Veinot"
type input "ann@esteppenergy.com"
type input "8596197864"
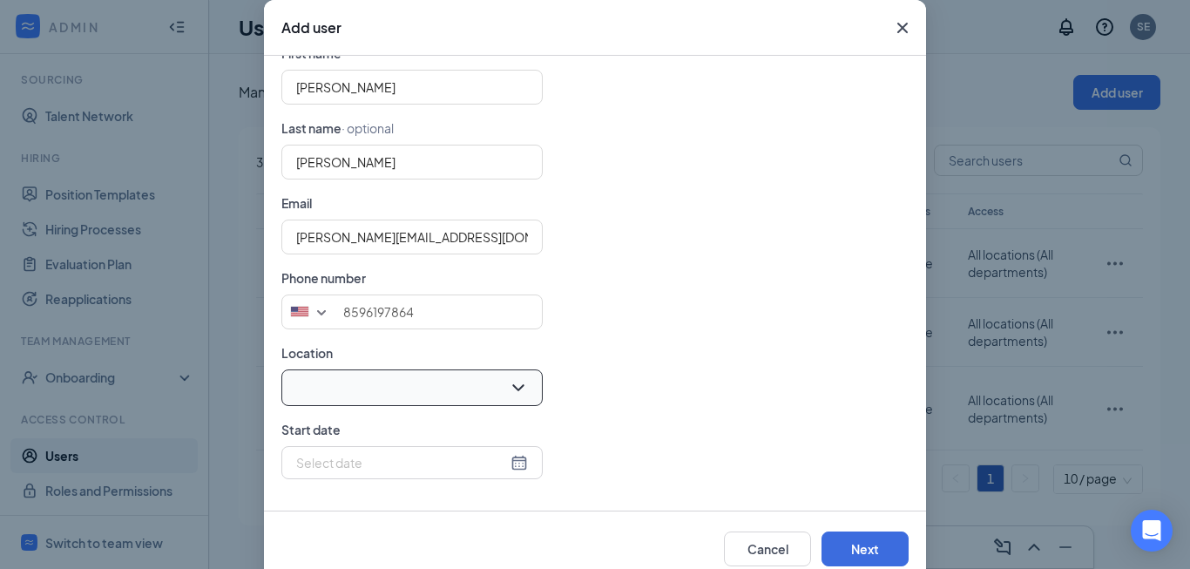
click at [510, 384] on input "search" at bounding box center [406, 387] width 228 height 35
click at [324, 436] on span "[GEOGRAPHIC_DATA]" at bounding box center [351, 436] width 127 height 21
click at [512, 461] on div at bounding box center [412, 462] width 232 height 19
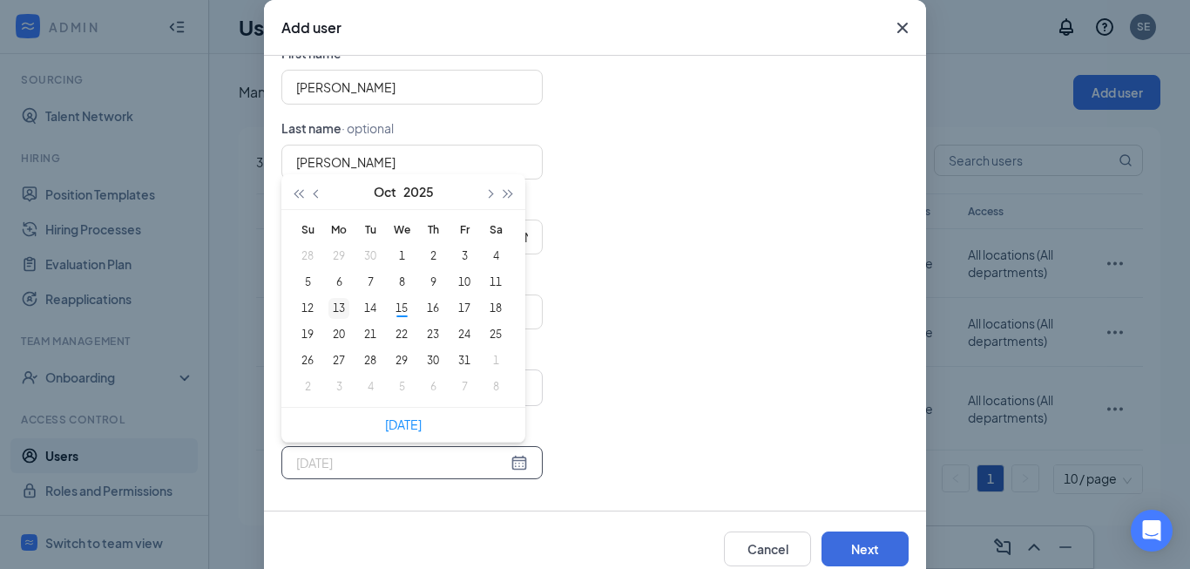
type input "2025-10-13"
click at [339, 311] on div "13" at bounding box center [339, 308] width 21 height 21
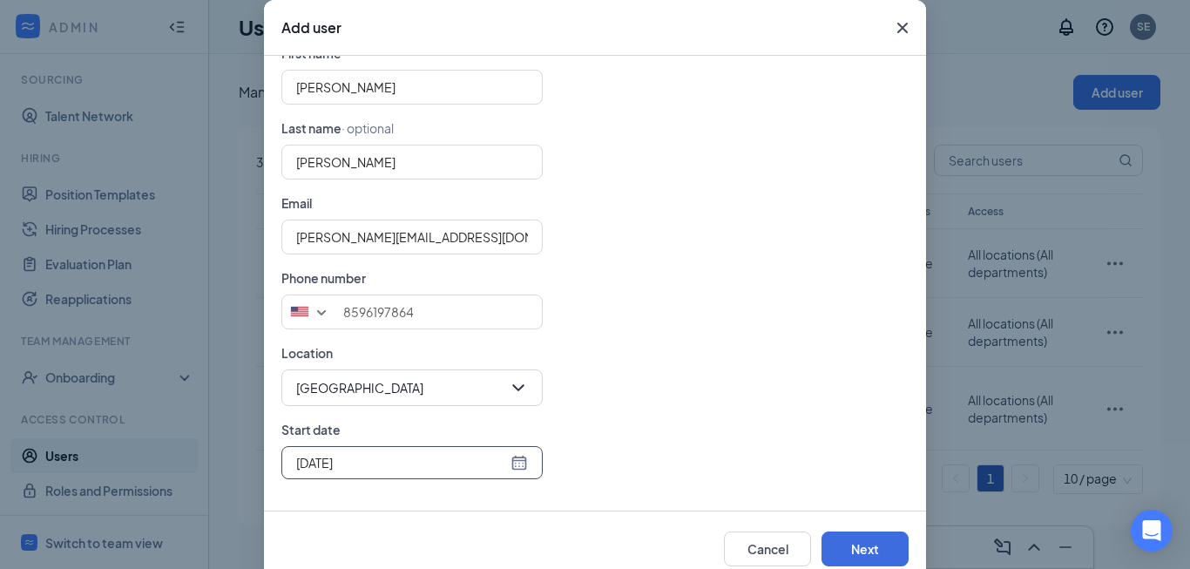
scroll to position [125, 0]
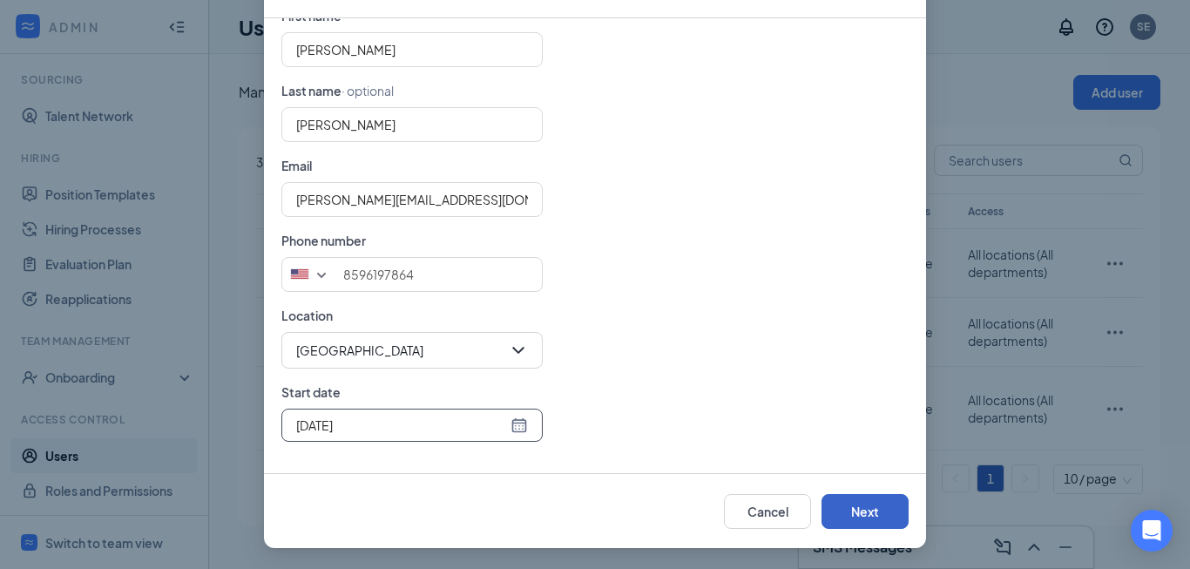
click at [866, 503] on button "Next" at bounding box center [865, 511] width 87 height 35
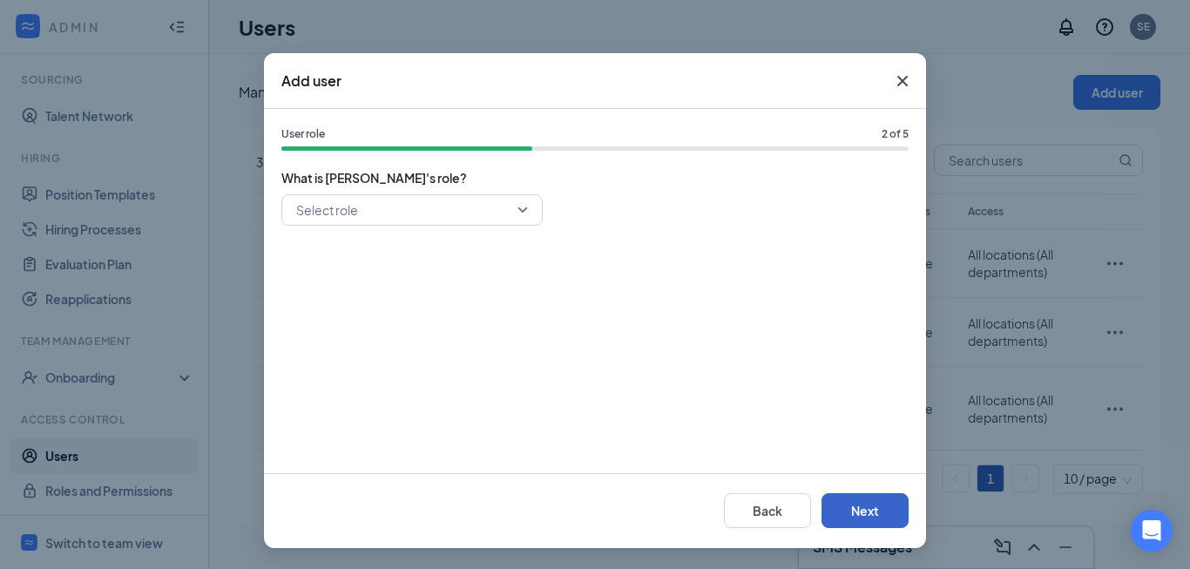
scroll to position [34, 0]
click at [513, 207] on input "search" at bounding box center [406, 210] width 228 height 30
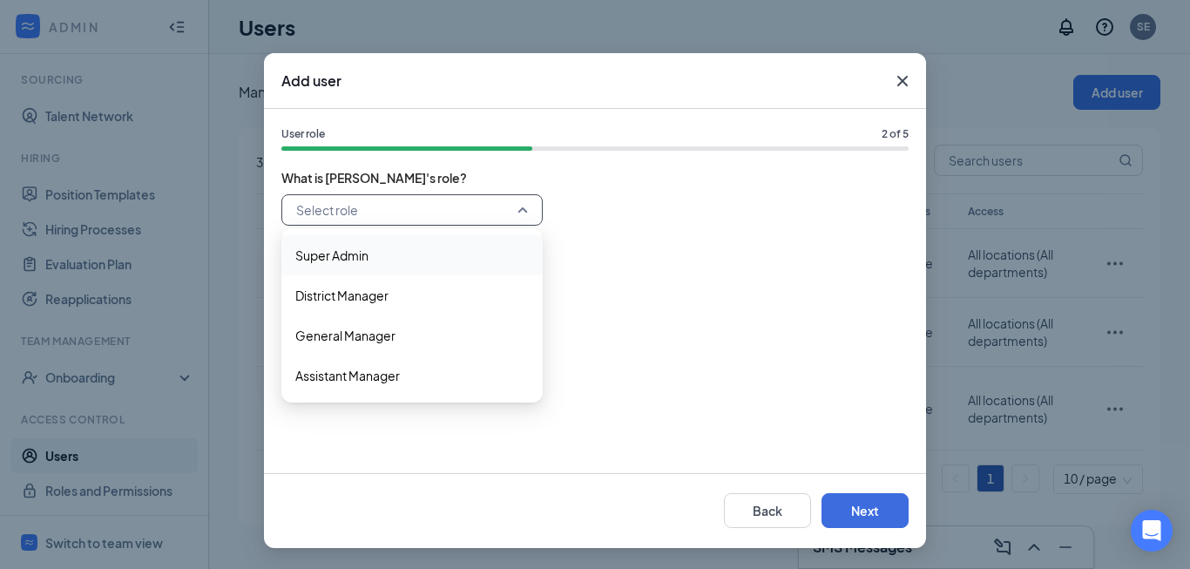
click at [314, 249] on span "Super Admin" at bounding box center [331, 255] width 73 height 19
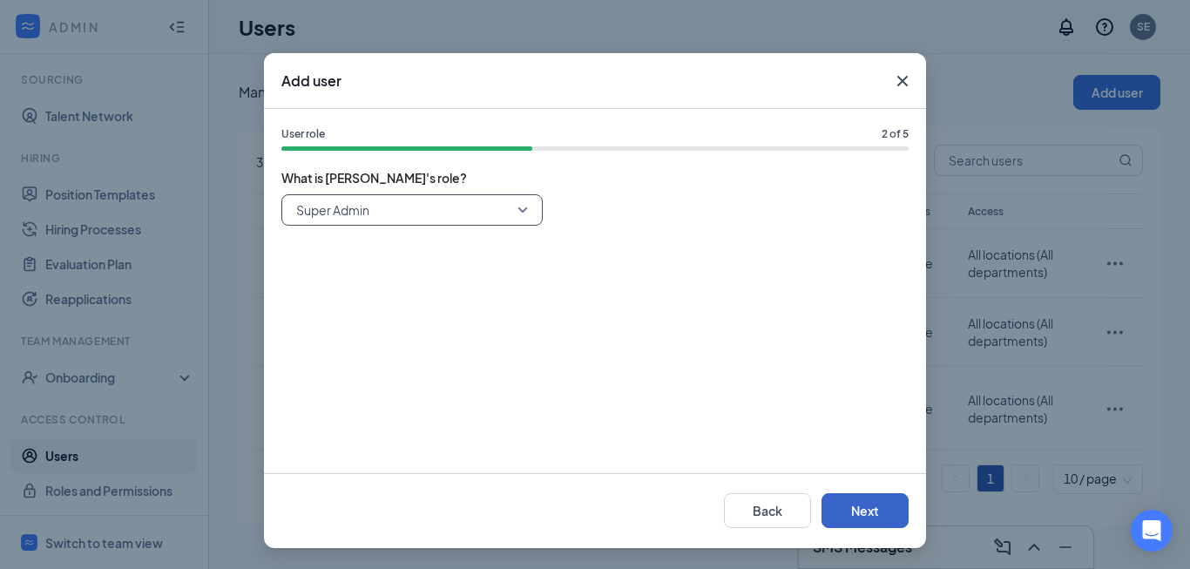
click at [841, 508] on button "Next" at bounding box center [865, 510] width 87 height 35
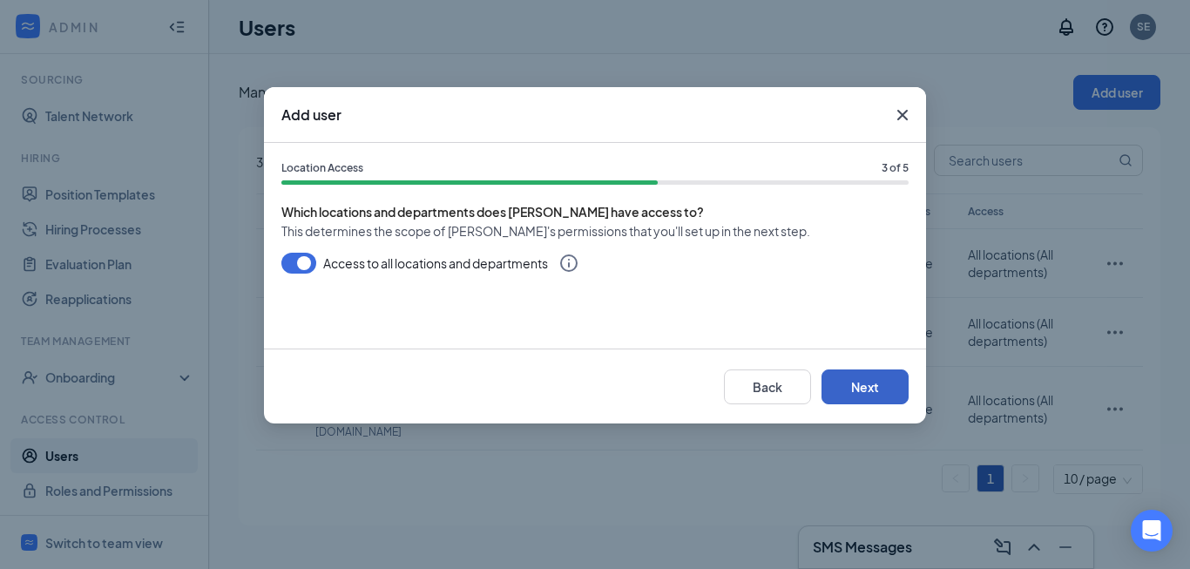
scroll to position [0, 0]
click at [880, 382] on button "Next" at bounding box center [865, 387] width 87 height 35
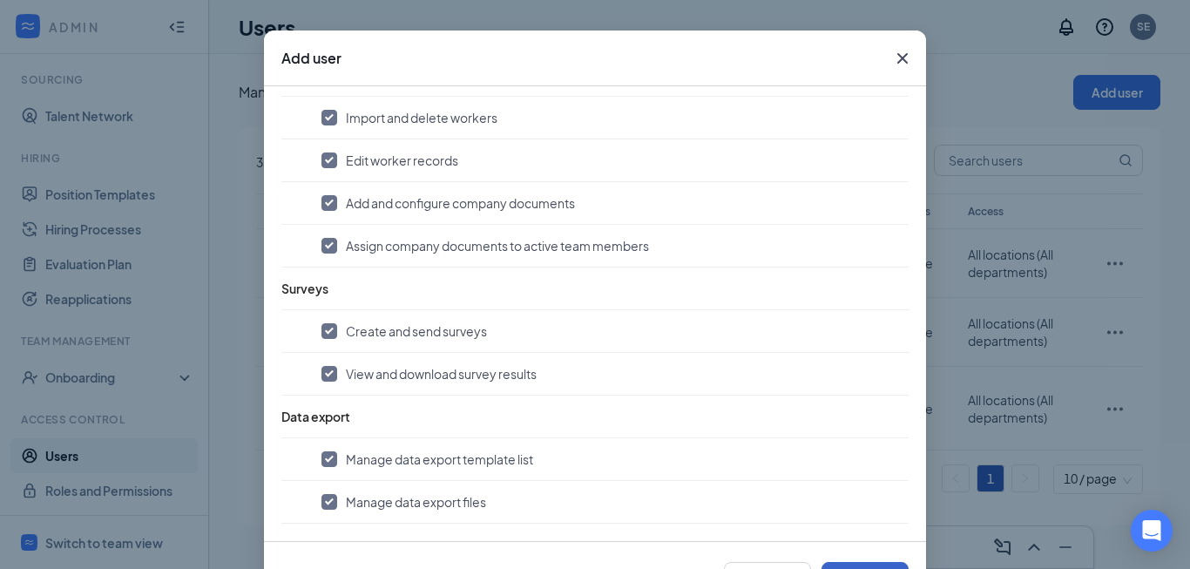
scroll to position [125, 0]
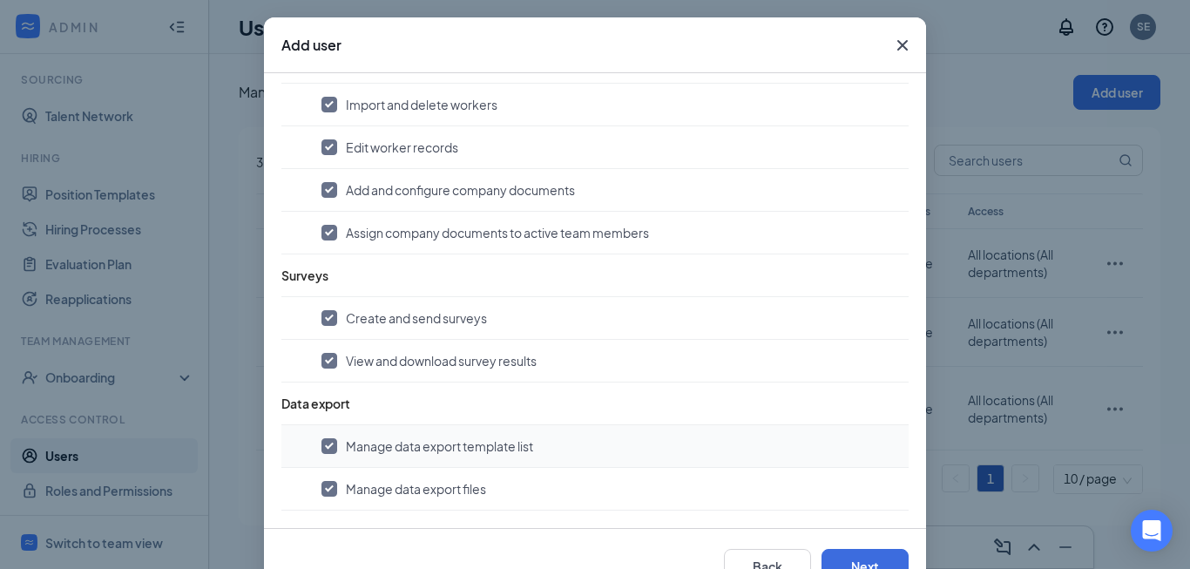
click at [862, 506] on div "Add user Permissions 4 of 5 What is Ann allowed to do? These permissions will o…" at bounding box center [595, 310] width 662 height 586
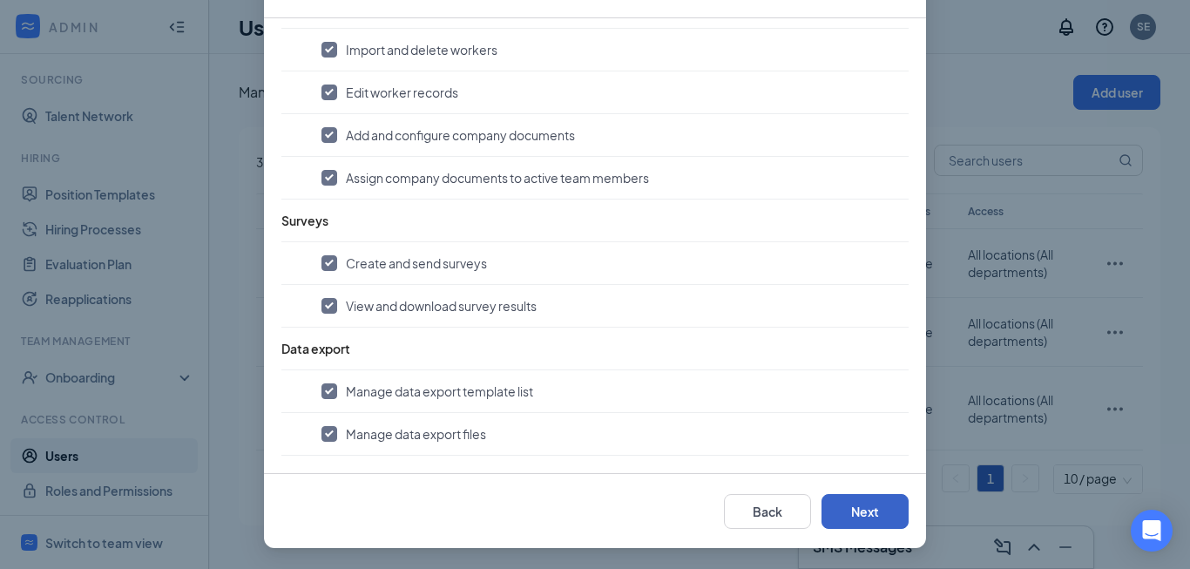
click at [858, 509] on button "Next" at bounding box center [865, 511] width 87 height 35
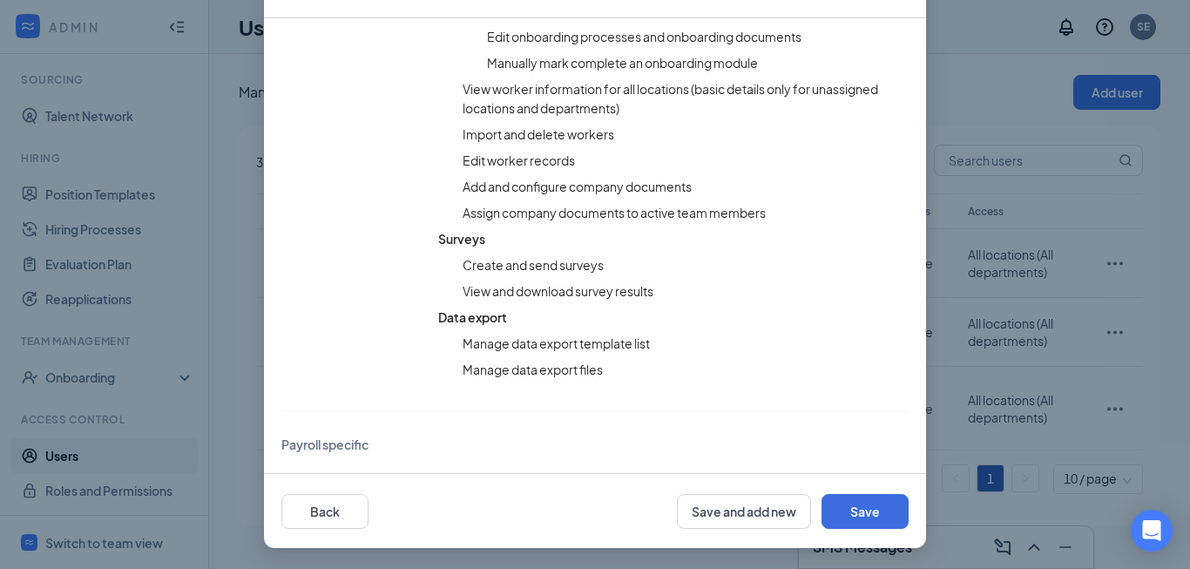
scroll to position [1245, 0]
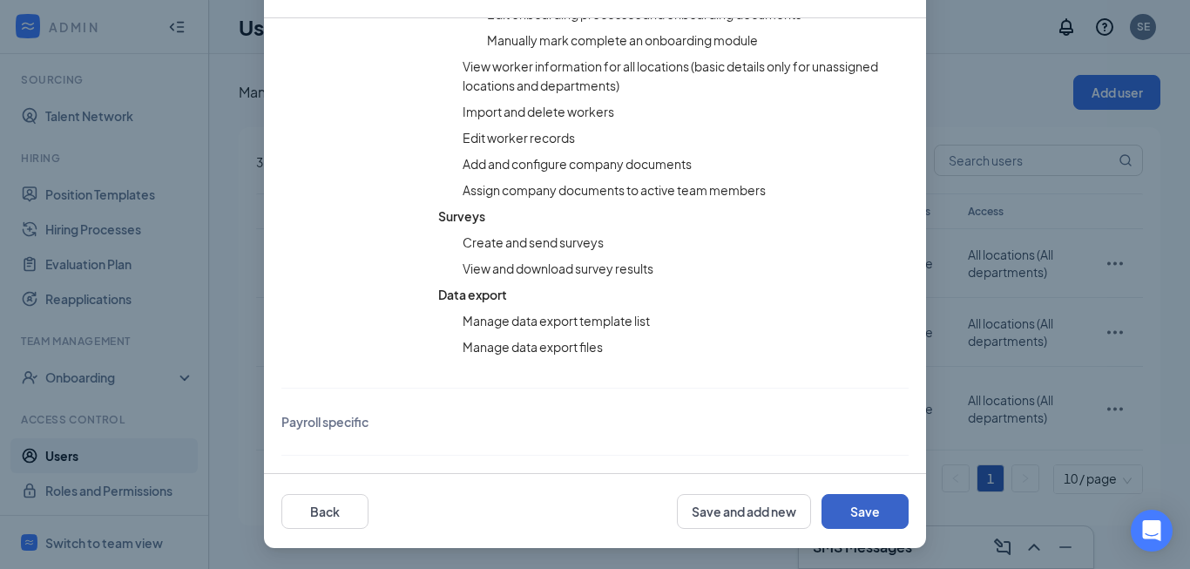
click at [854, 506] on button "Save" at bounding box center [865, 511] width 87 height 35
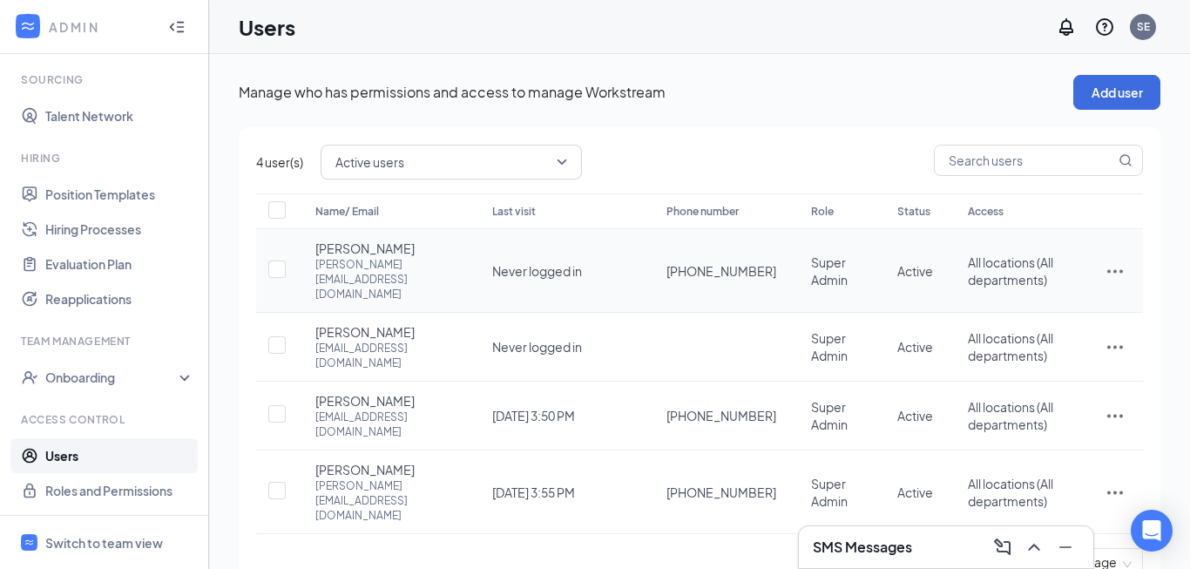
click at [1118, 261] on icon "ActionsIcon" at bounding box center [1115, 271] width 21 height 21
click at [1068, 213] on th "Access" at bounding box center [1019, 211] width 137 height 36
click at [1149, 28] on div "SE" at bounding box center [1143, 26] width 13 height 15
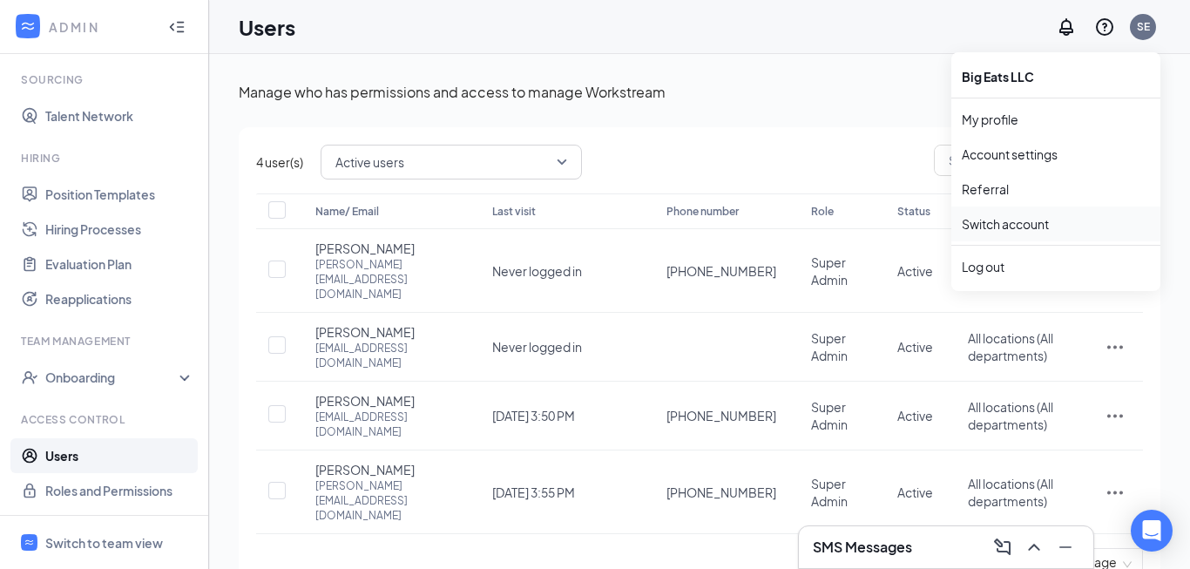
click at [1033, 216] on link "Switch account" at bounding box center [1005, 224] width 87 height 16
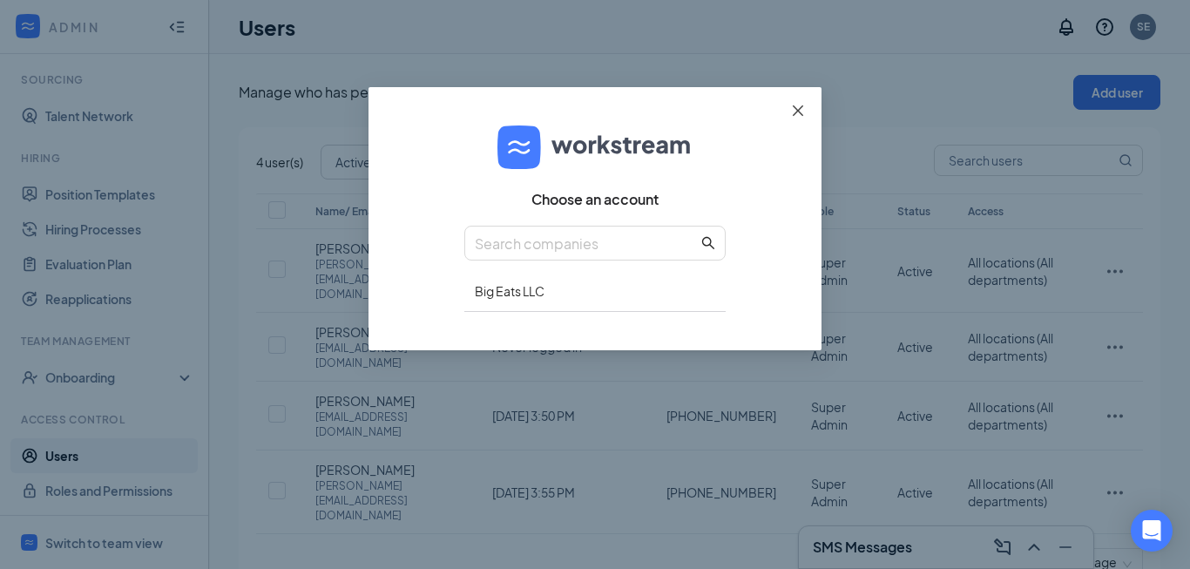
click at [804, 116] on icon "close" at bounding box center [798, 111] width 14 height 14
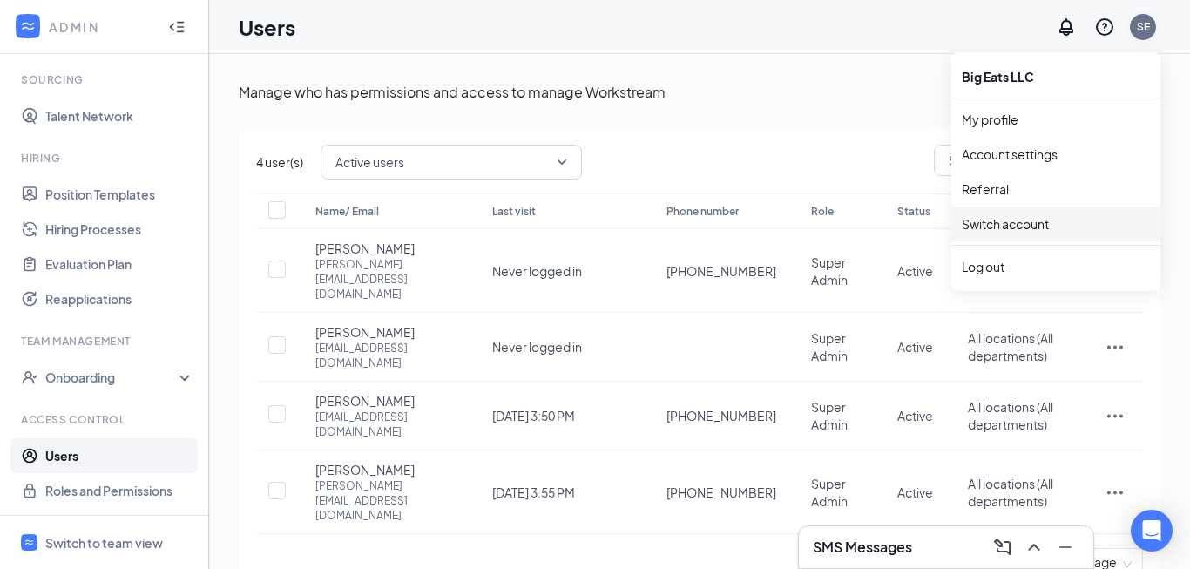
click at [1139, 20] on div "SE" at bounding box center [1143, 26] width 13 height 15
click at [997, 269] on div "Log out" at bounding box center [1056, 266] width 188 height 17
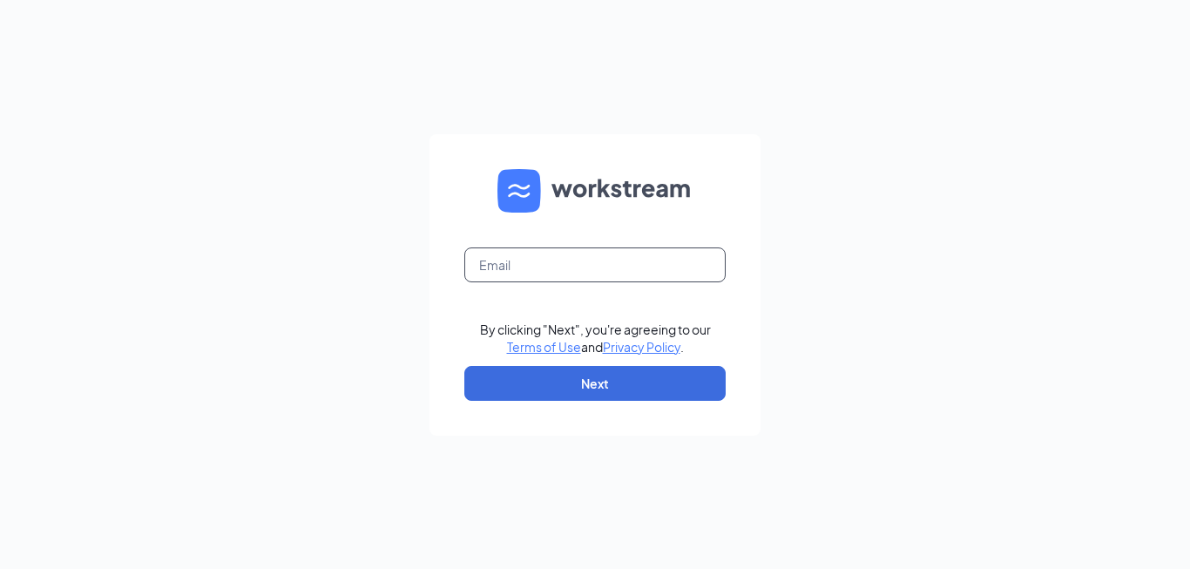
click at [600, 269] on input "text" at bounding box center [594, 264] width 261 height 35
type input "[EMAIL_ADDRESS][DOMAIN_NAME]"
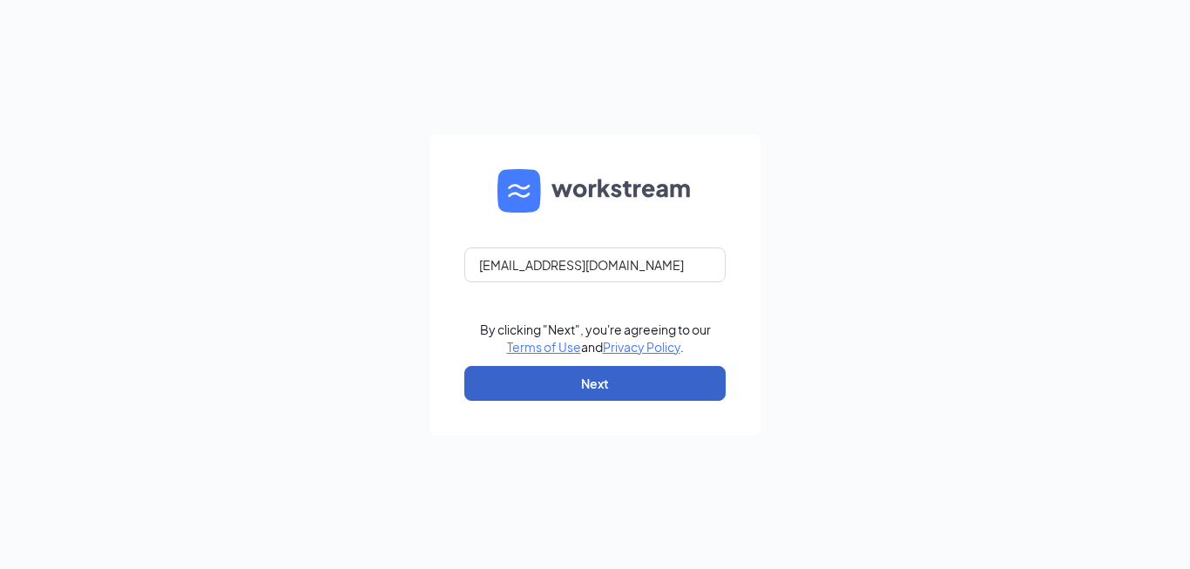
click at [603, 371] on button "Next" at bounding box center [594, 383] width 261 height 35
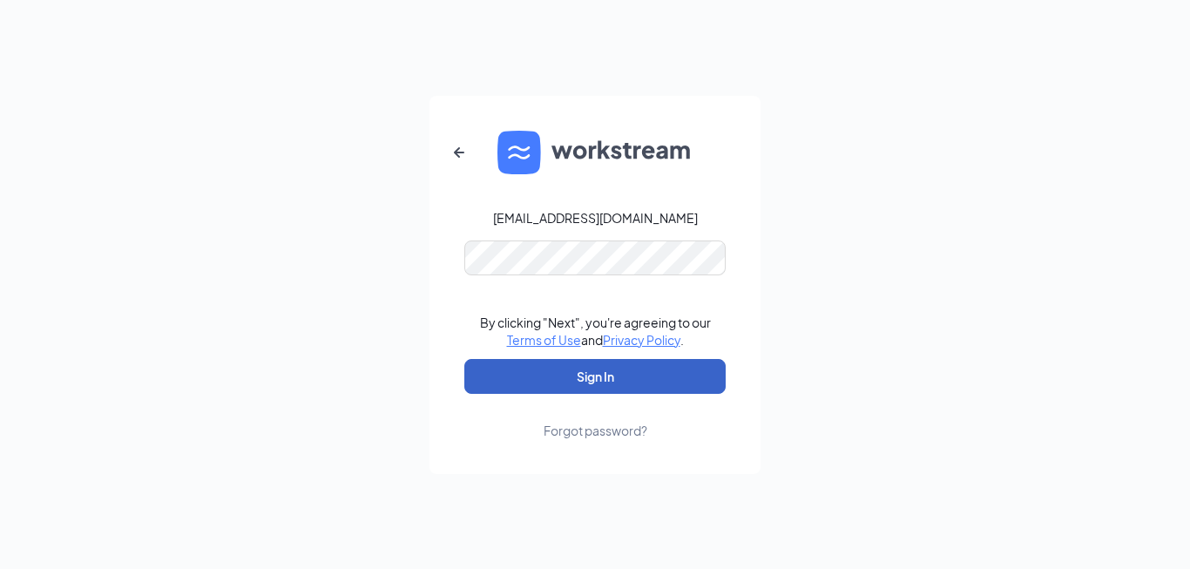
click at [587, 370] on button "Sign In" at bounding box center [594, 376] width 261 height 35
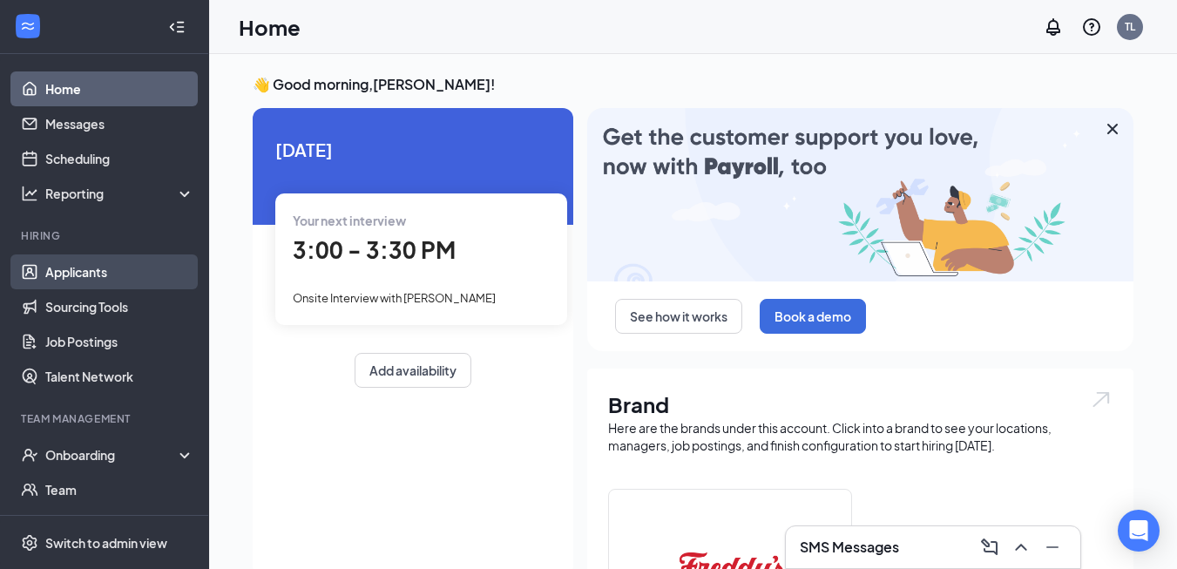
click at [75, 273] on link "Applicants" at bounding box center [119, 271] width 149 height 35
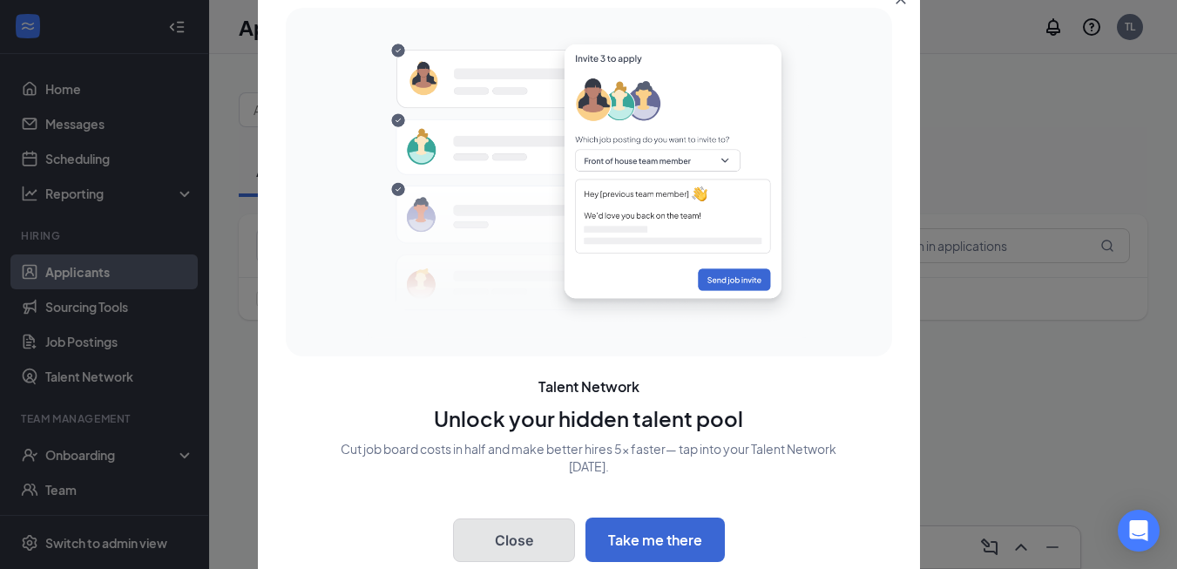
click at [510, 535] on button "Close" at bounding box center [514, 541] width 122 height 44
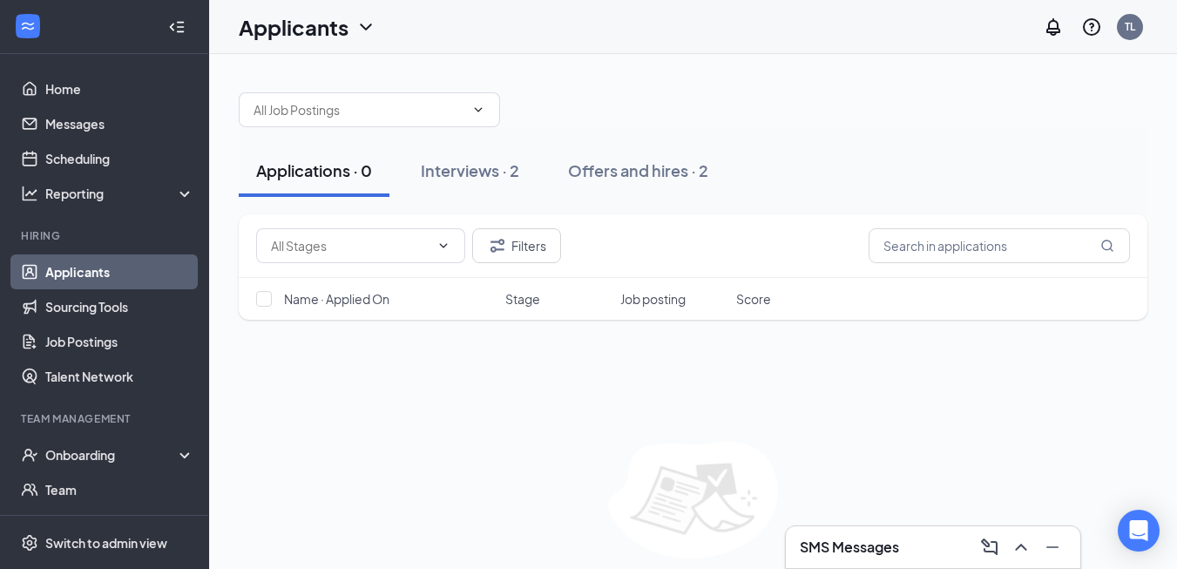
click at [89, 268] on link "Applicants" at bounding box center [119, 271] width 149 height 35
click at [67, 78] on link "Home" at bounding box center [119, 88] width 149 height 35
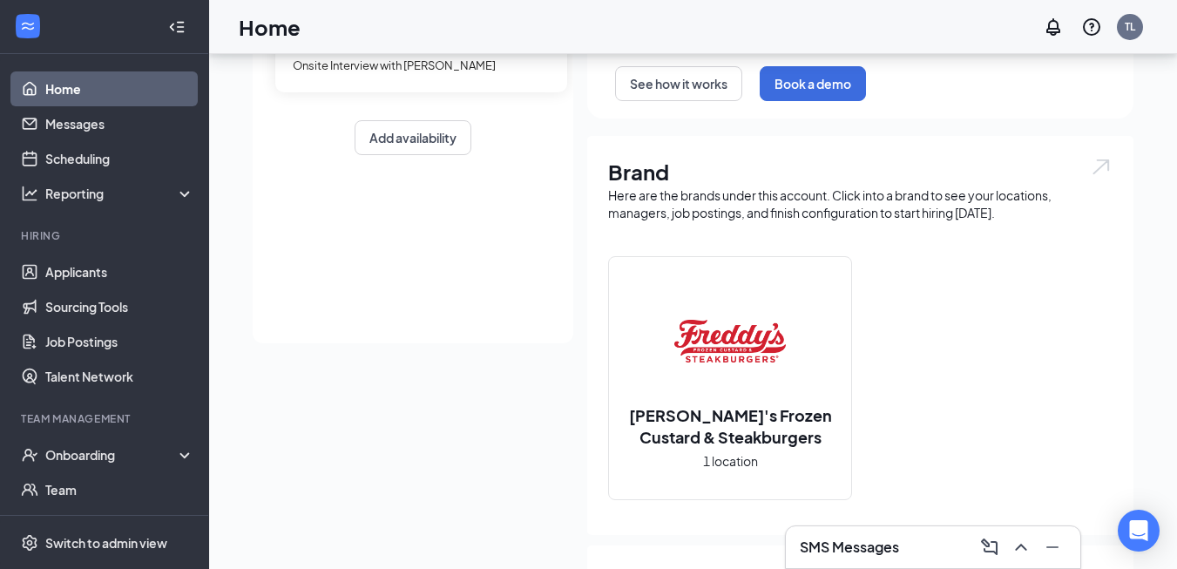
scroll to position [261, 0]
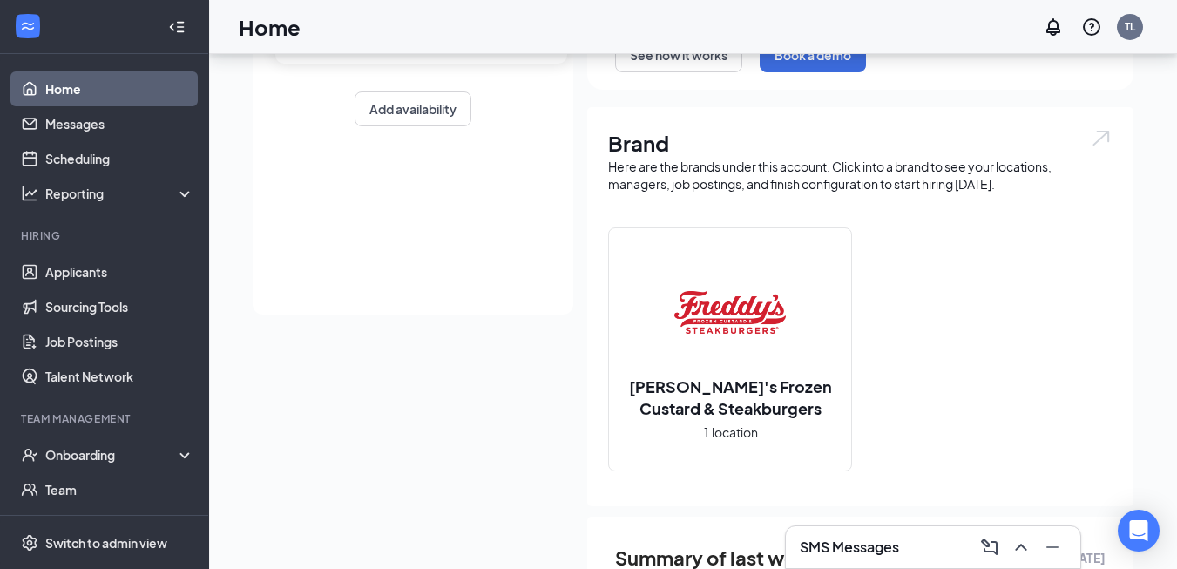
click at [741, 390] on h2 "[PERSON_NAME]'s Frozen Custard & Steakburgers" at bounding box center [730, 398] width 242 height 44
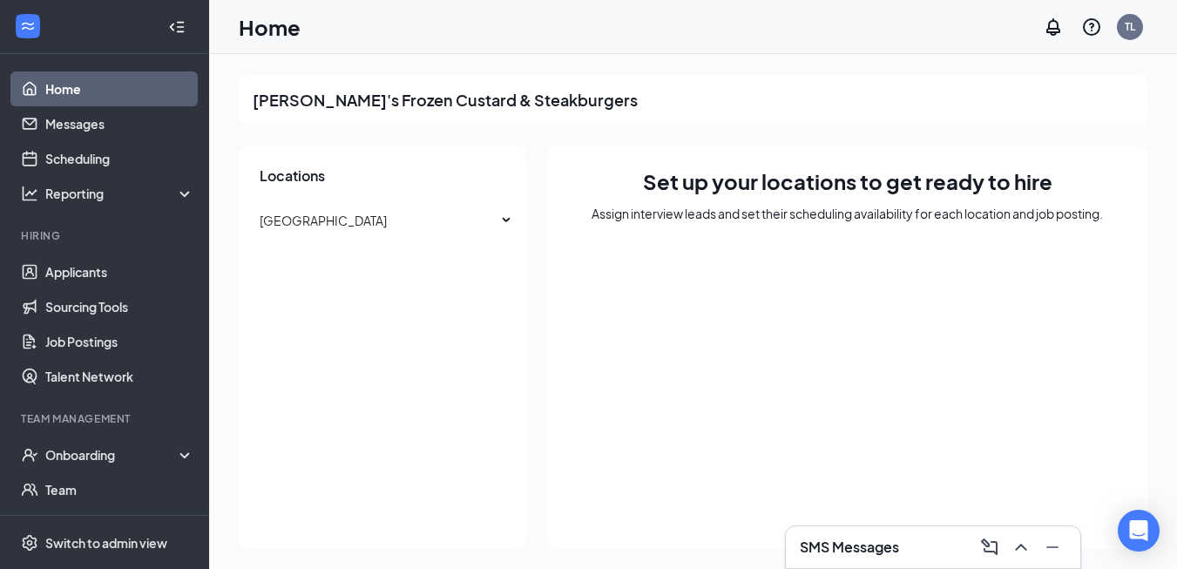
scroll to position [1, 0]
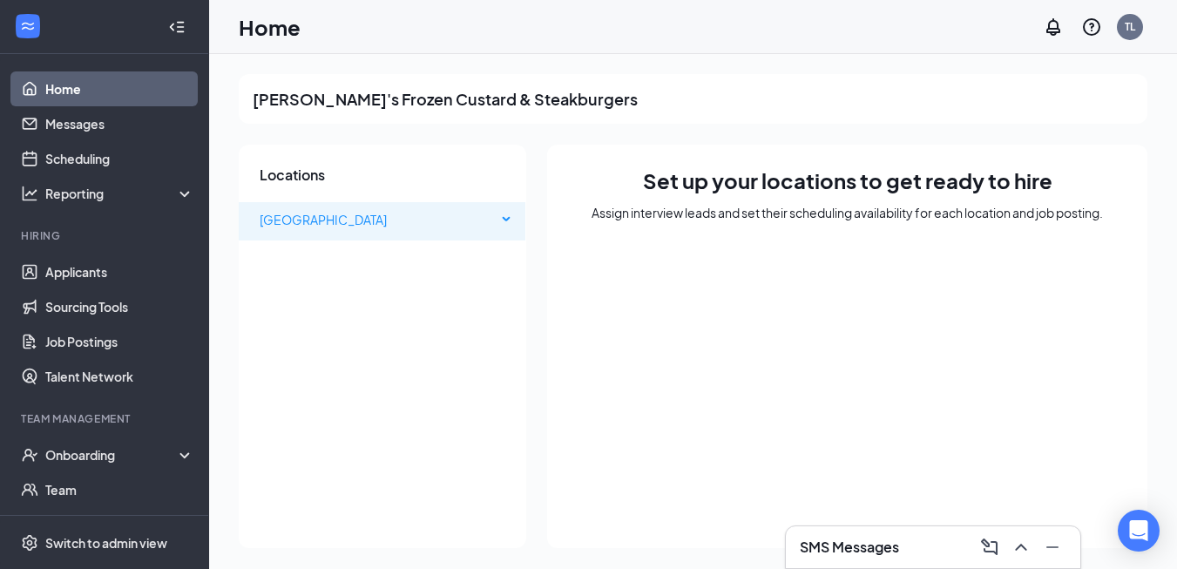
click at [505, 217] on div "[GEOGRAPHIC_DATA]" at bounding box center [383, 219] width 288 height 35
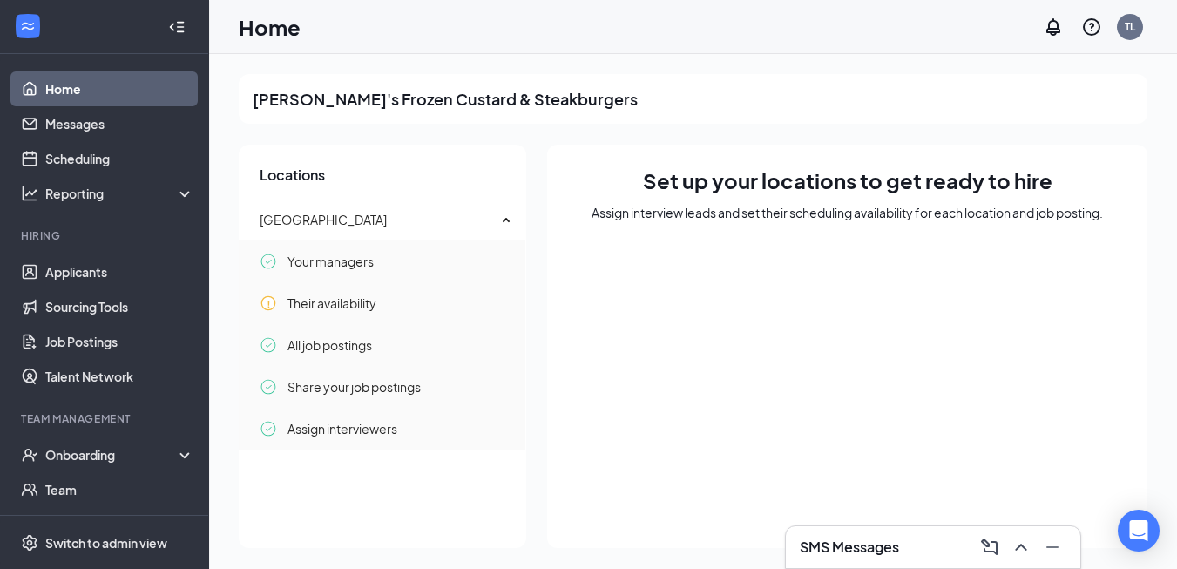
click at [940, 547] on div "SMS Messages" at bounding box center [933, 547] width 267 height 28
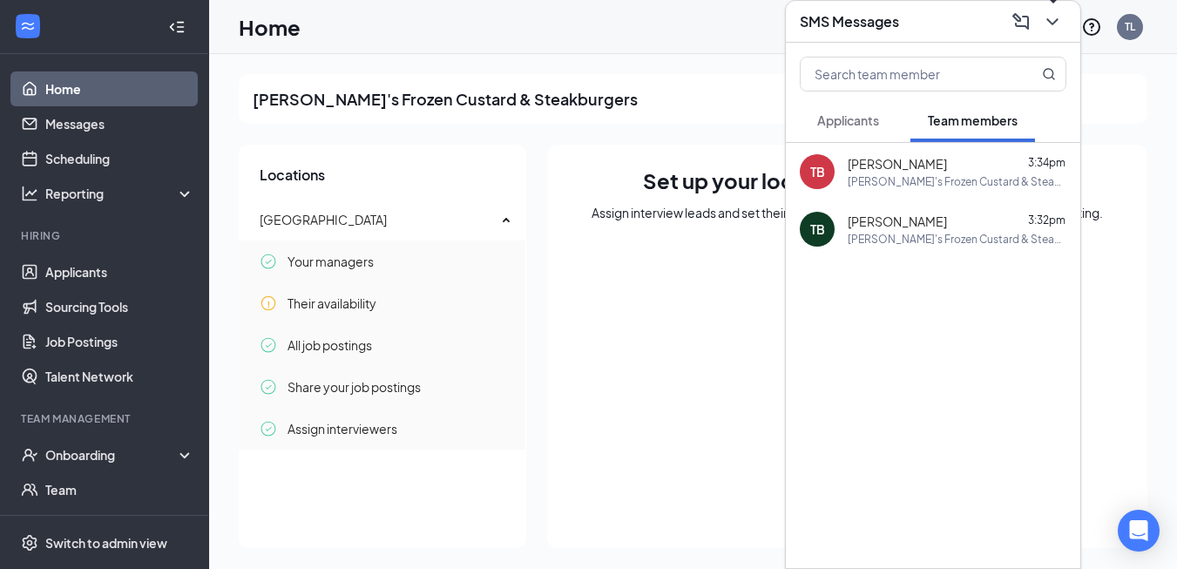
click at [1054, 23] on icon "ChevronDown" at bounding box center [1052, 21] width 11 height 7
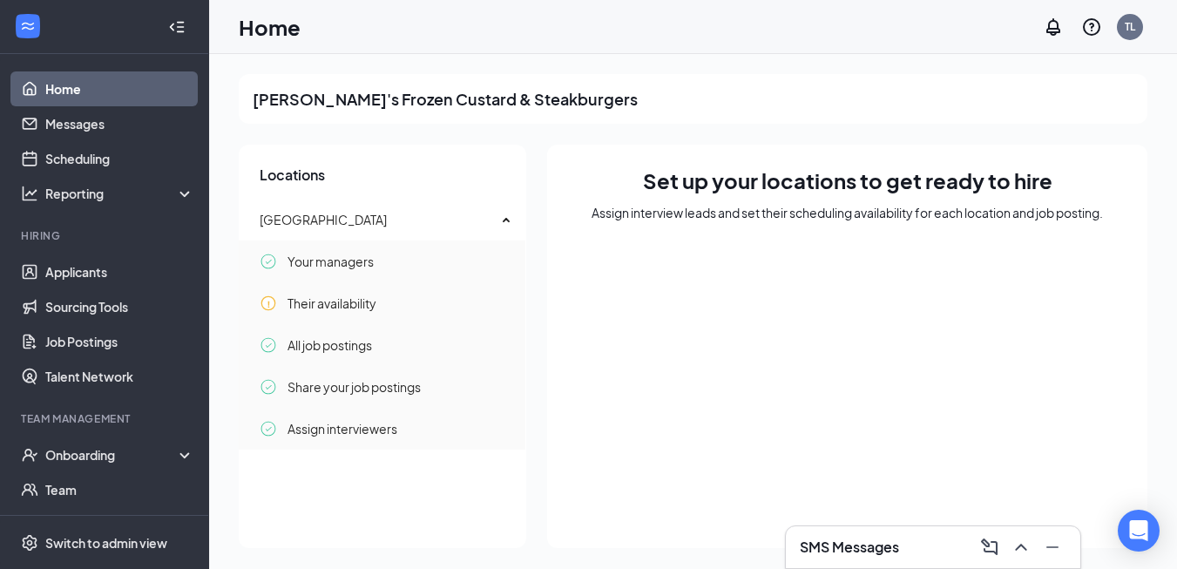
click at [78, 84] on link "Home" at bounding box center [119, 88] width 149 height 35
